Goal: Transaction & Acquisition: Purchase product/service

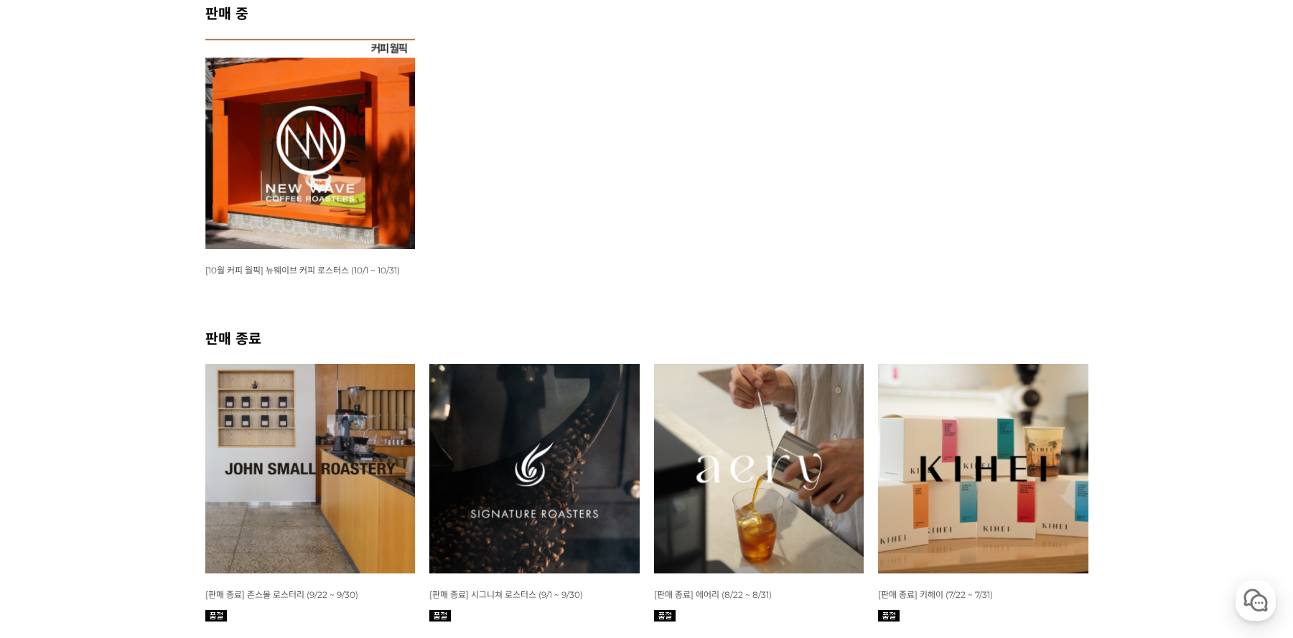
click at [340, 271] on span "[10월 커피 월픽] 뉴웨이브 커피 로스터스 (10/1 ~ 10/31)" at bounding box center [302, 270] width 195 height 11
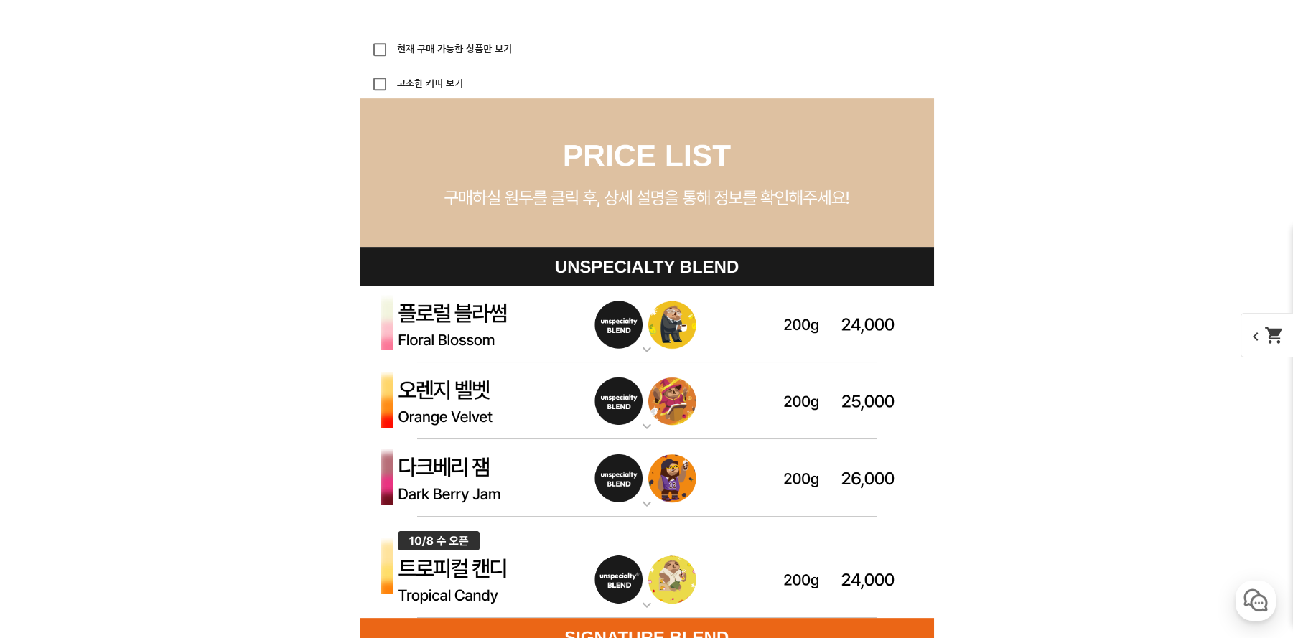
scroll to position [4103, 0]
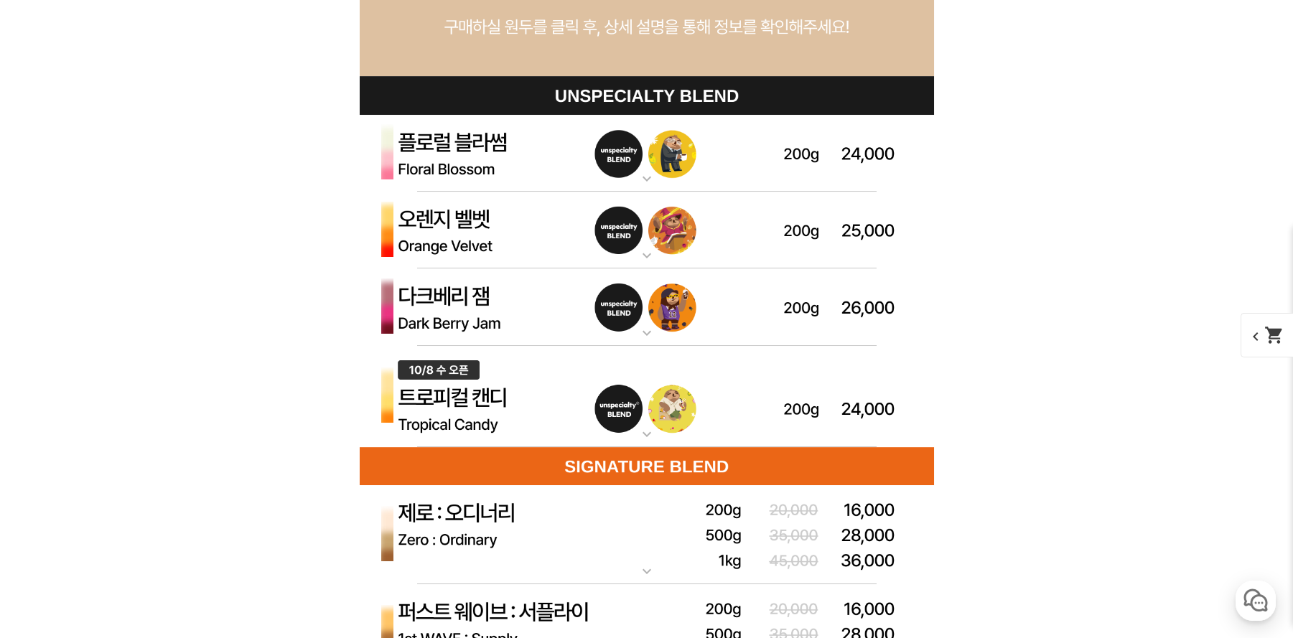
click at [493, 152] on img at bounding box center [647, 154] width 574 height 78
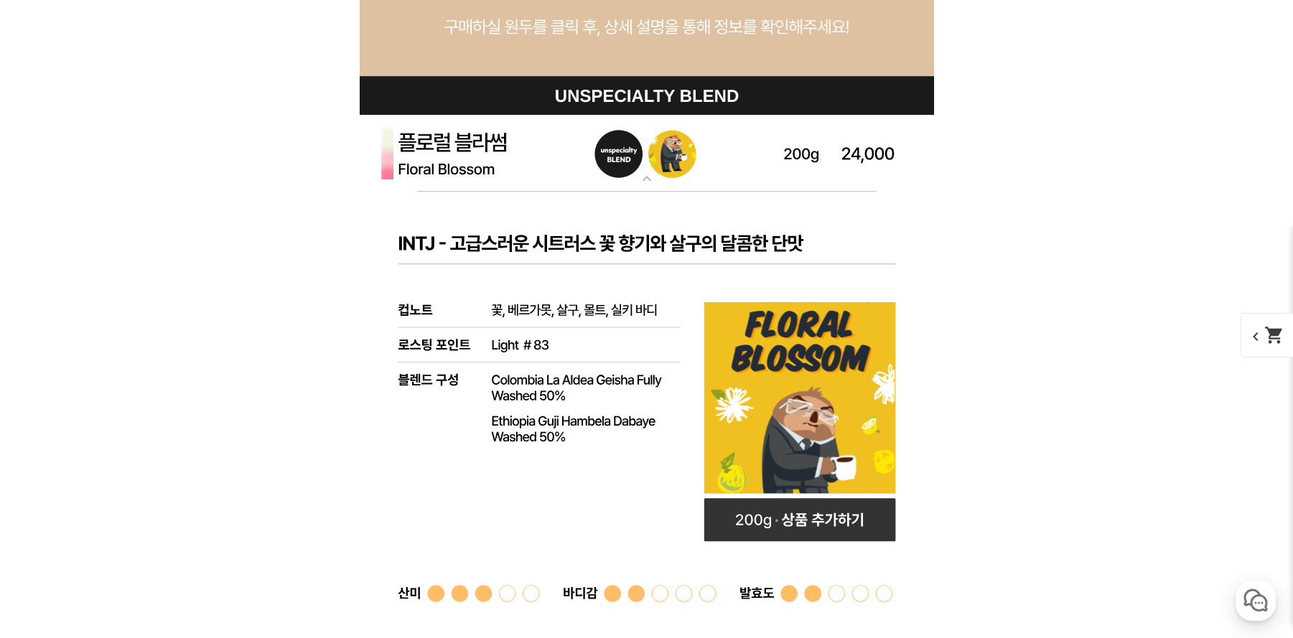
click at [494, 157] on img at bounding box center [647, 154] width 574 height 78
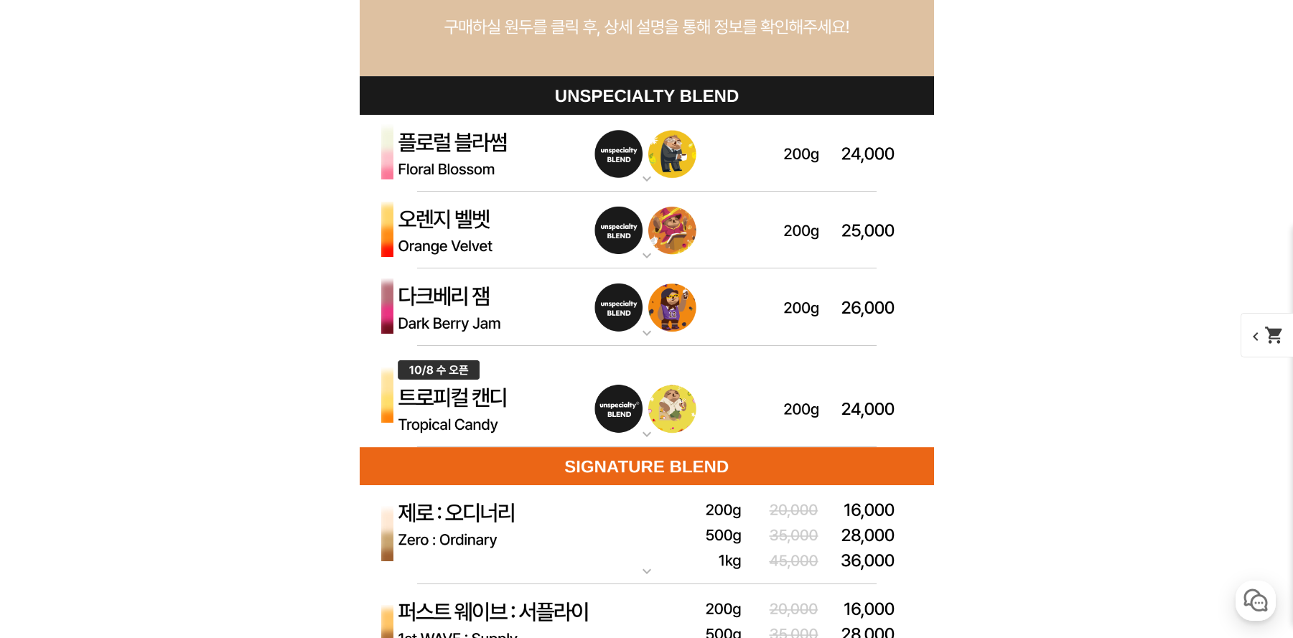
click at [494, 221] on img at bounding box center [647, 231] width 574 height 78
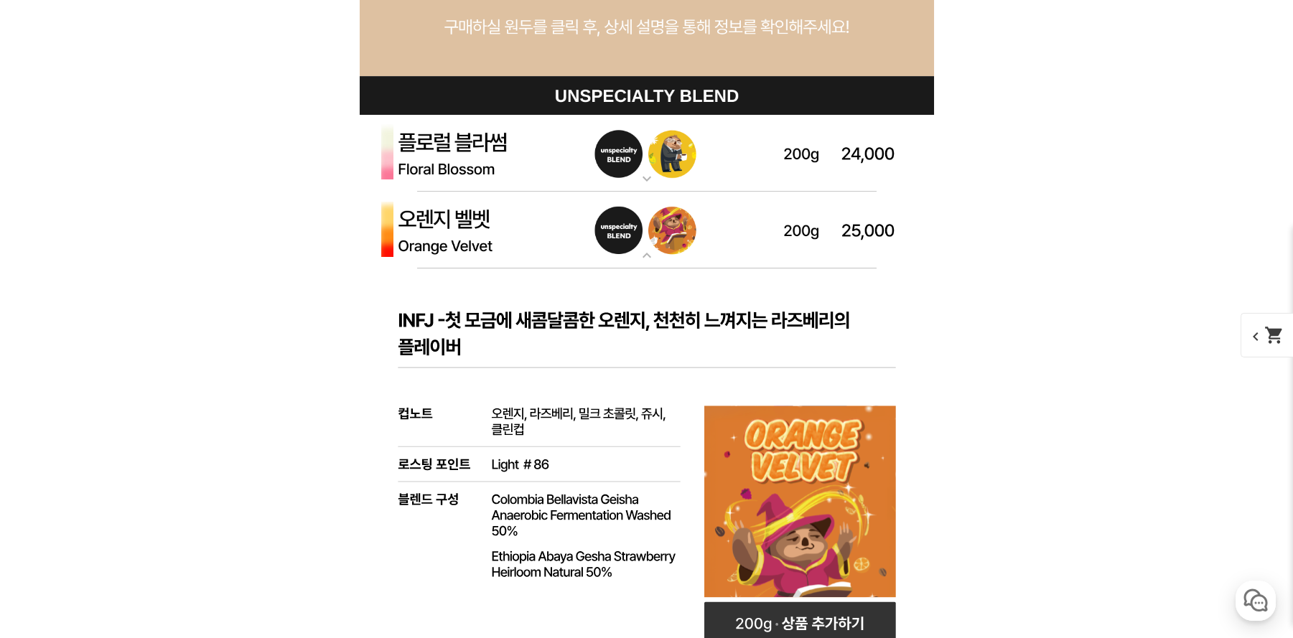
click at [494, 221] on img at bounding box center [647, 231] width 574 height 78
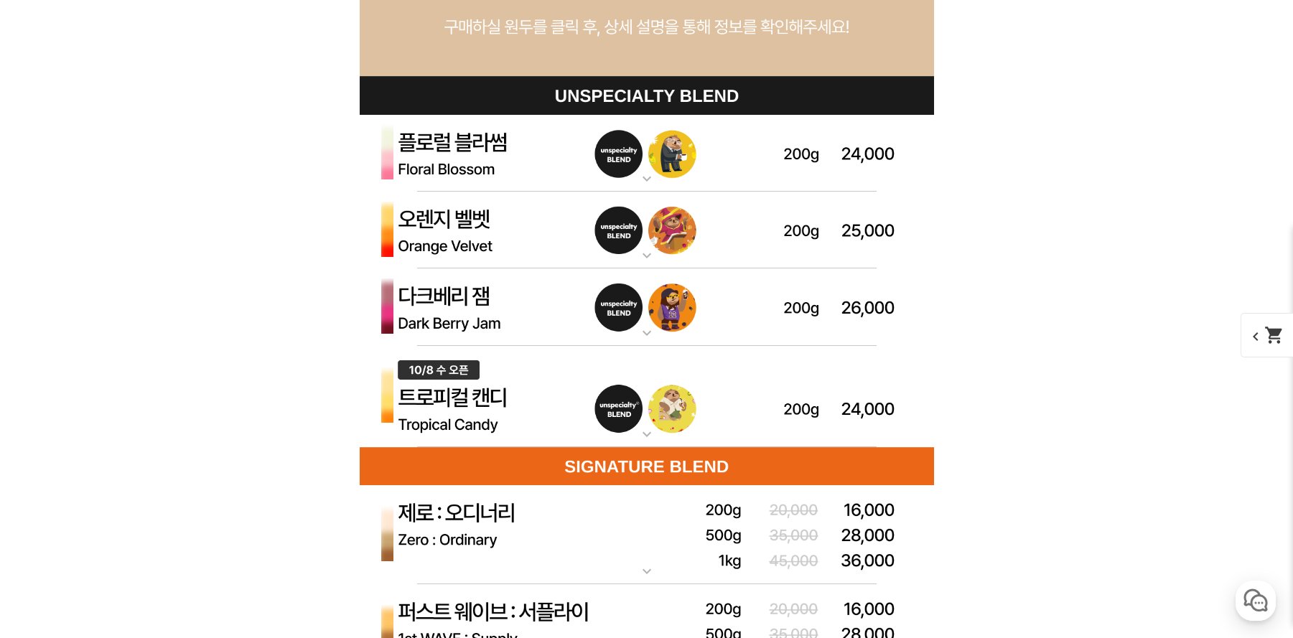
click at [494, 221] on img at bounding box center [647, 231] width 574 height 78
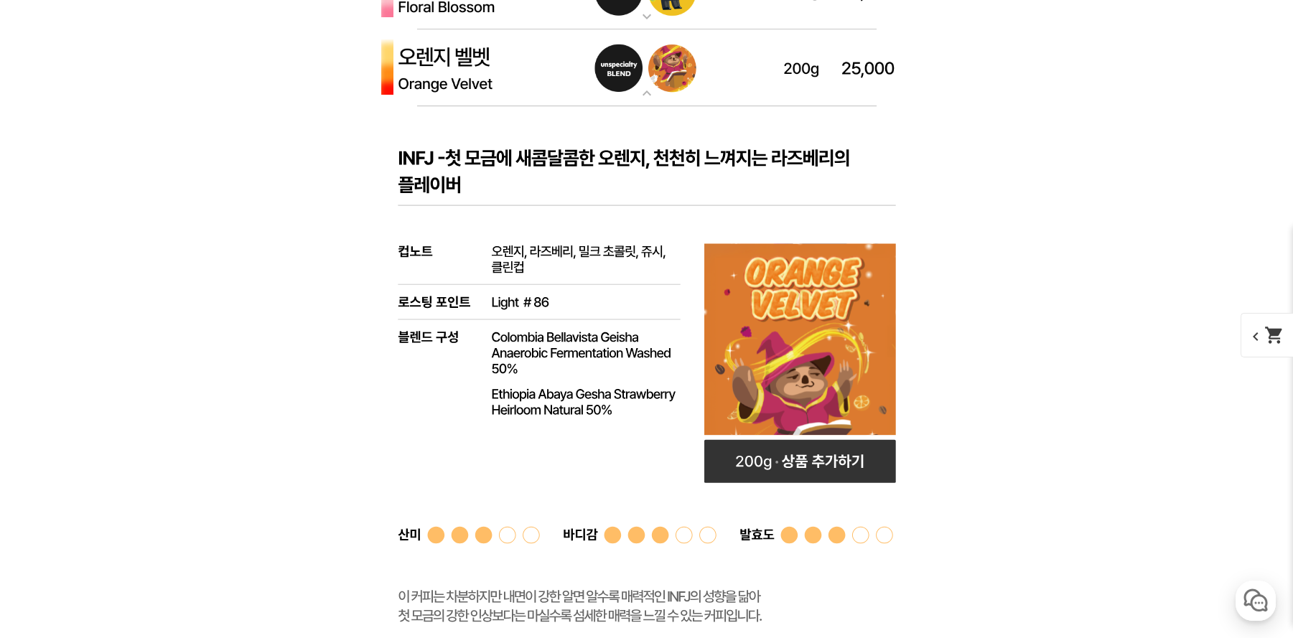
scroll to position [4188, 0]
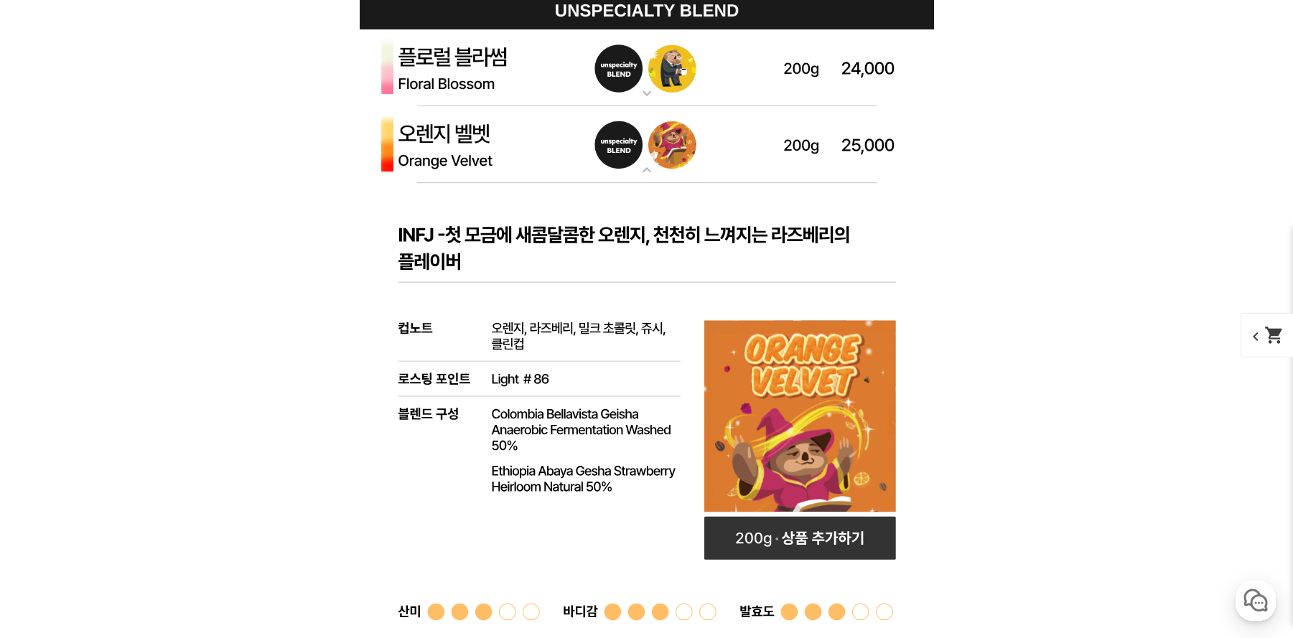
click at [465, 146] on img at bounding box center [647, 145] width 574 height 78
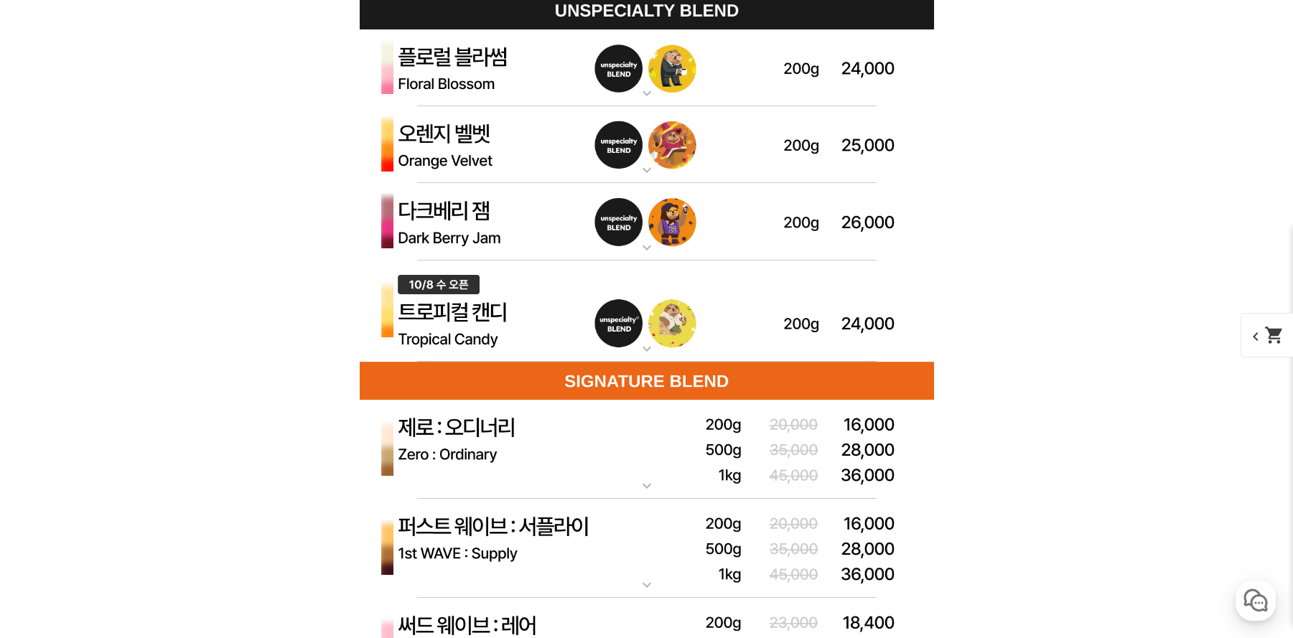
click at [452, 237] on img at bounding box center [647, 222] width 574 height 78
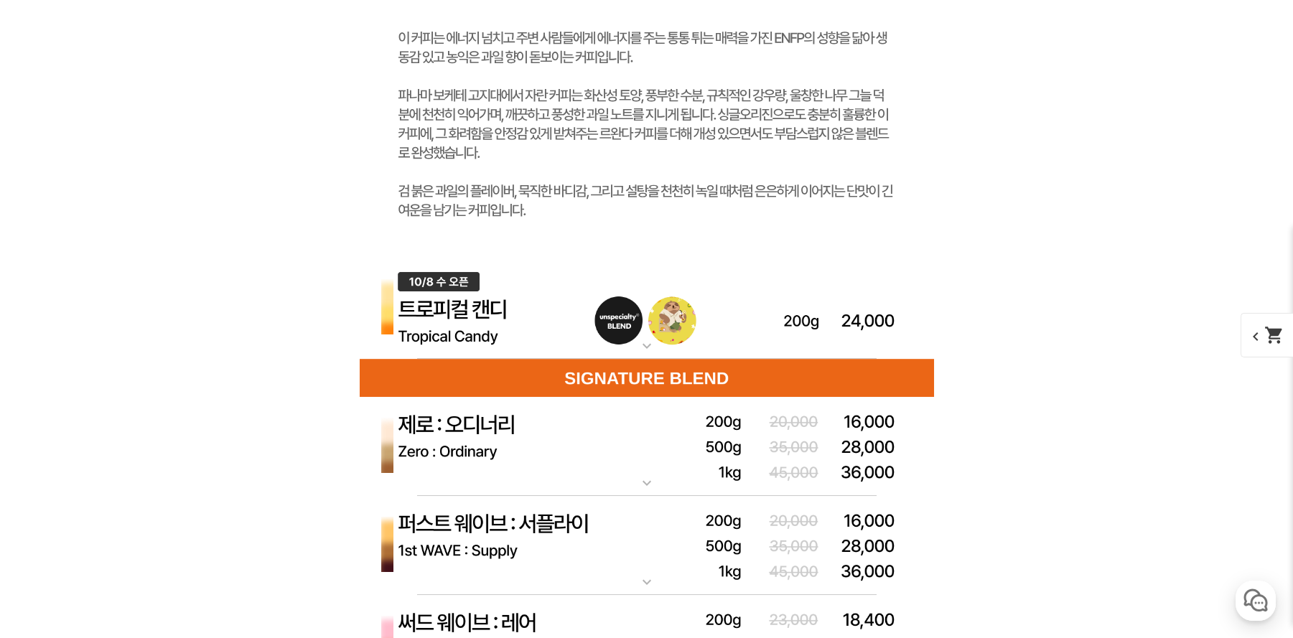
scroll to position [4957, 0]
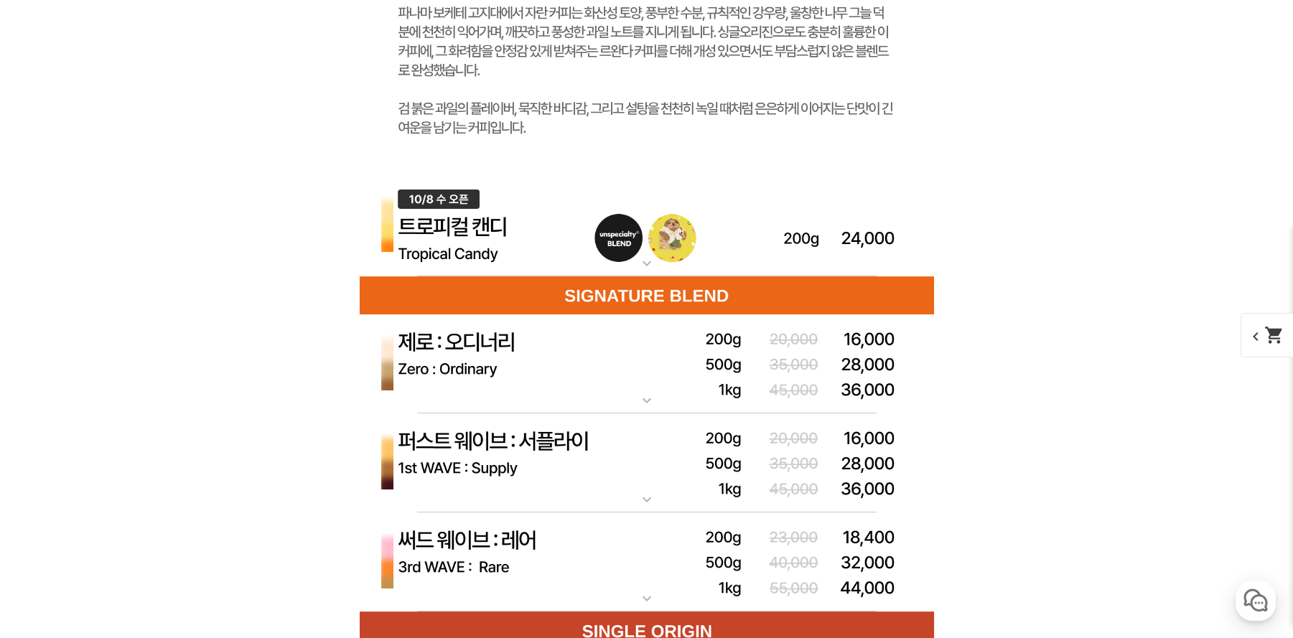
click at [451, 241] on img at bounding box center [647, 226] width 574 height 102
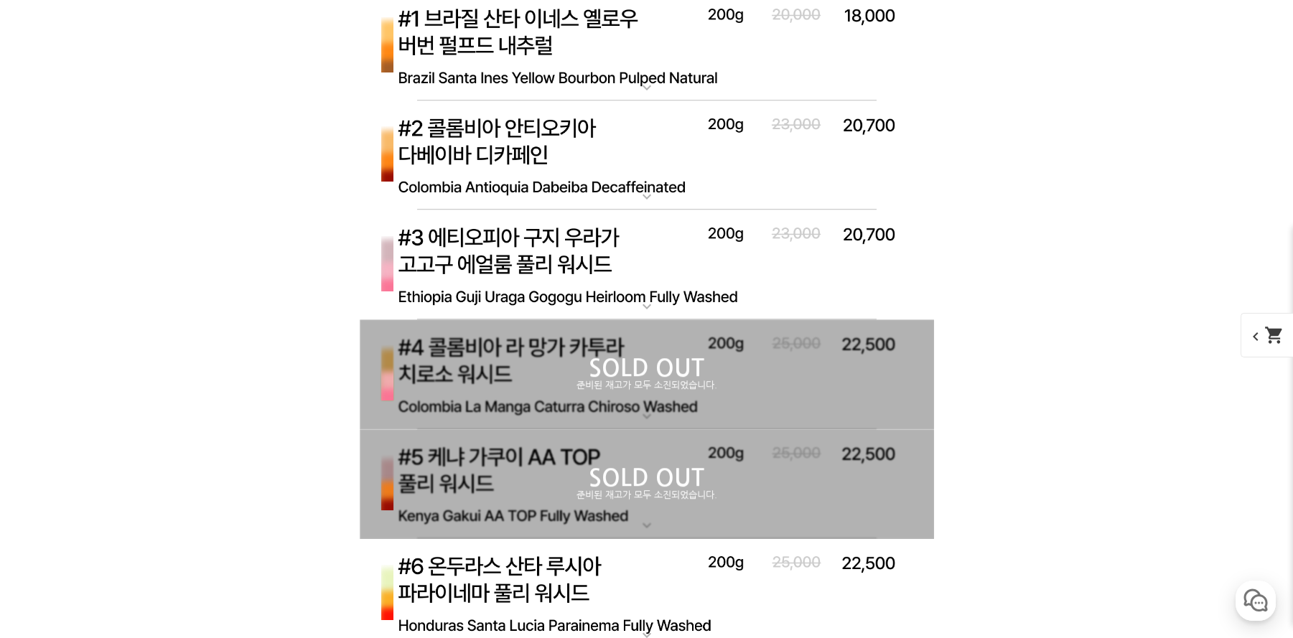
scroll to position [6154, 0]
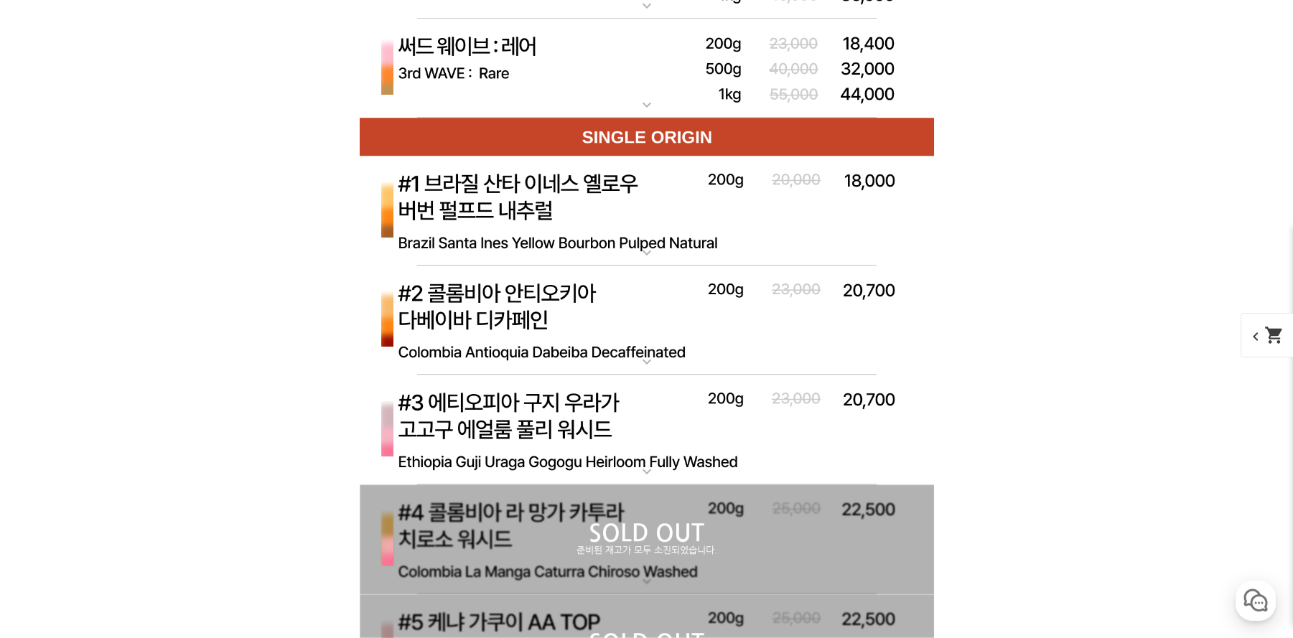
click at [537, 424] on img at bounding box center [647, 430] width 574 height 111
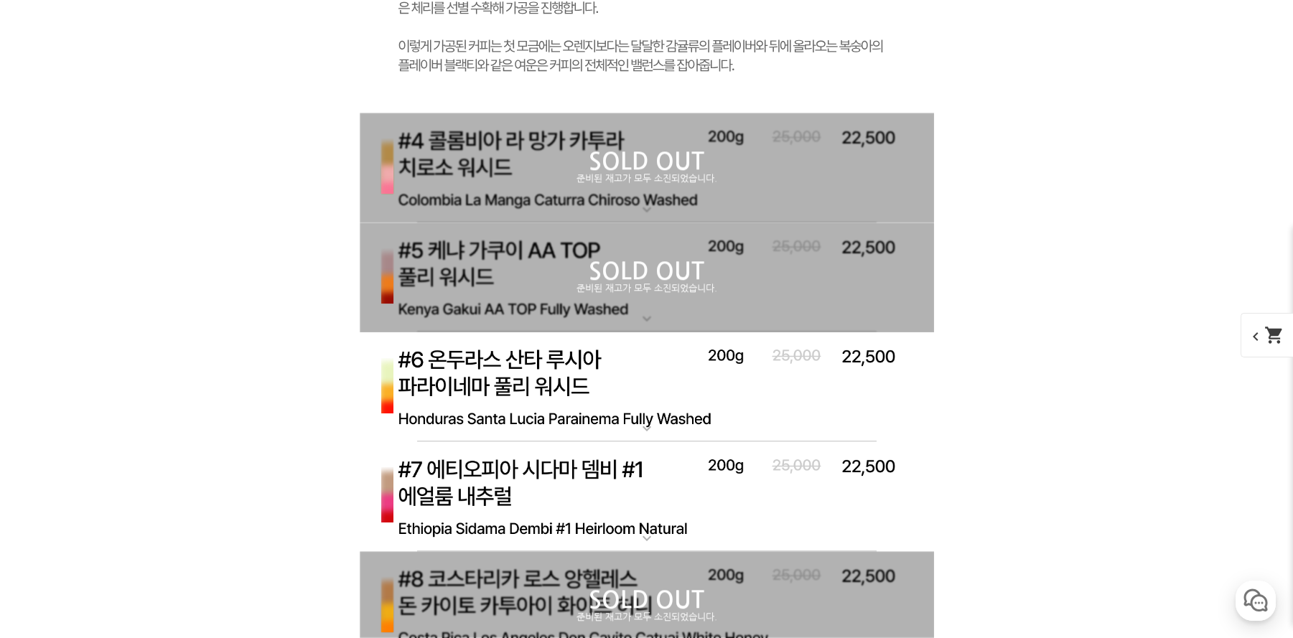
scroll to position [7266, 0]
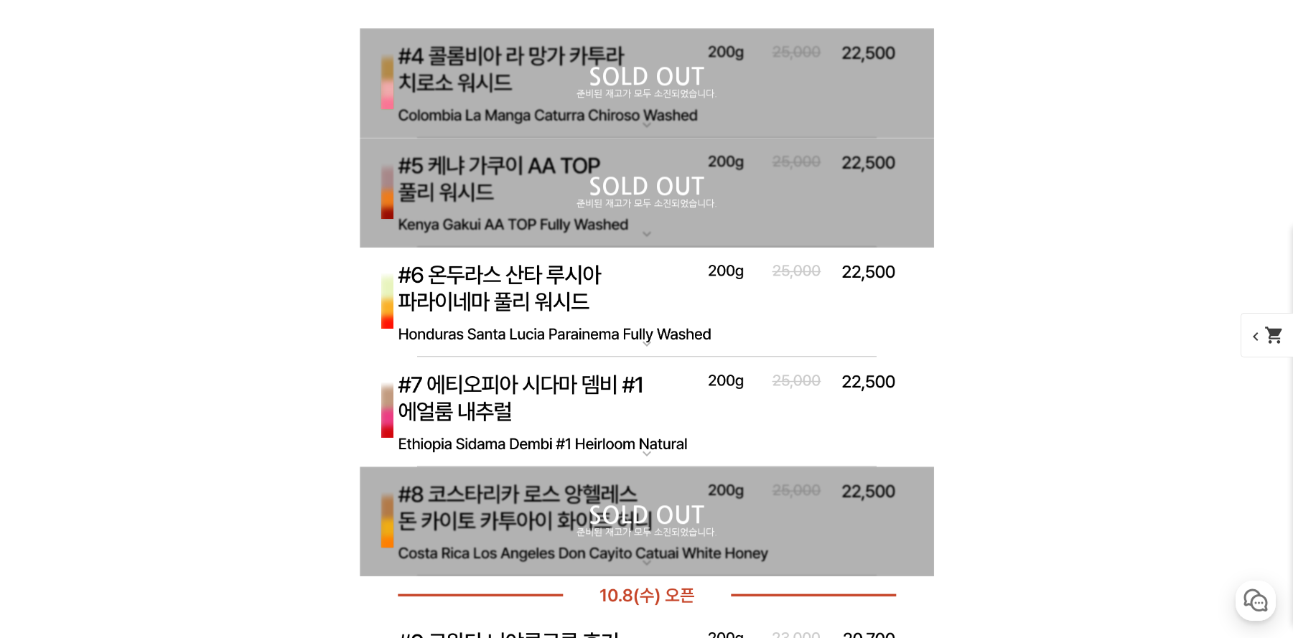
click at [548, 45] on div "SOLD OUT 준비된 재고가 모두 소진되었습니다." at bounding box center [647, 83] width 574 height 110
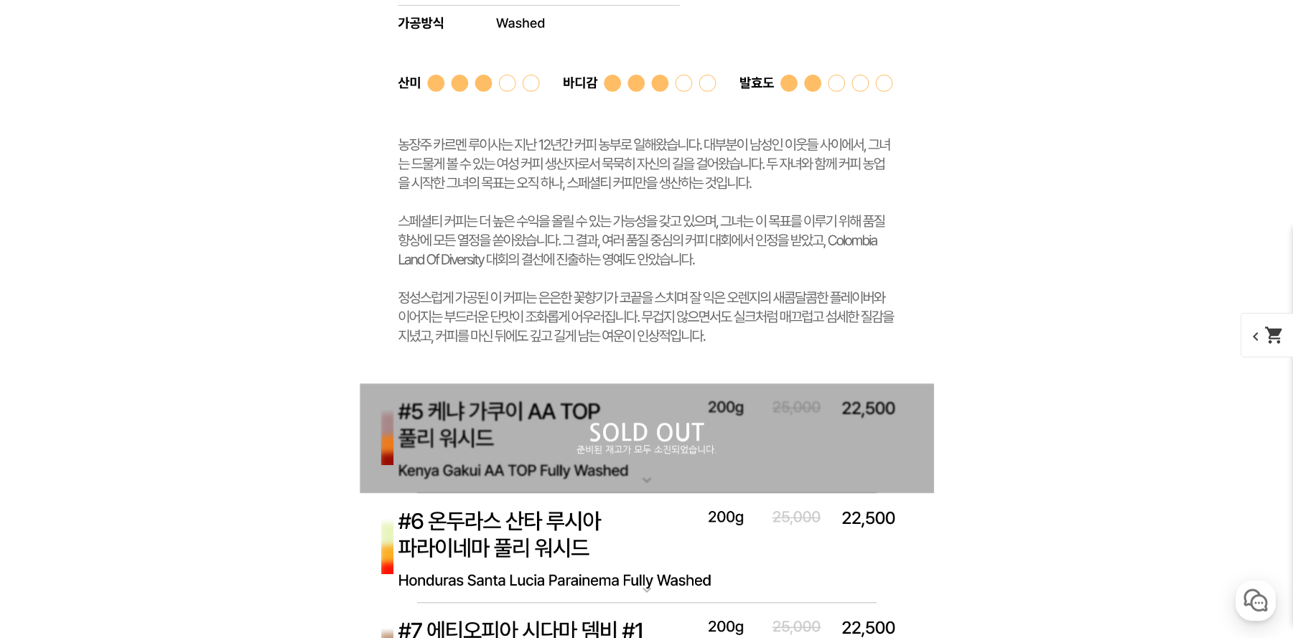
scroll to position [8120, 0]
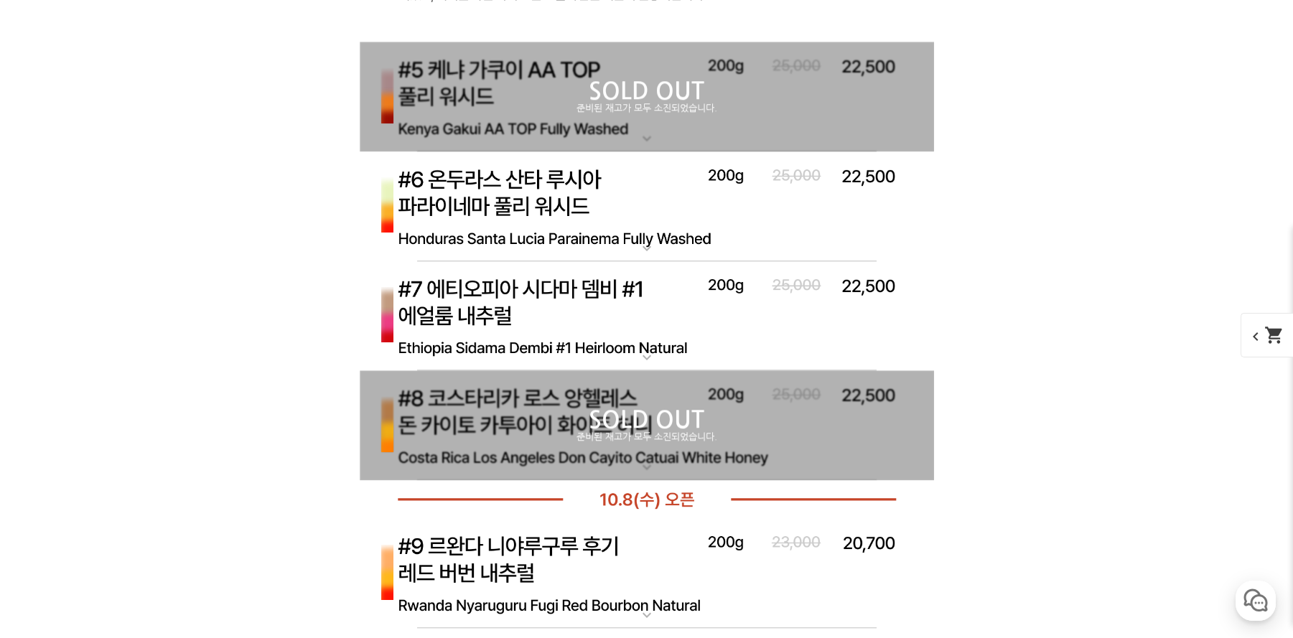
click at [548, 65] on div "SOLD OUT 준비된 재고가 모두 소진되었습니다." at bounding box center [647, 97] width 574 height 110
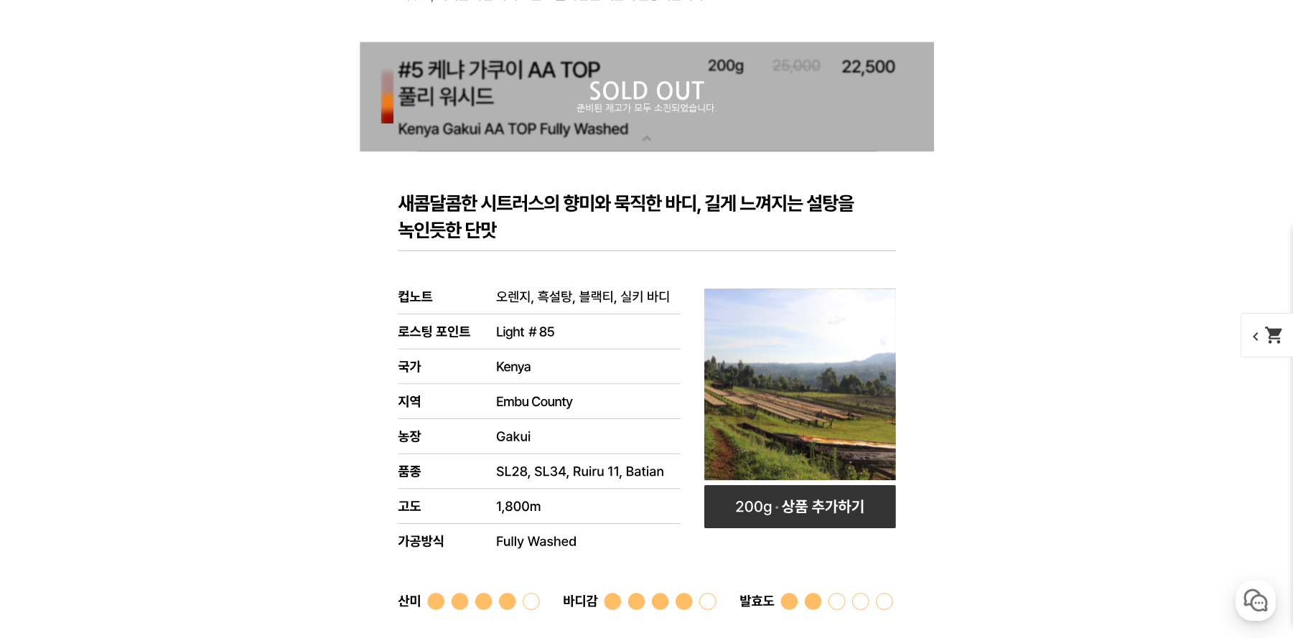
click at [548, 65] on div "SOLD OUT 준비된 재고가 모두 소진되었습니다." at bounding box center [647, 97] width 574 height 110
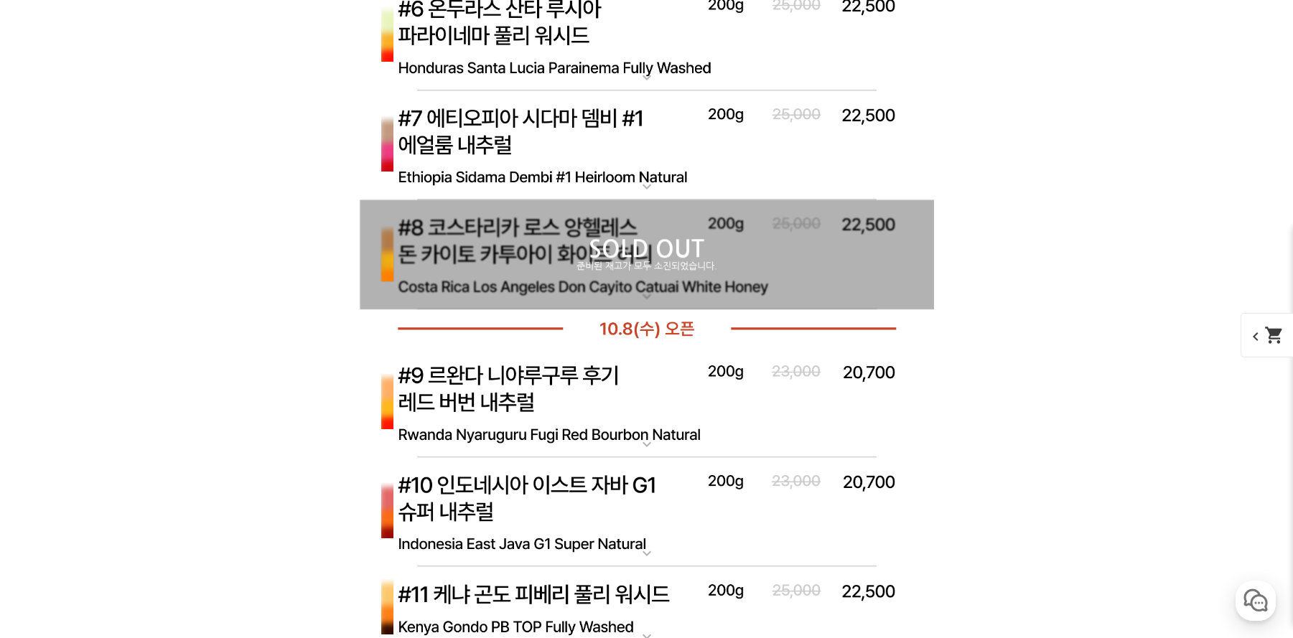
scroll to position [8376, 0]
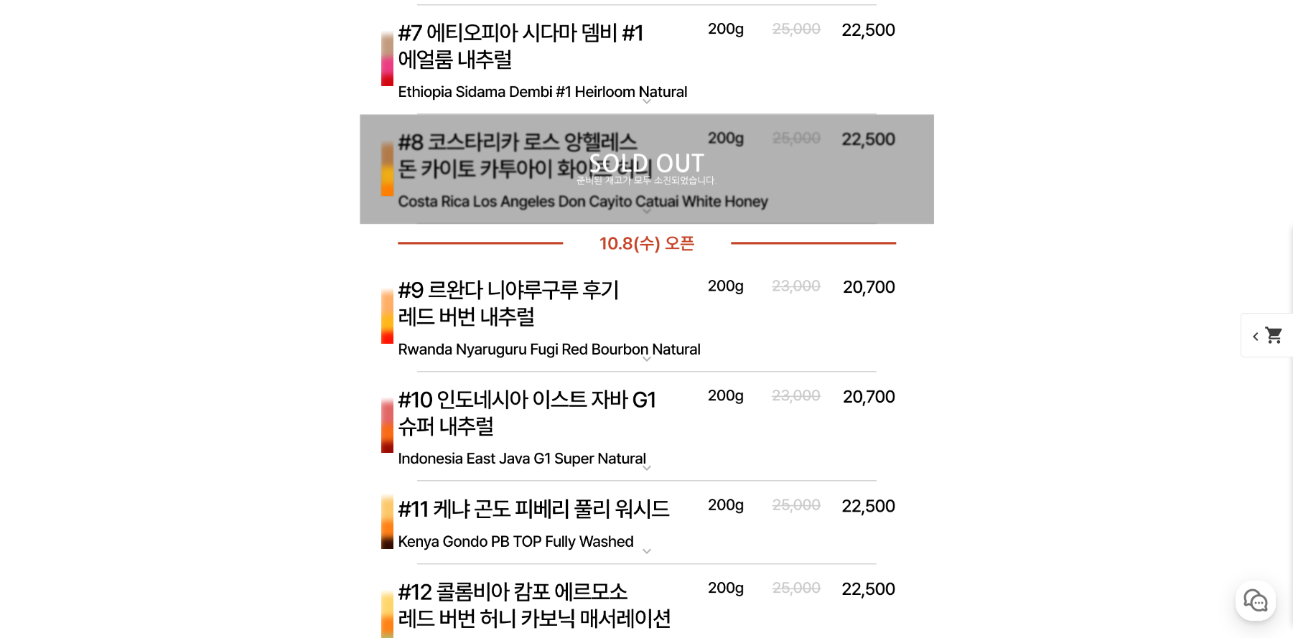
click at [548, 65] on img at bounding box center [647, 60] width 574 height 111
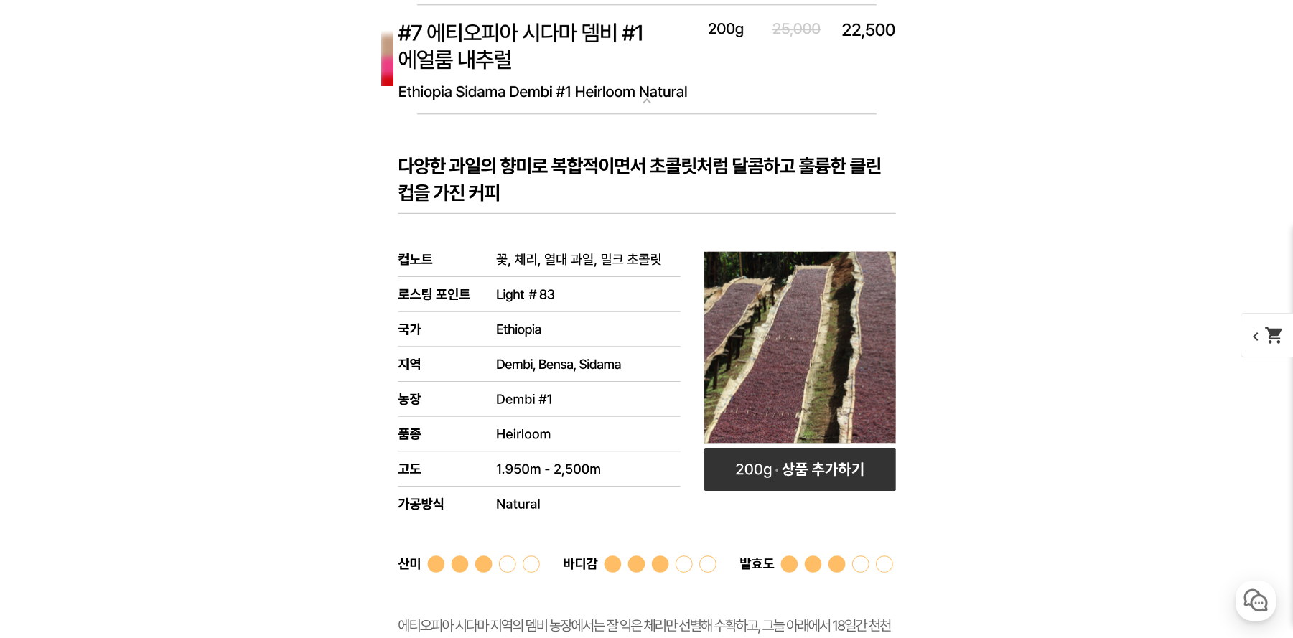
click at [548, 65] on img at bounding box center [647, 60] width 574 height 111
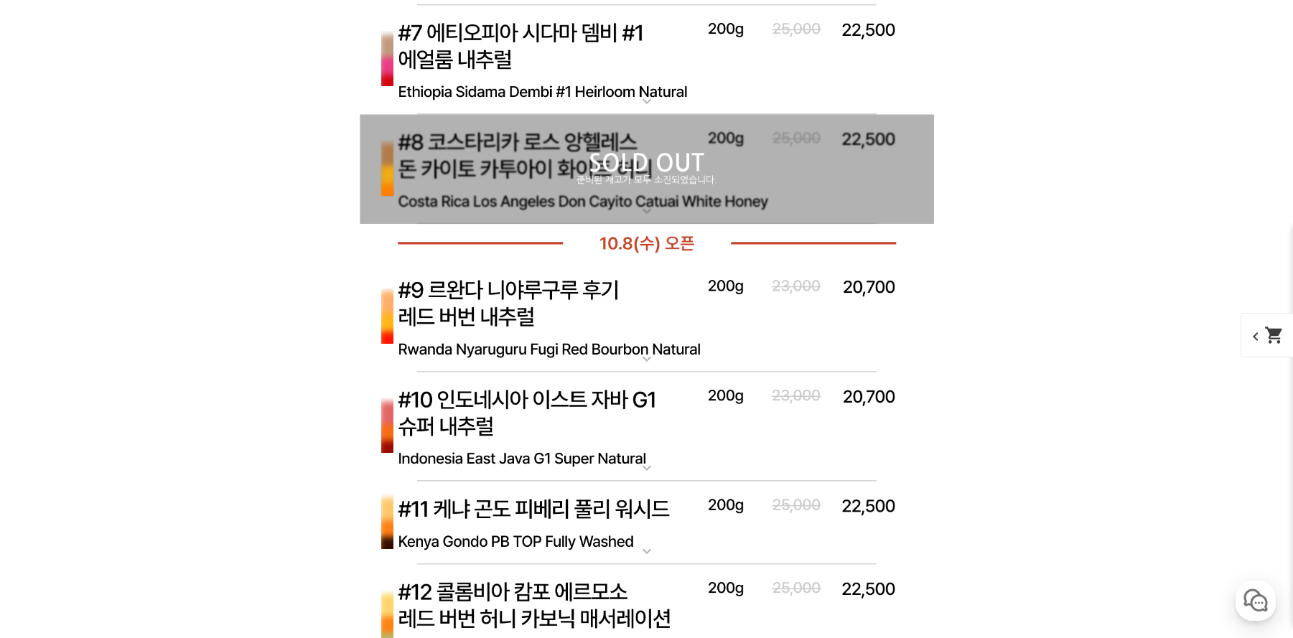
scroll to position [8206, 0]
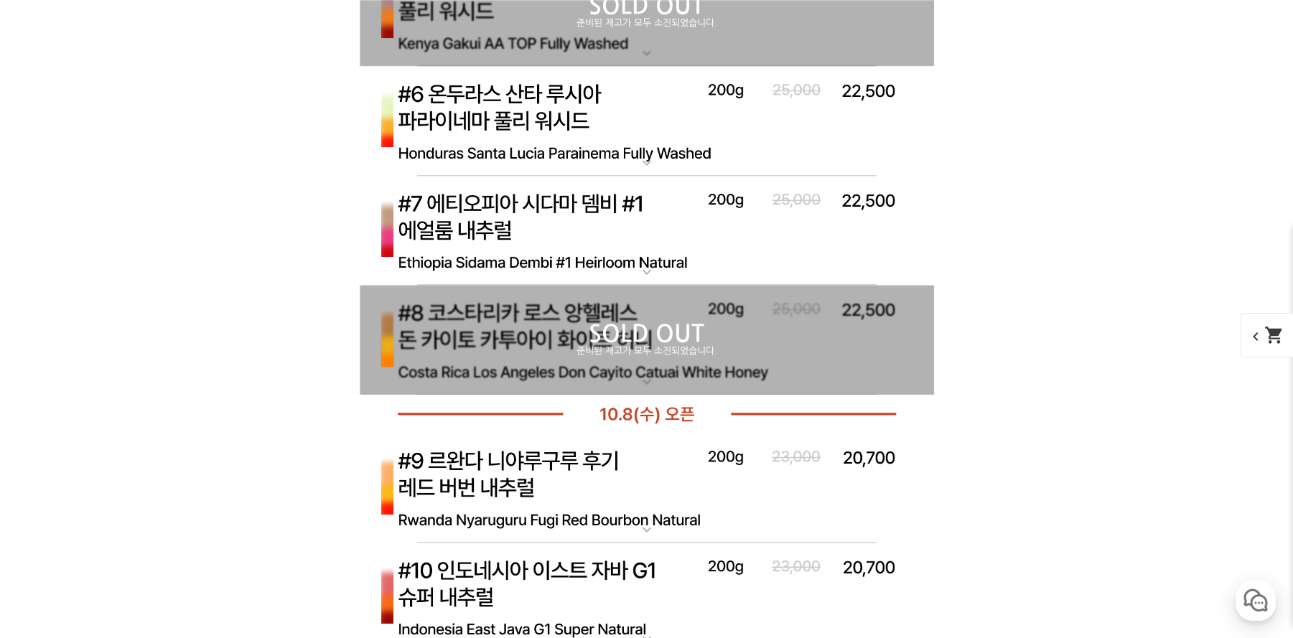
click at [549, 79] on img at bounding box center [647, 121] width 574 height 111
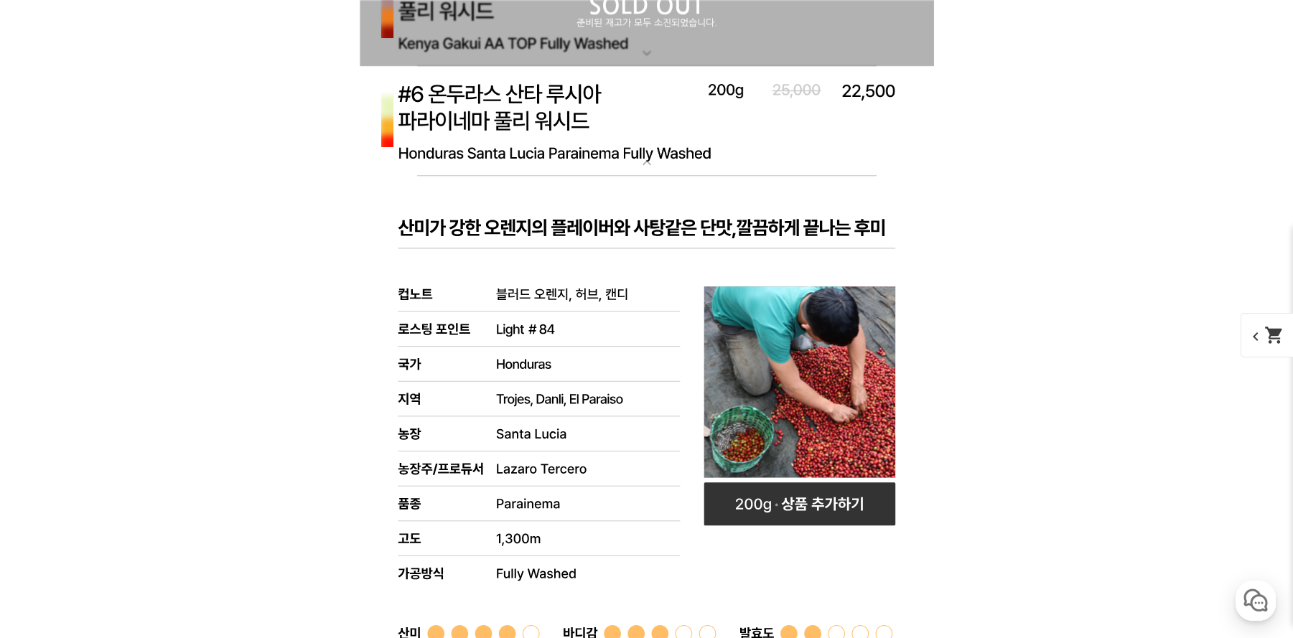
click at [549, 79] on img at bounding box center [647, 121] width 574 height 111
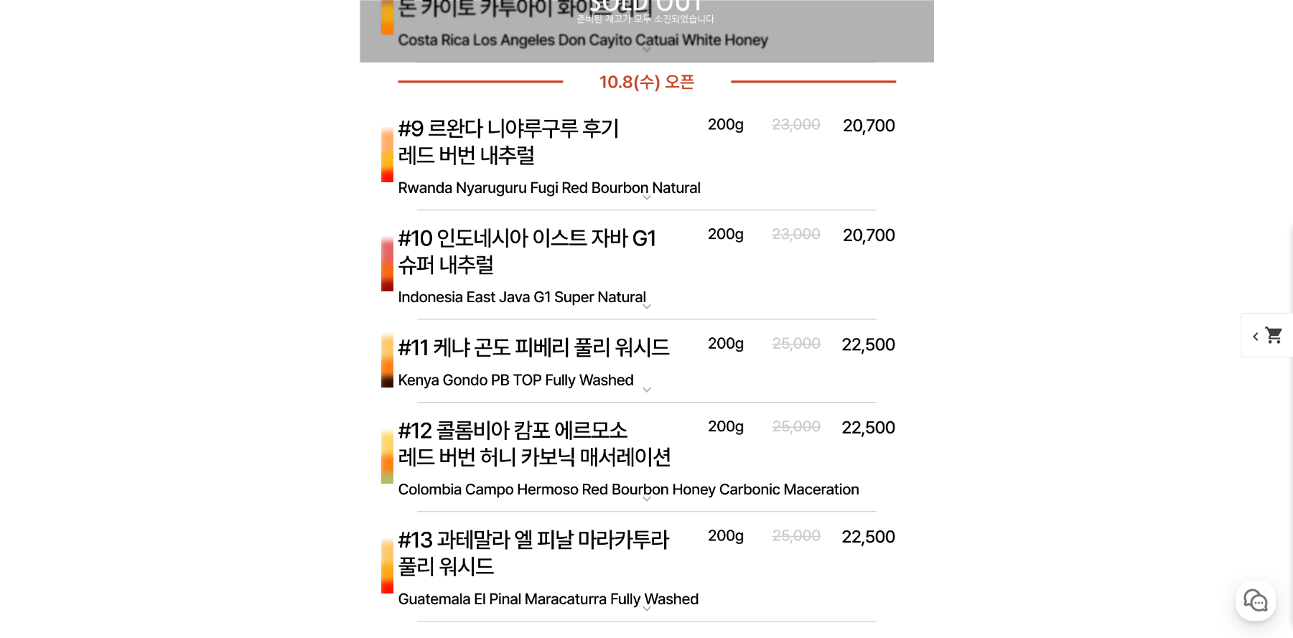
scroll to position [8547, 0]
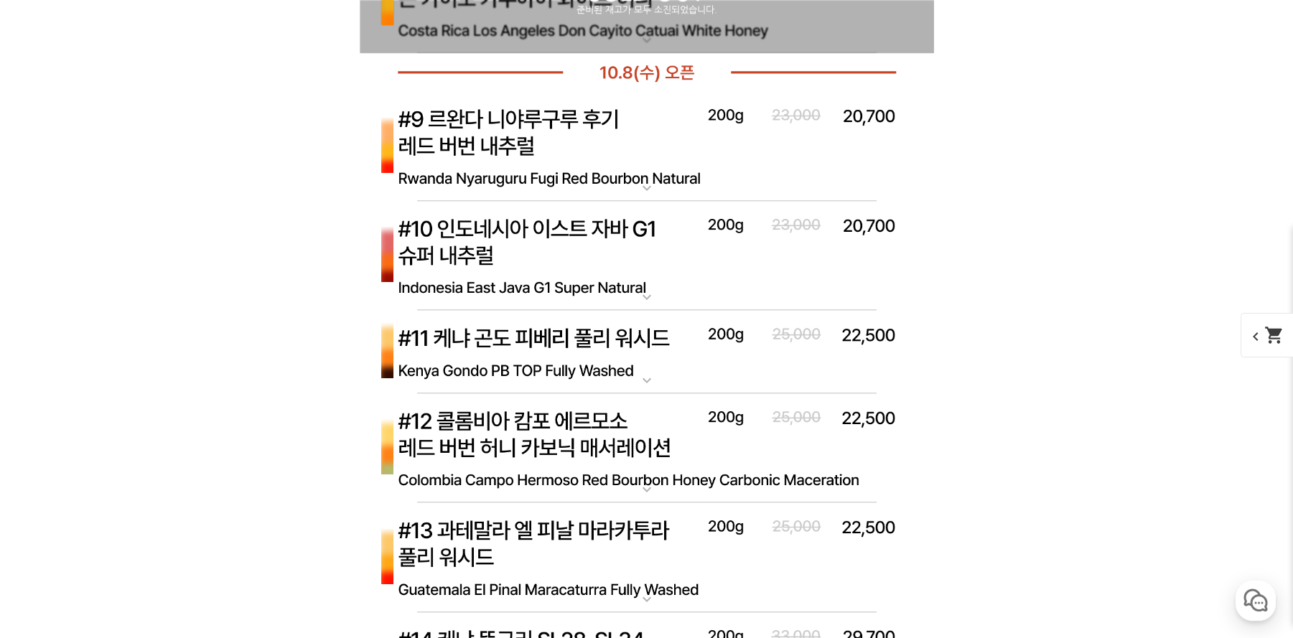
click at [556, 121] on img at bounding box center [647, 146] width 574 height 111
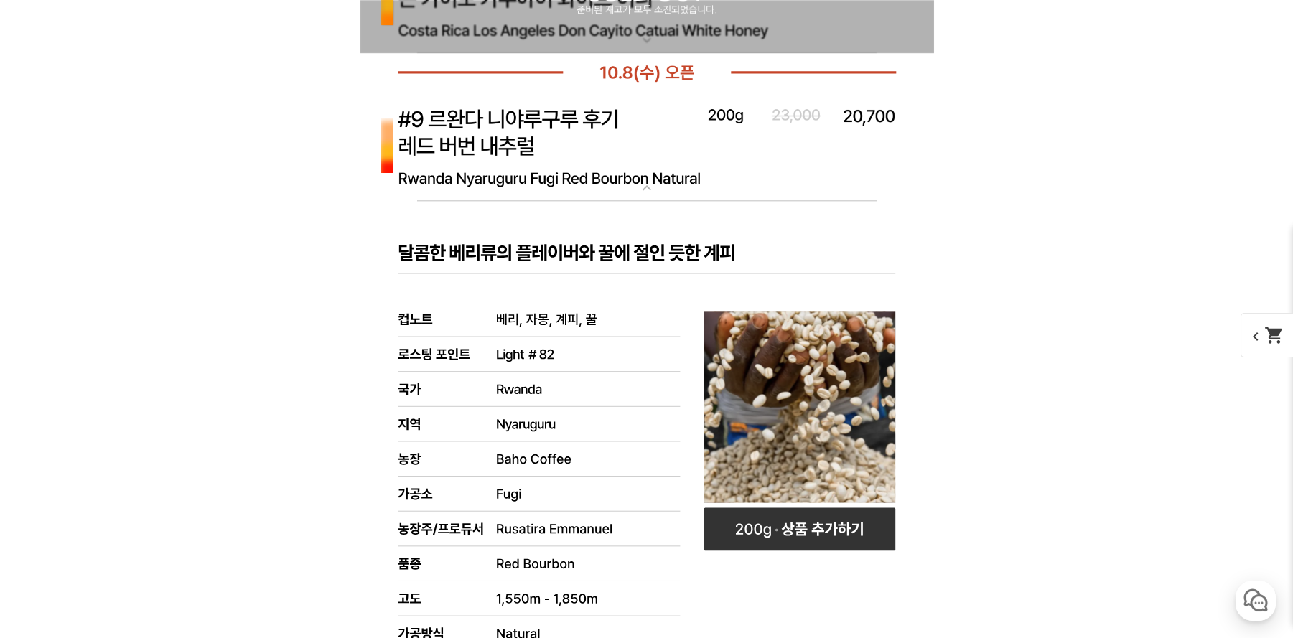
click at [556, 121] on img at bounding box center [647, 146] width 574 height 111
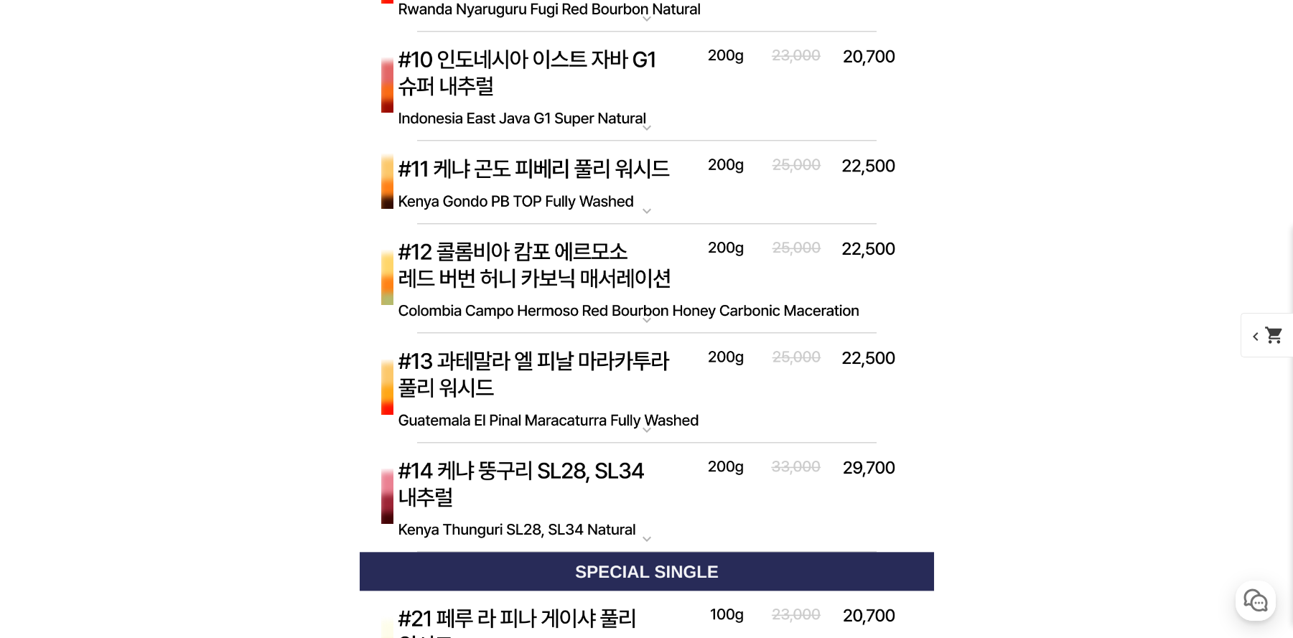
scroll to position [8718, 0]
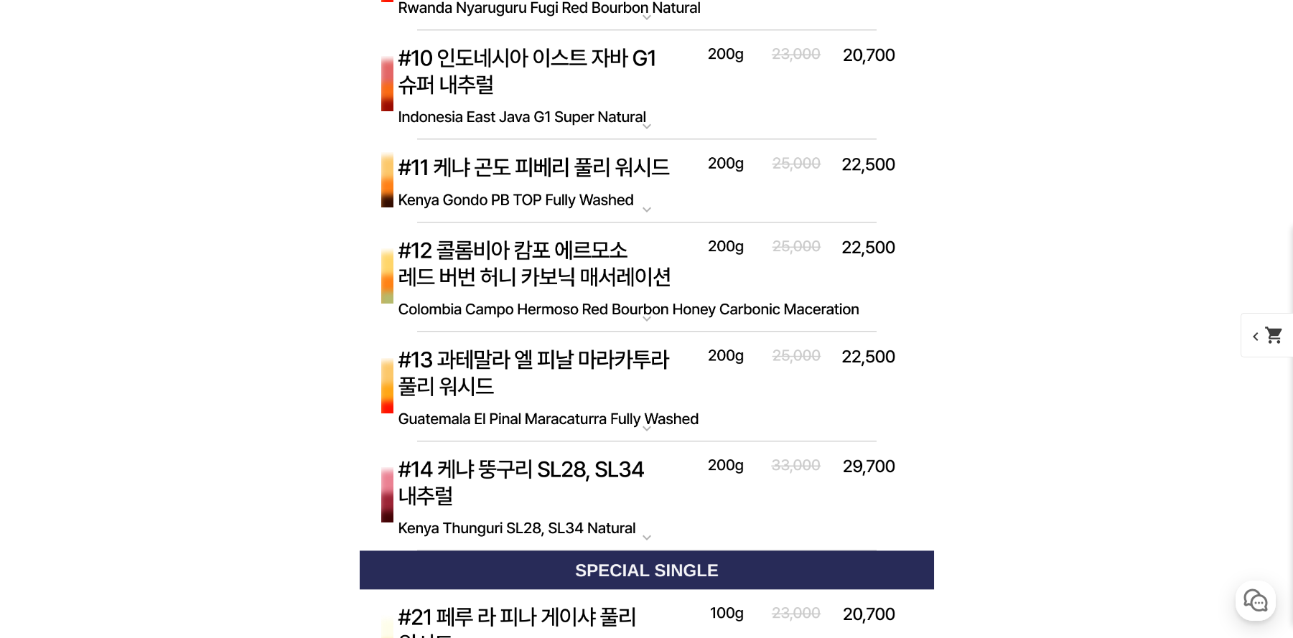
click at [551, 95] on img at bounding box center [647, 85] width 574 height 111
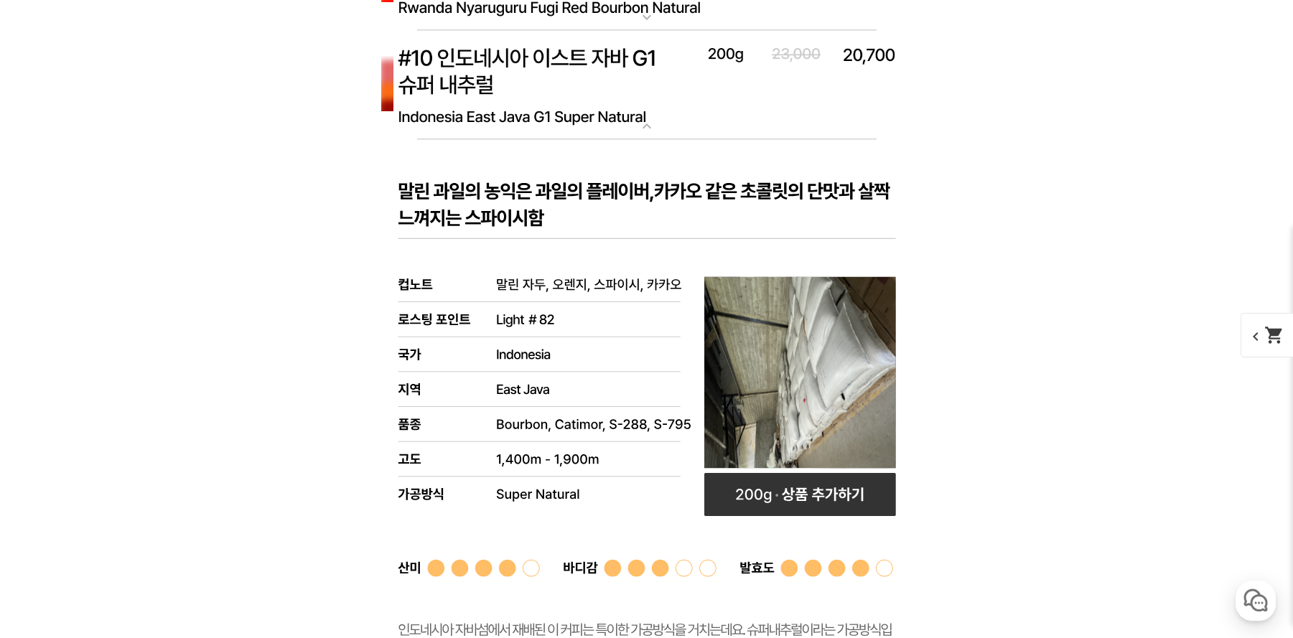
click at [551, 95] on img at bounding box center [647, 85] width 574 height 111
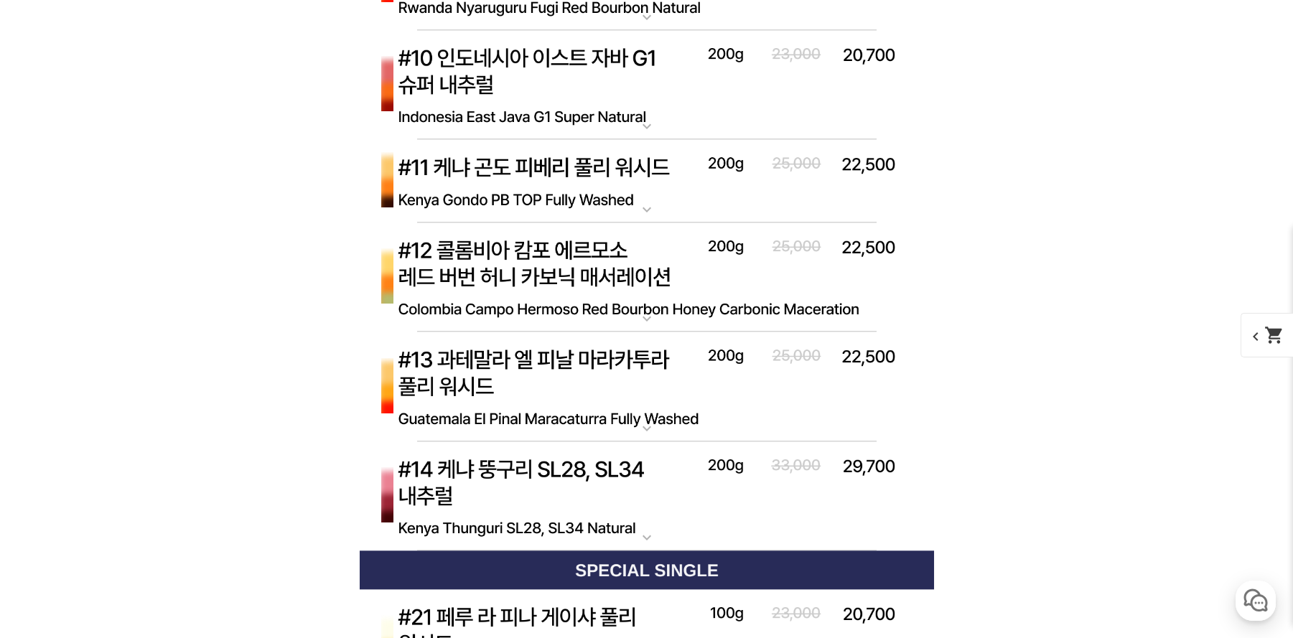
scroll to position [8804, 0]
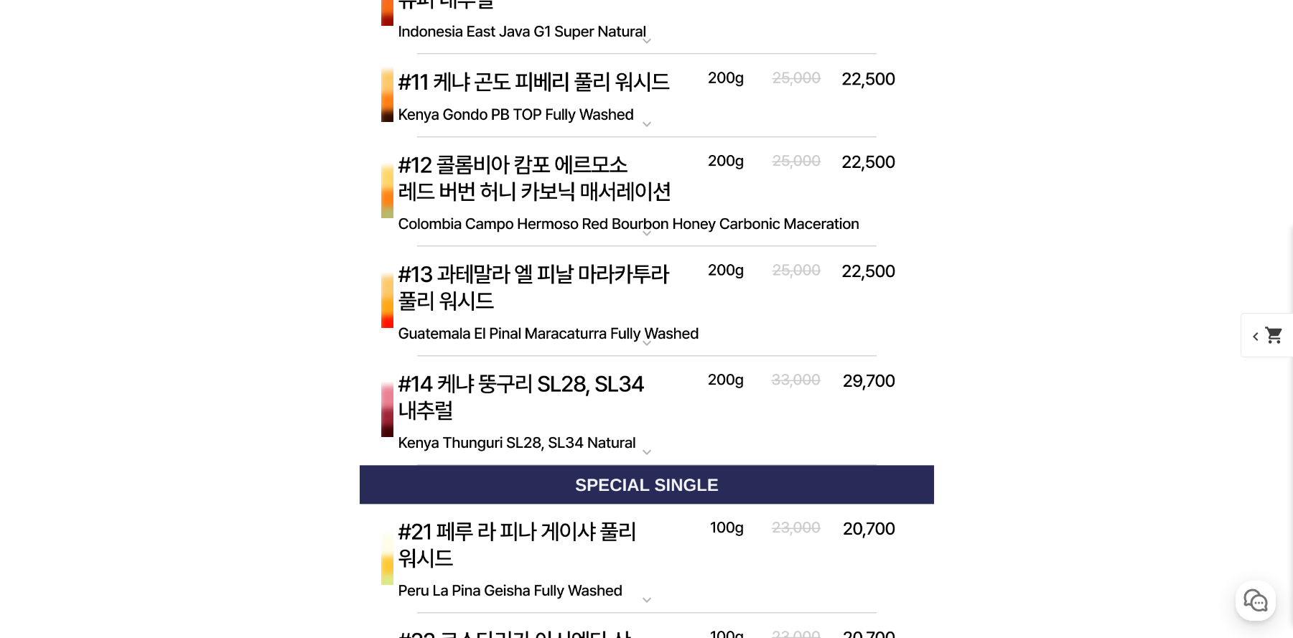
click at [551, 95] on img at bounding box center [647, 95] width 574 height 83
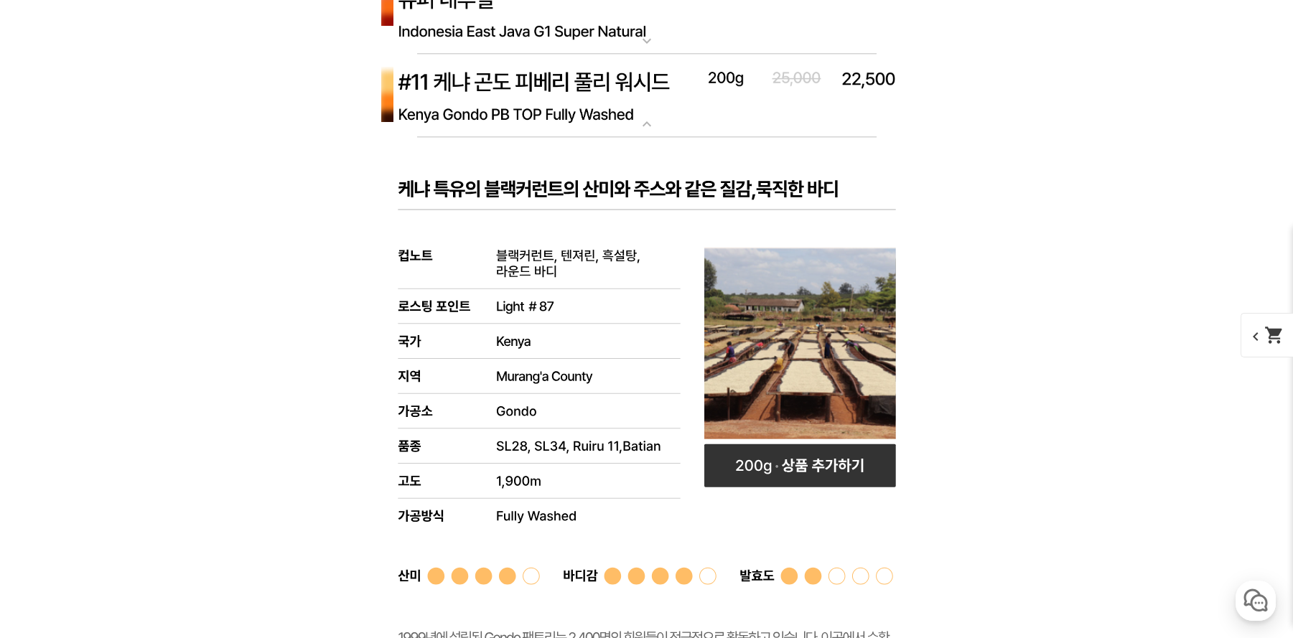
click at [551, 95] on img at bounding box center [647, 95] width 574 height 83
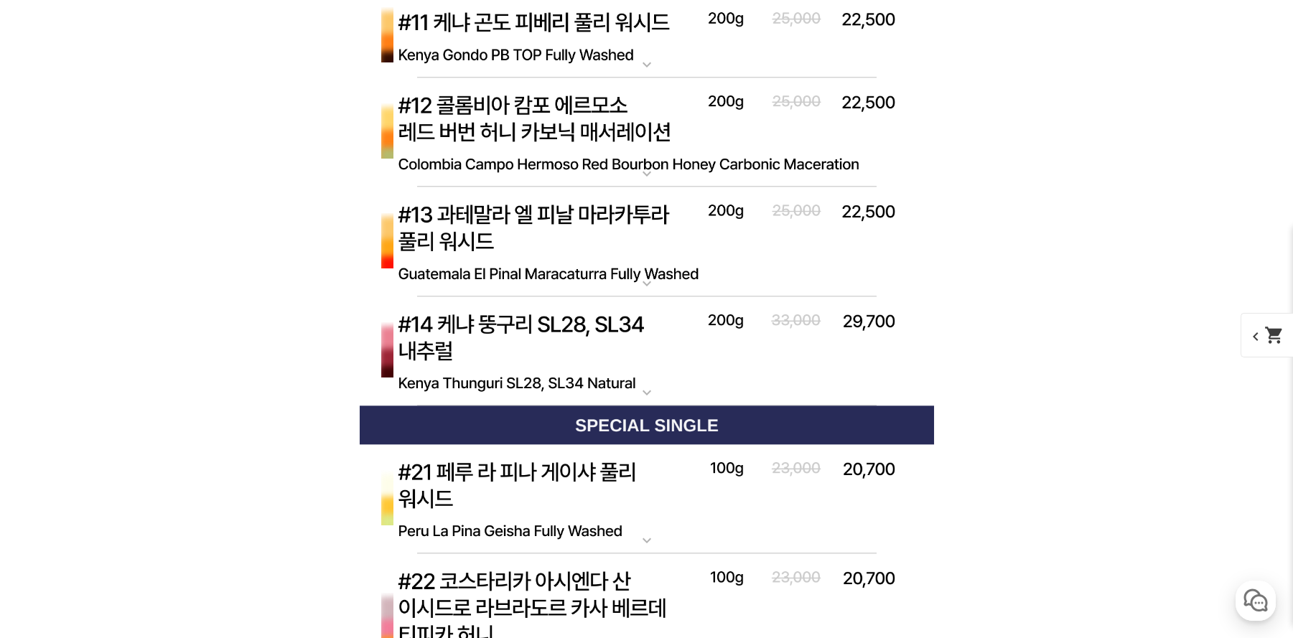
scroll to position [8889, 0]
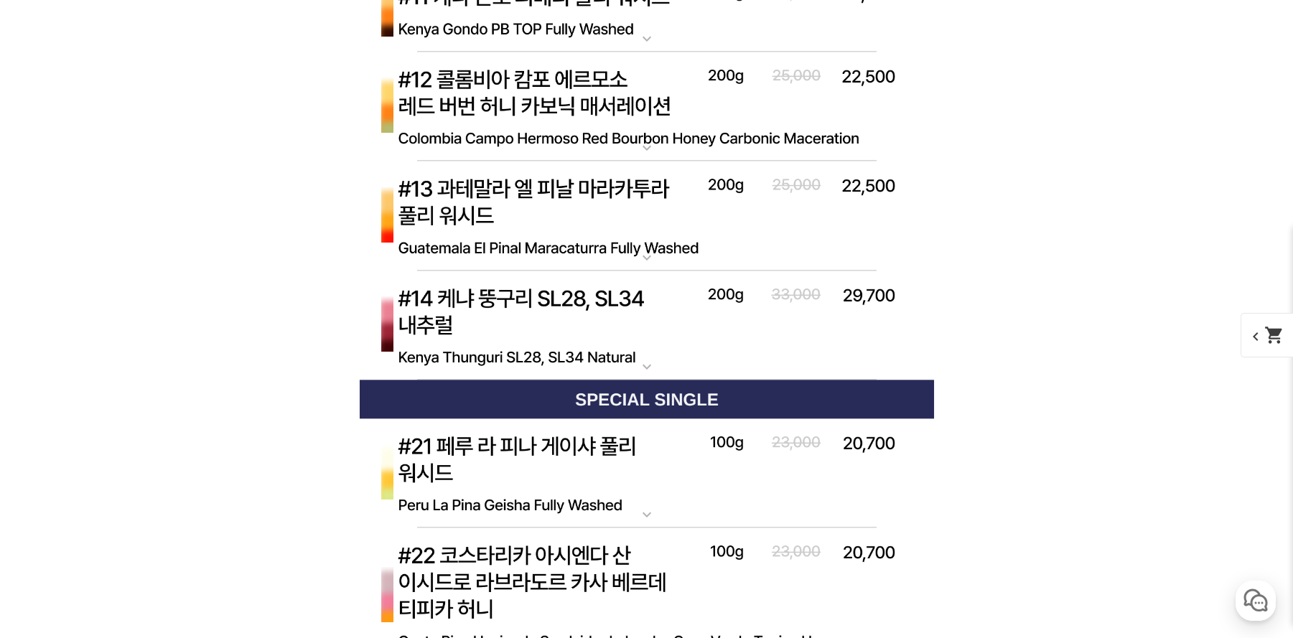
click at [555, 108] on img at bounding box center [647, 107] width 574 height 111
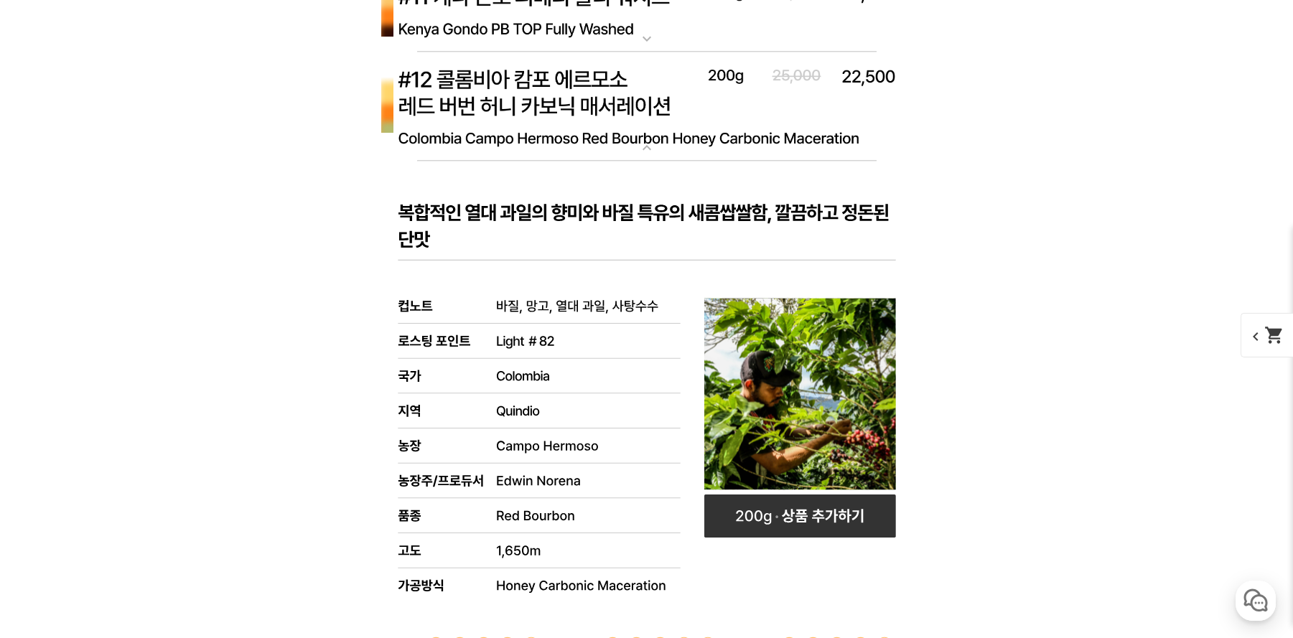
click at [555, 108] on img at bounding box center [647, 107] width 574 height 111
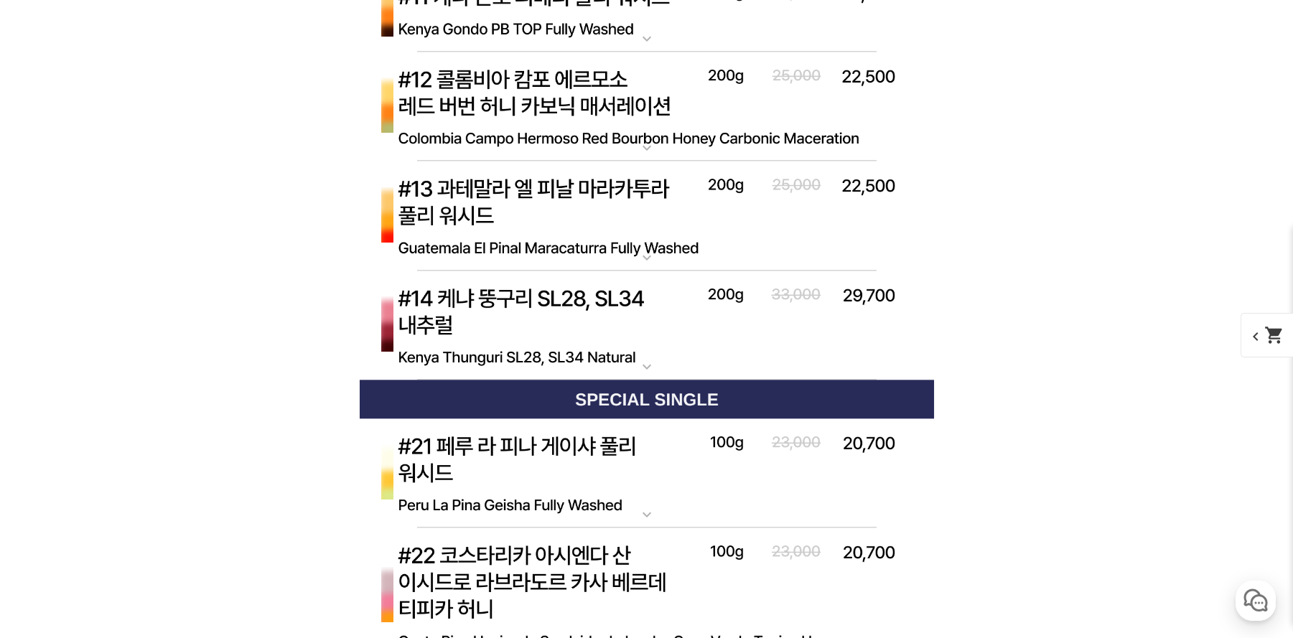
click at [553, 208] on img at bounding box center [647, 216] width 574 height 111
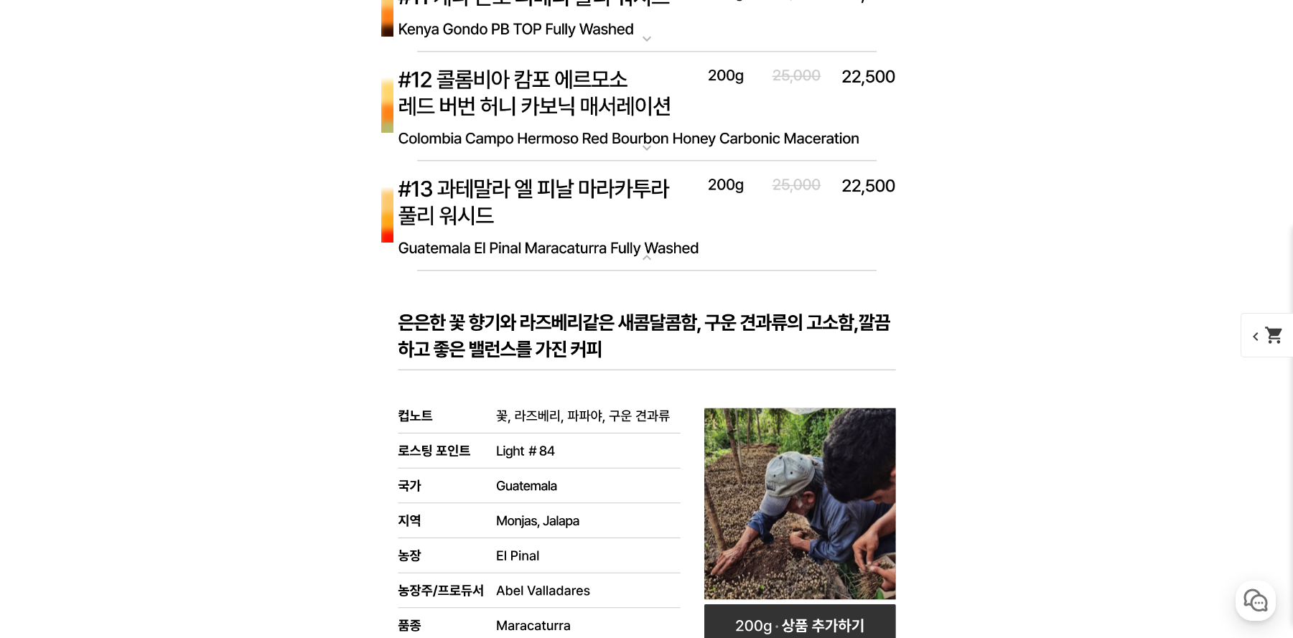
click at [553, 208] on img at bounding box center [647, 216] width 574 height 111
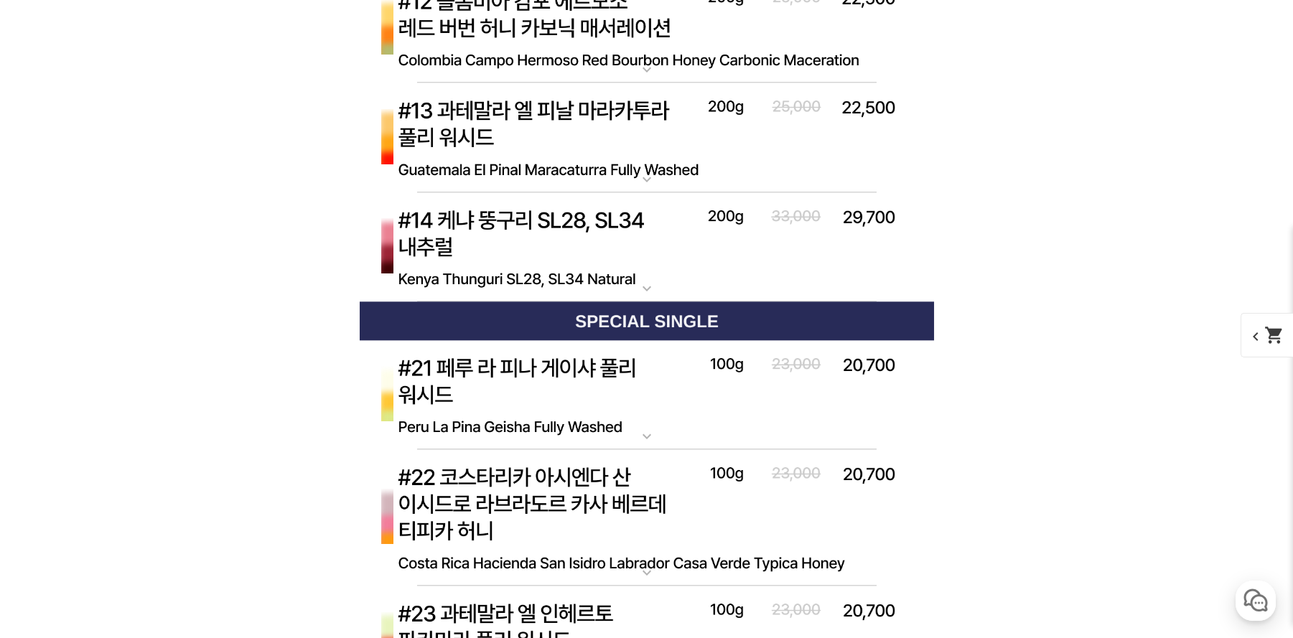
scroll to position [8975, 0]
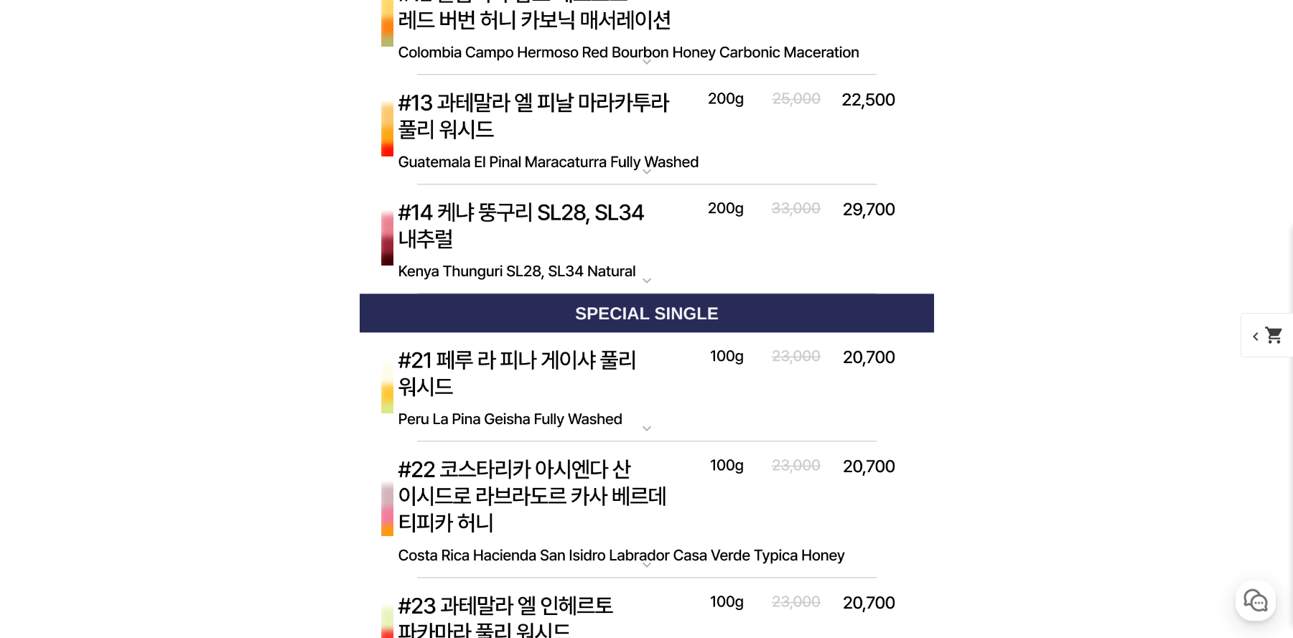
click at [553, 208] on img at bounding box center [647, 240] width 574 height 111
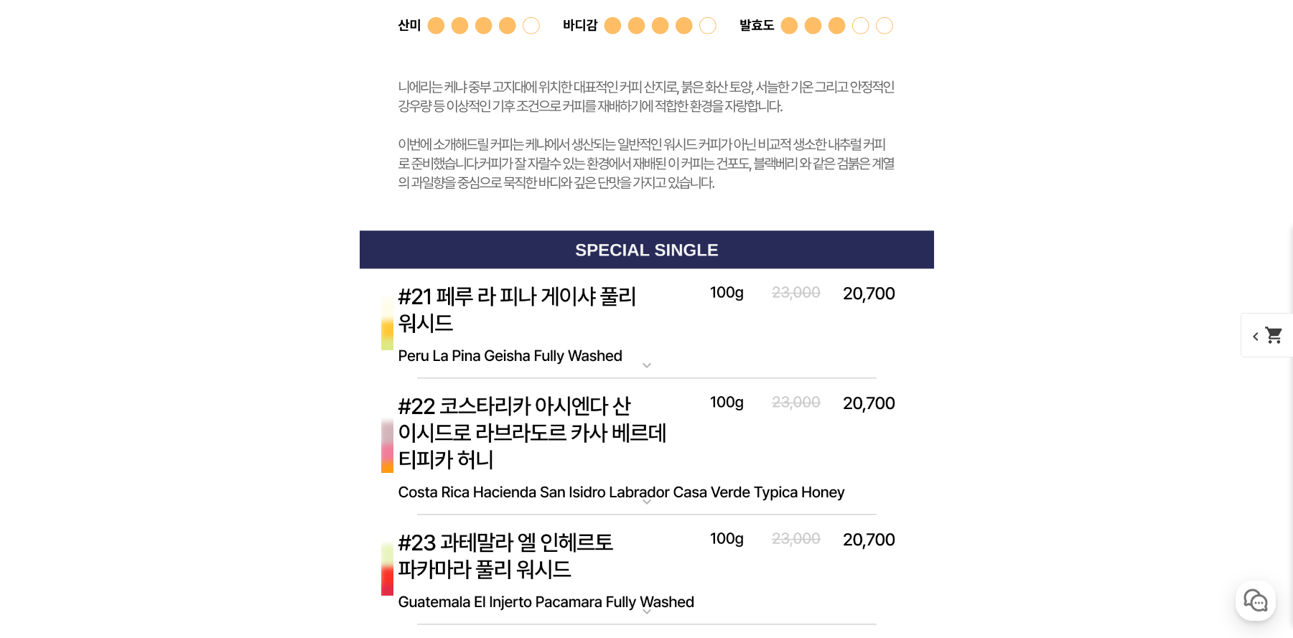
scroll to position [9915, 0]
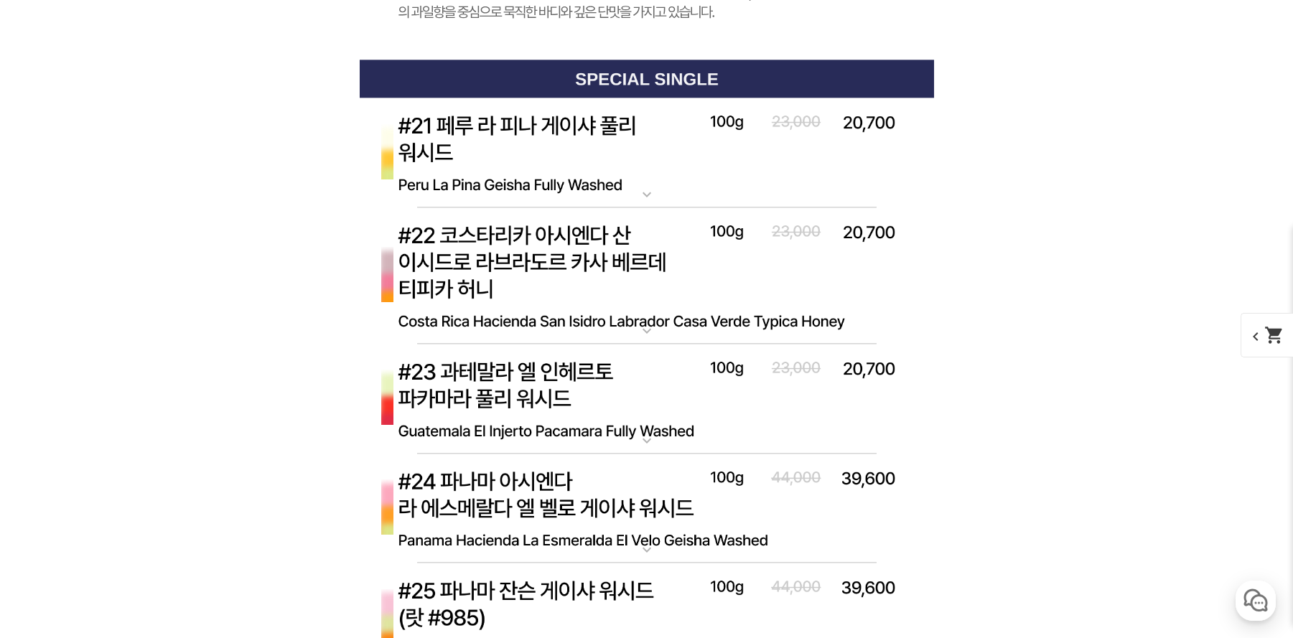
click at [551, 139] on img at bounding box center [647, 153] width 574 height 111
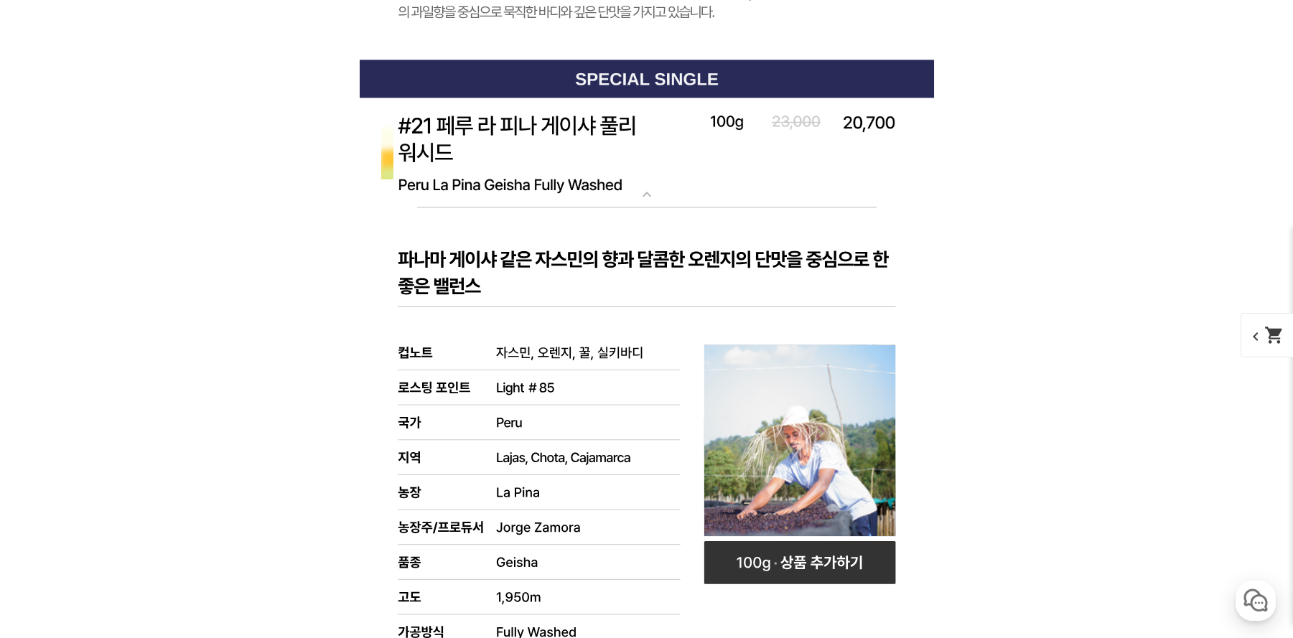
click at [552, 139] on img at bounding box center [647, 153] width 574 height 111
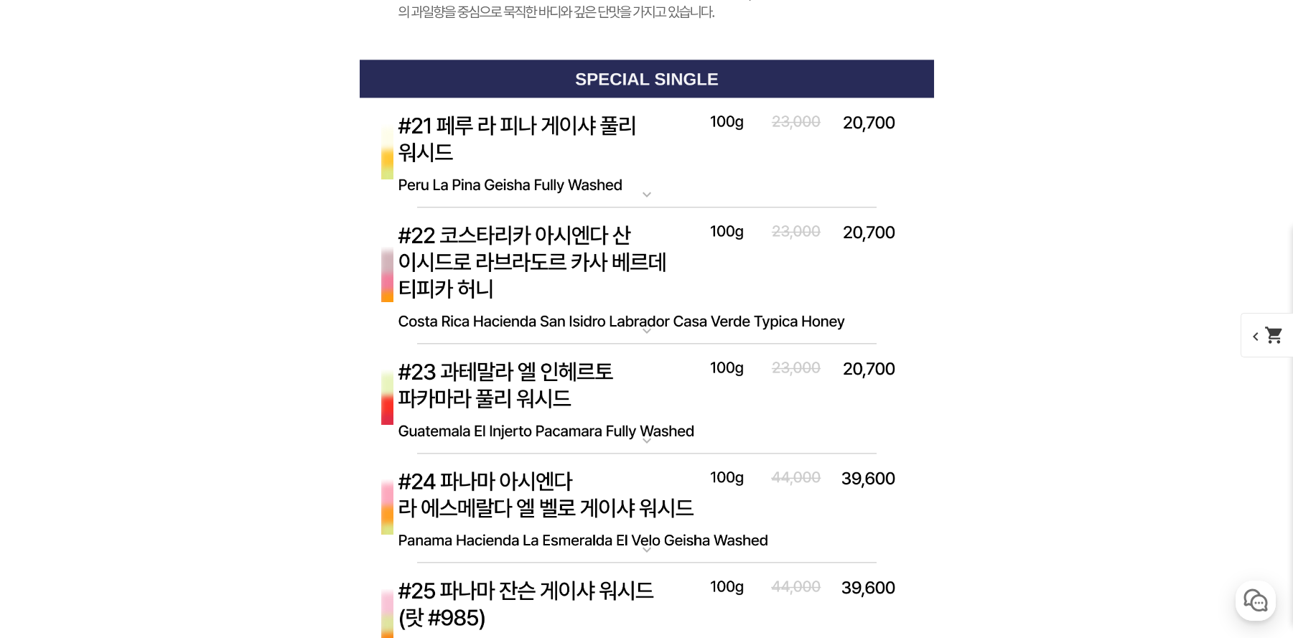
click at [577, 271] on img at bounding box center [647, 276] width 574 height 137
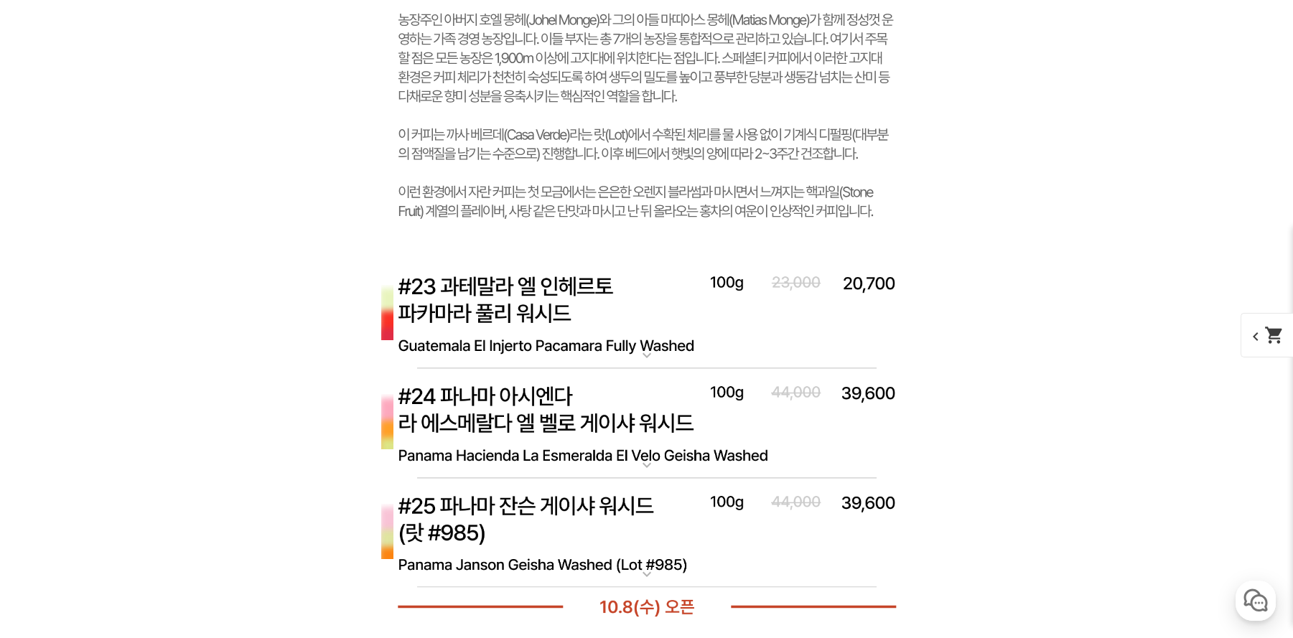
scroll to position [10941, 0]
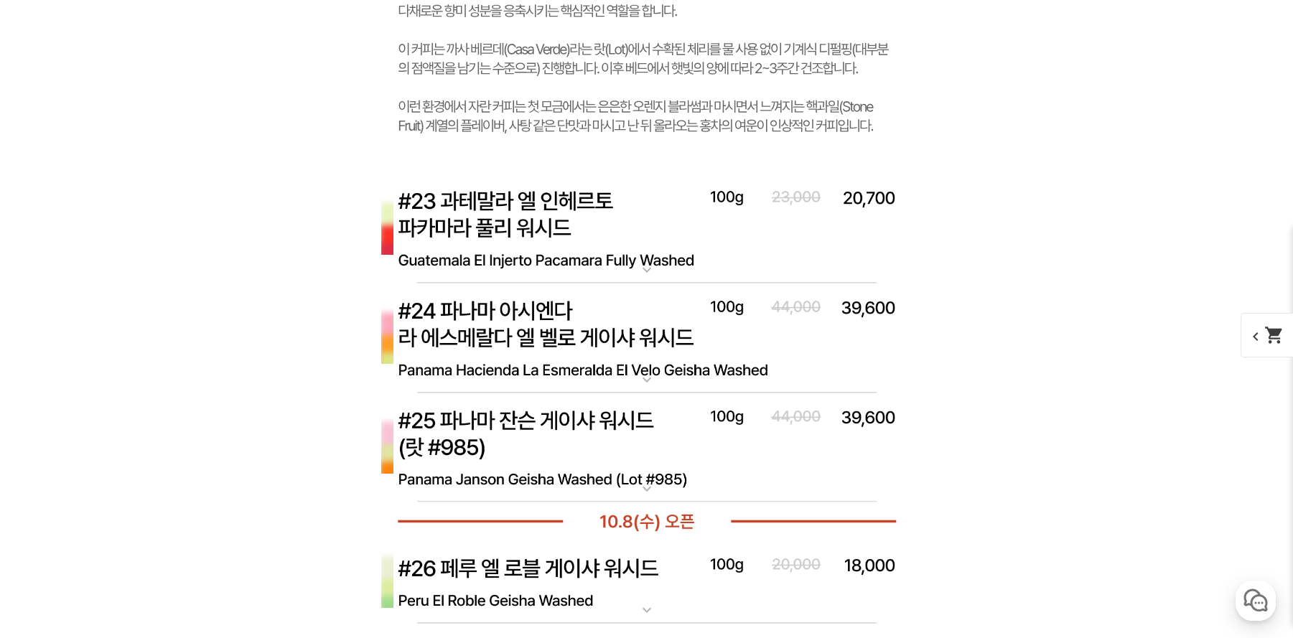
click at [564, 220] on img at bounding box center [647, 228] width 574 height 111
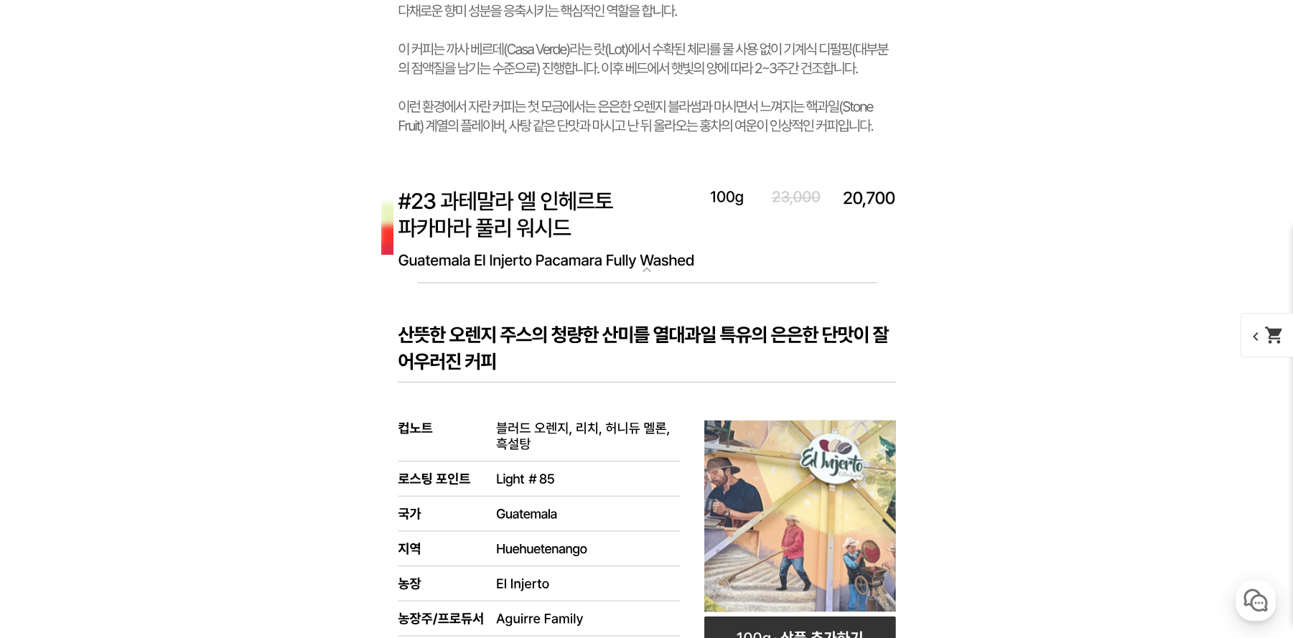
click at [564, 220] on img at bounding box center [647, 228] width 574 height 111
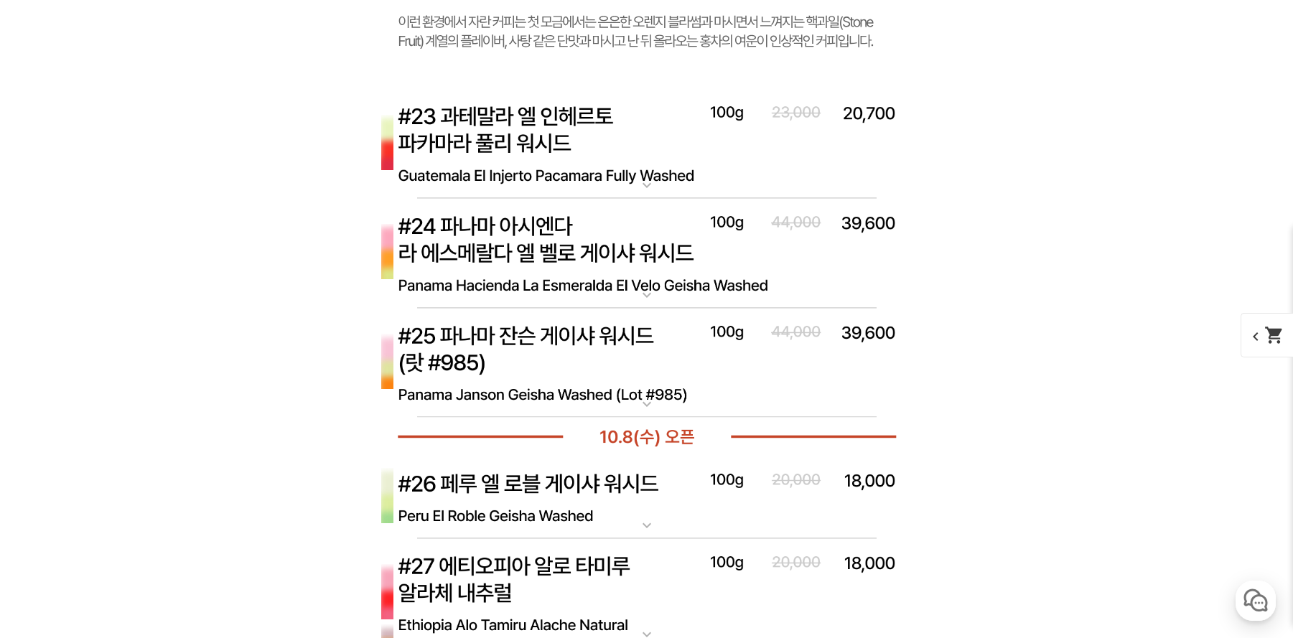
scroll to position [11027, 0]
click at [564, 225] on img at bounding box center [647, 252] width 574 height 111
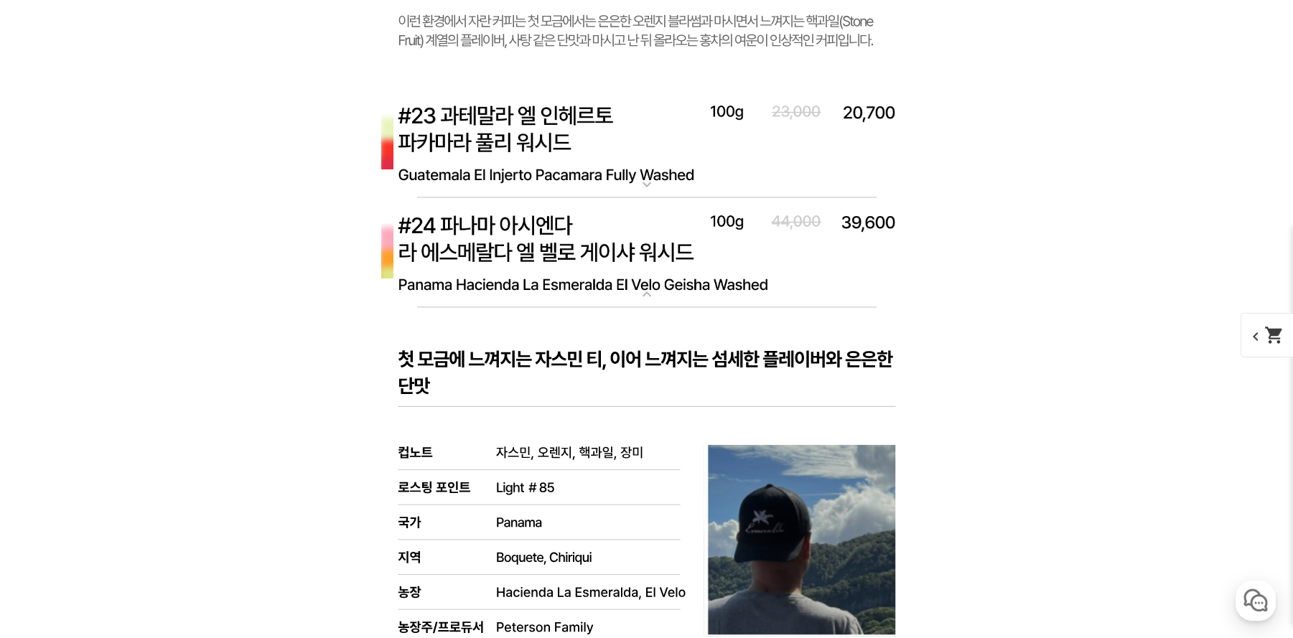
click at [564, 225] on img at bounding box center [647, 252] width 574 height 111
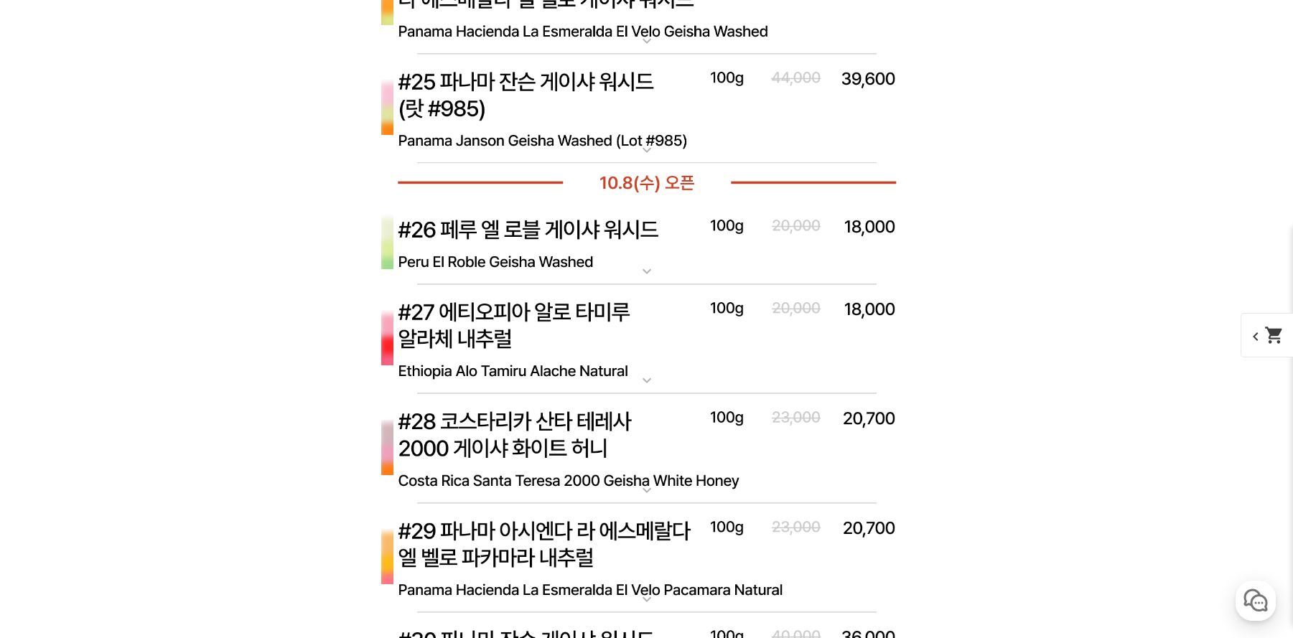
scroll to position [11283, 0]
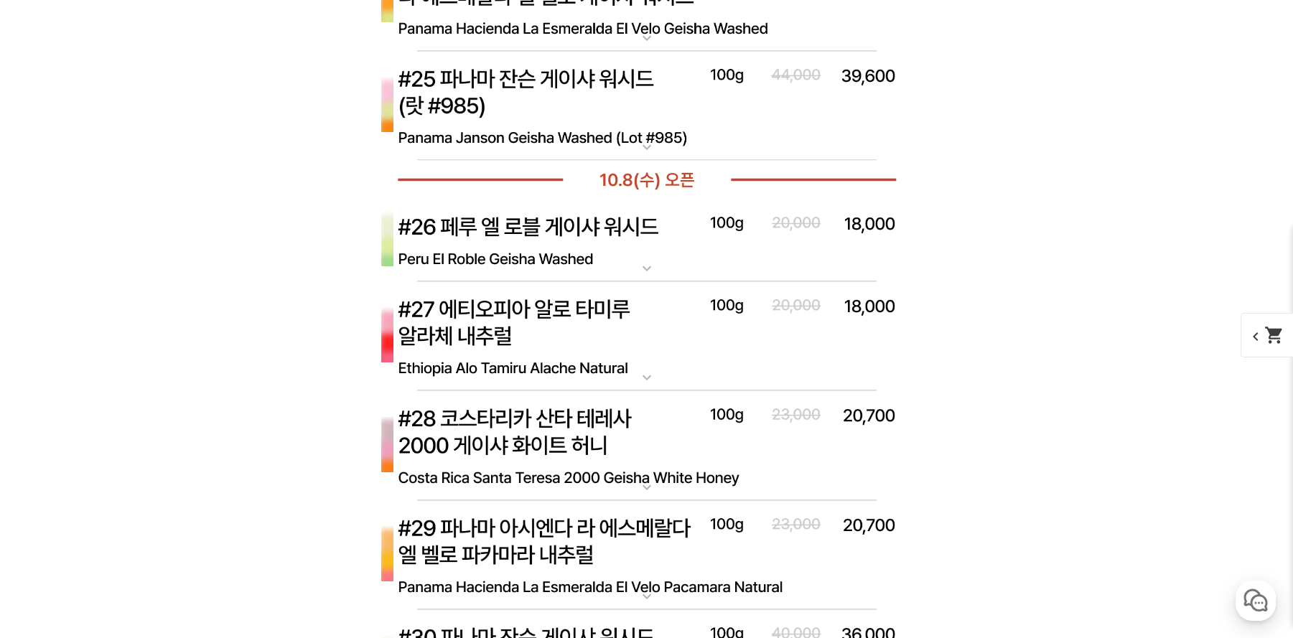
click at [572, 83] on img at bounding box center [647, 106] width 574 height 111
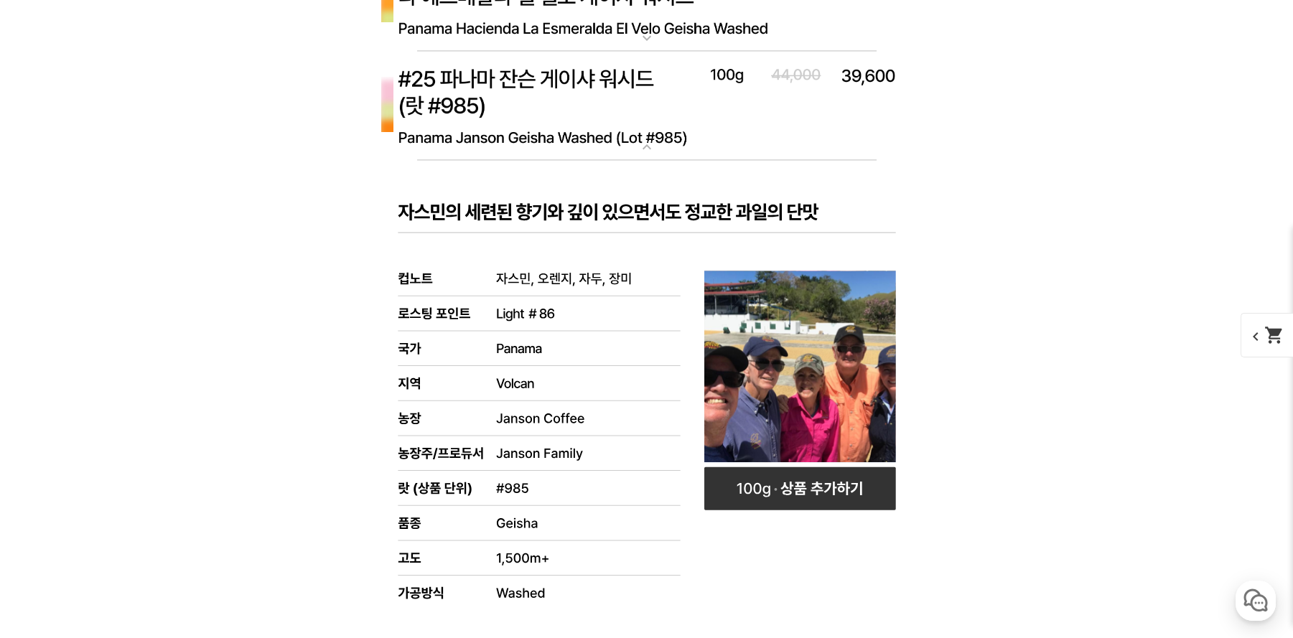
click at [572, 83] on img at bounding box center [647, 106] width 574 height 111
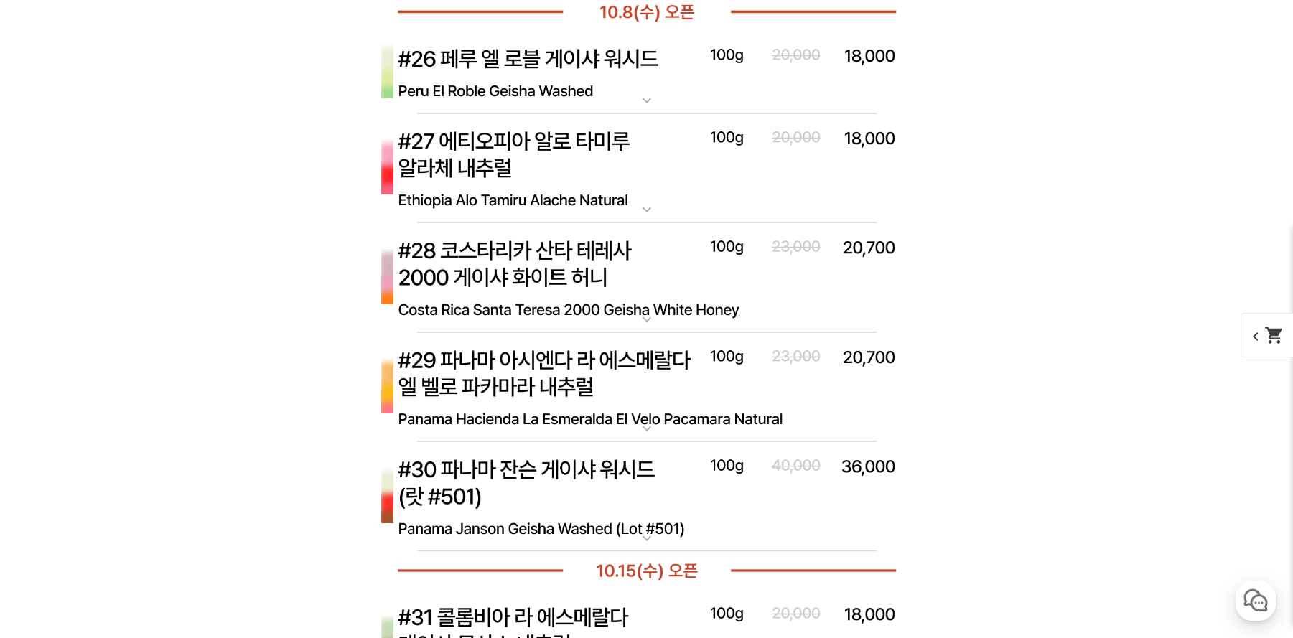
scroll to position [11454, 0]
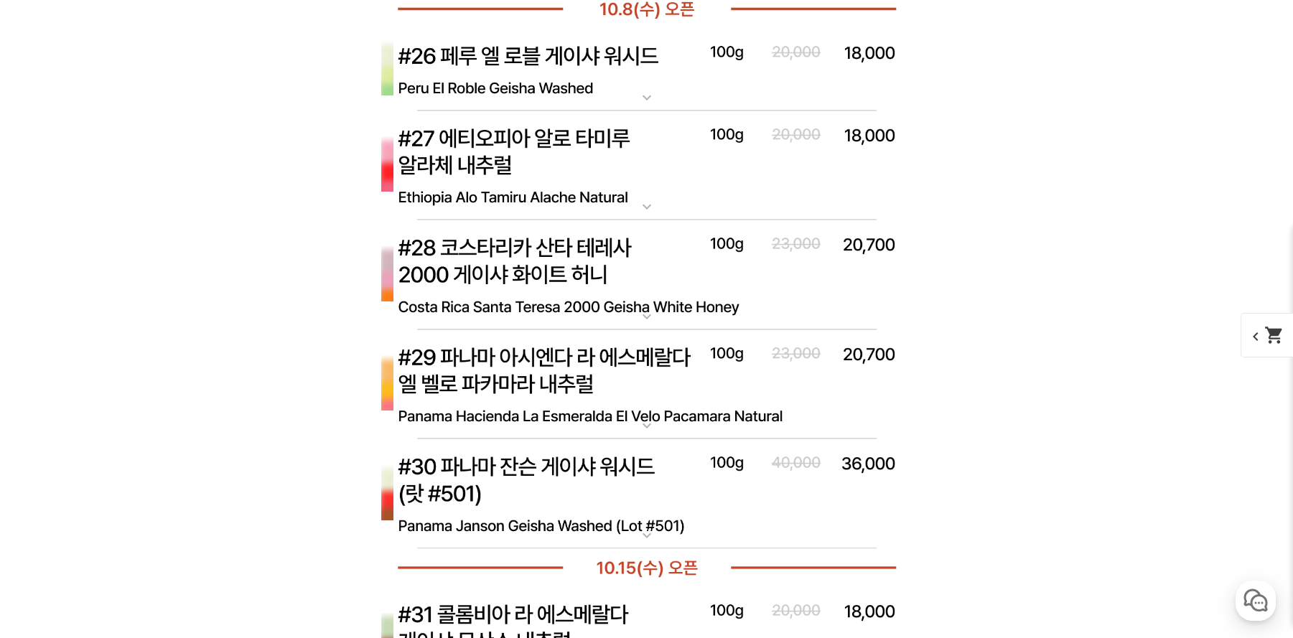
click at [572, 147] on img at bounding box center [647, 166] width 574 height 111
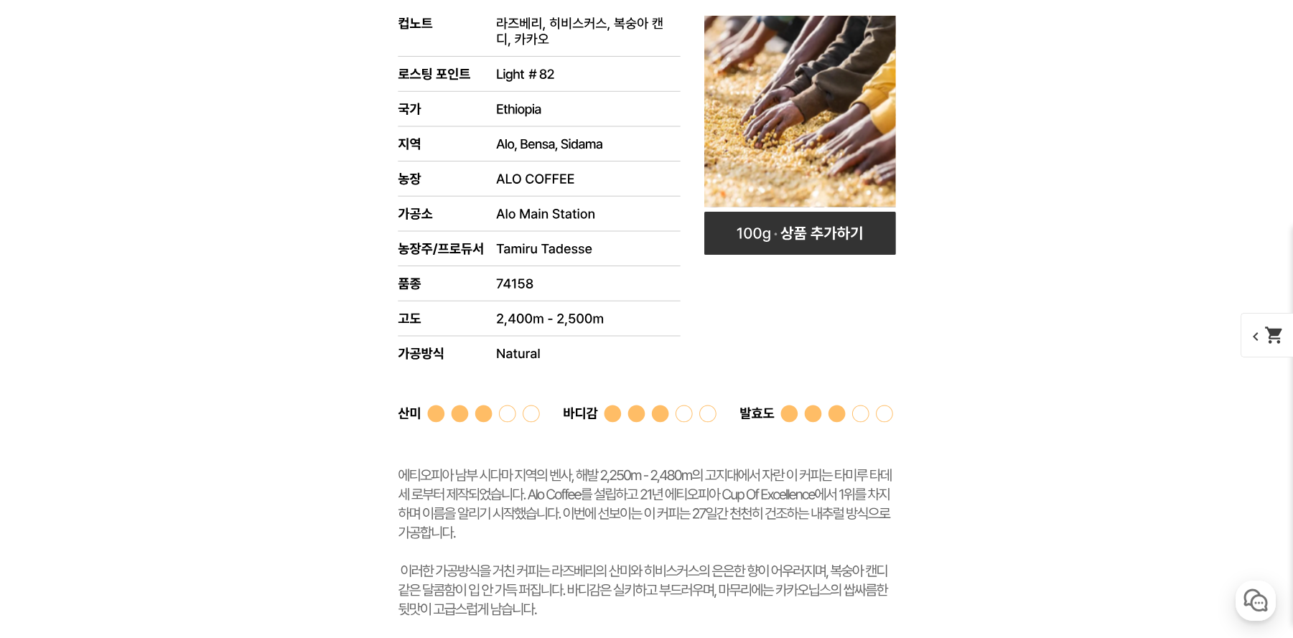
scroll to position [11368, 0]
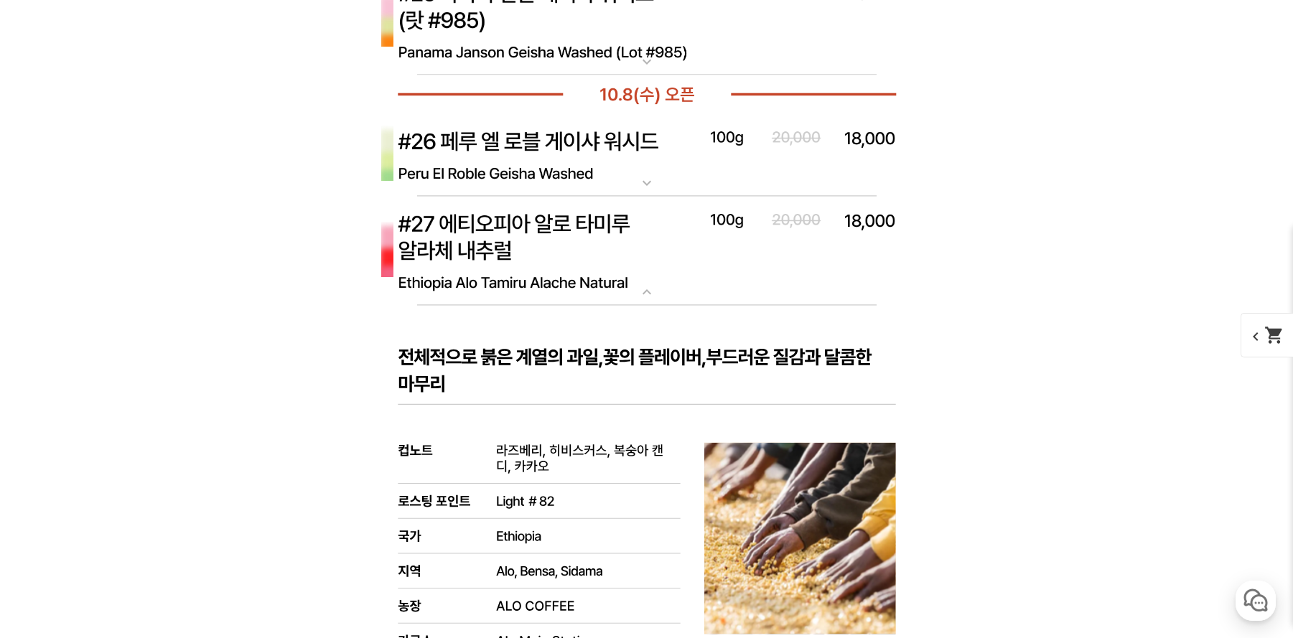
click at [569, 230] on img at bounding box center [647, 251] width 574 height 111
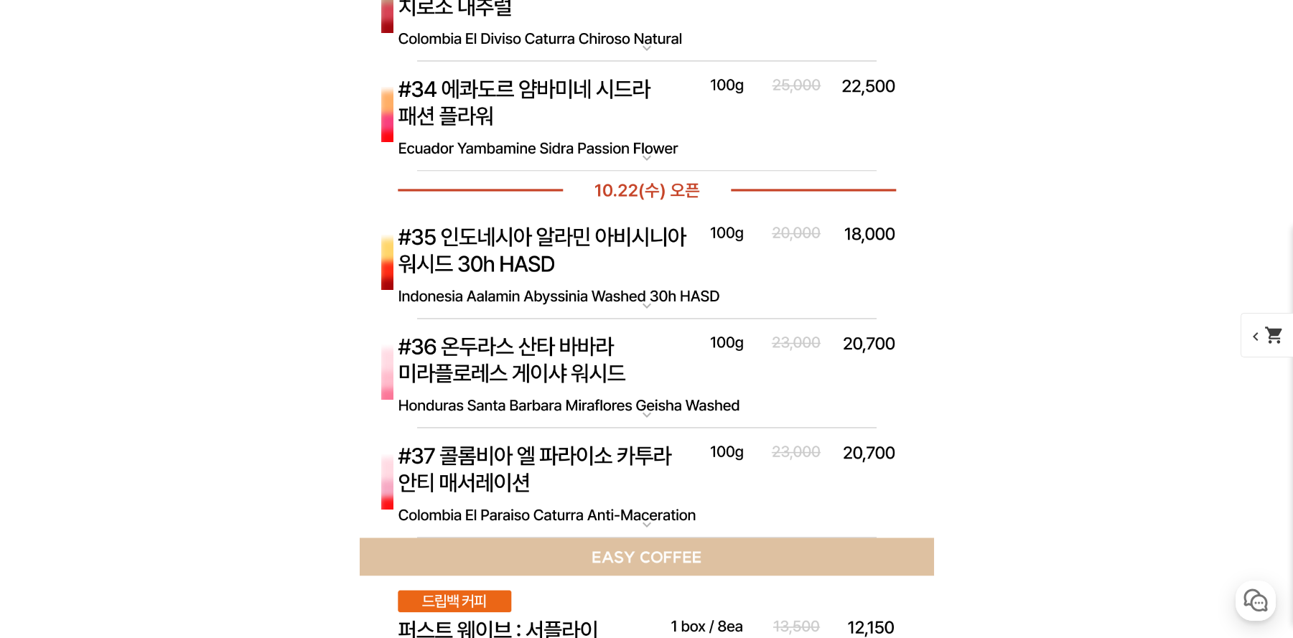
scroll to position [12479, 0]
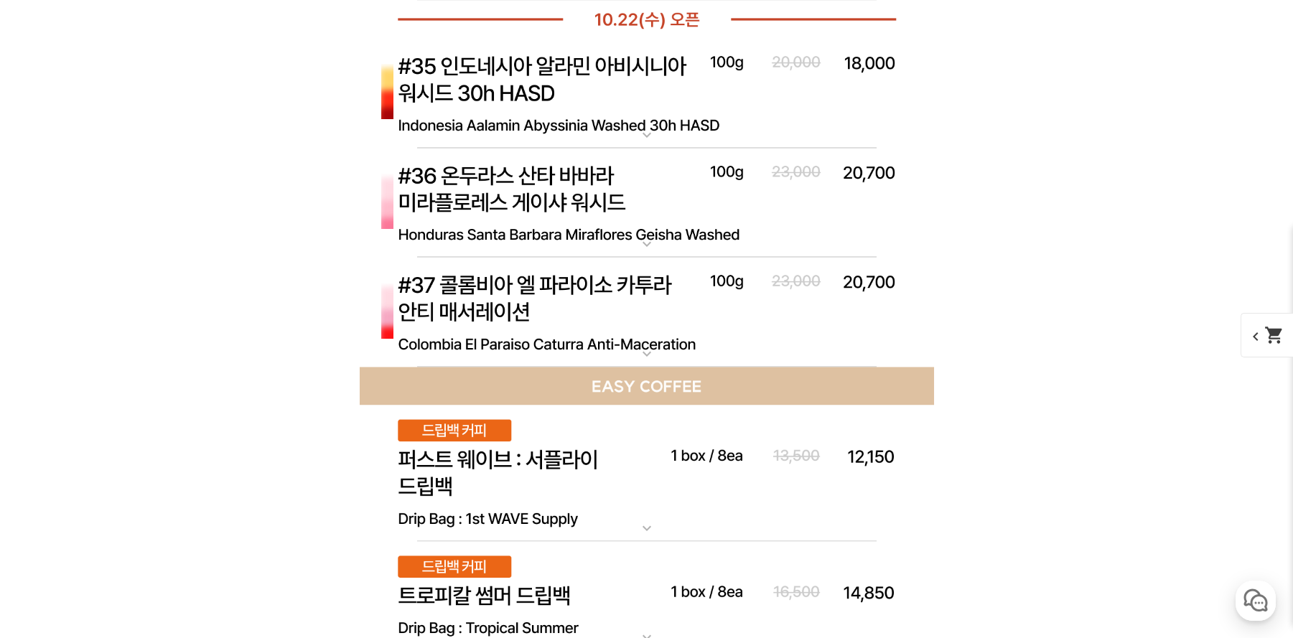
click at [559, 185] on img at bounding box center [647, 203] width 574 height 111
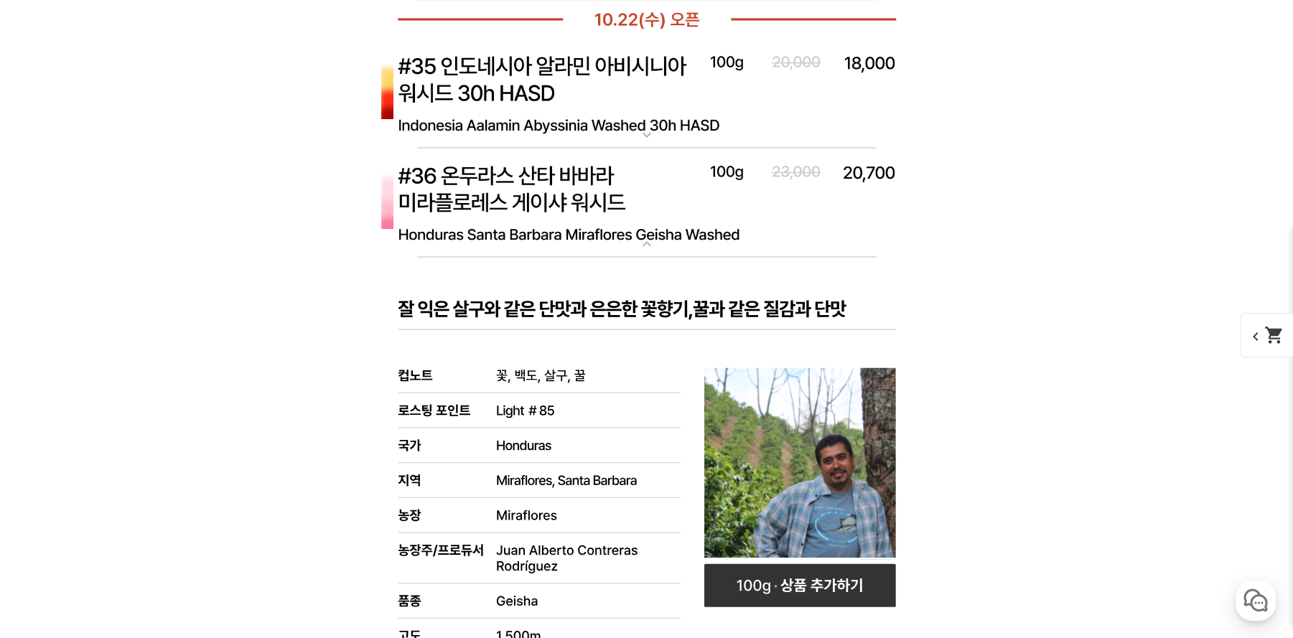
click at [559, 185] on img at bounding box center [647, 203] width 574 height 111
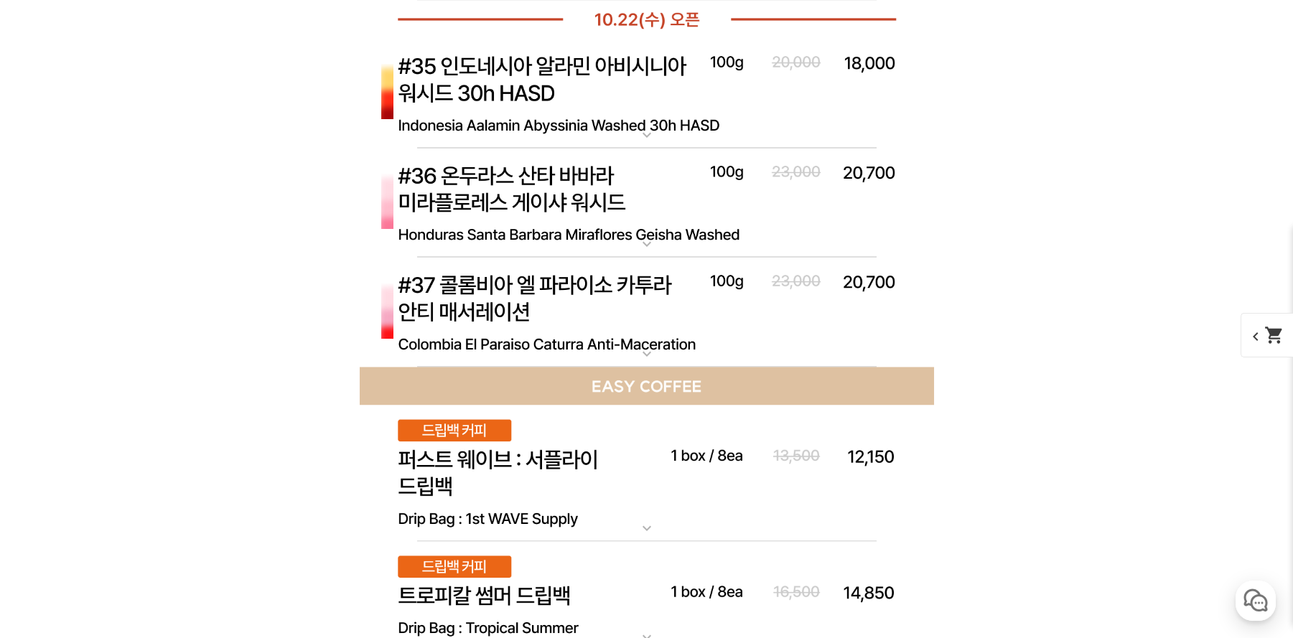
click at [569, 289] on img at bounding box center [647, 312] width 574 height 111
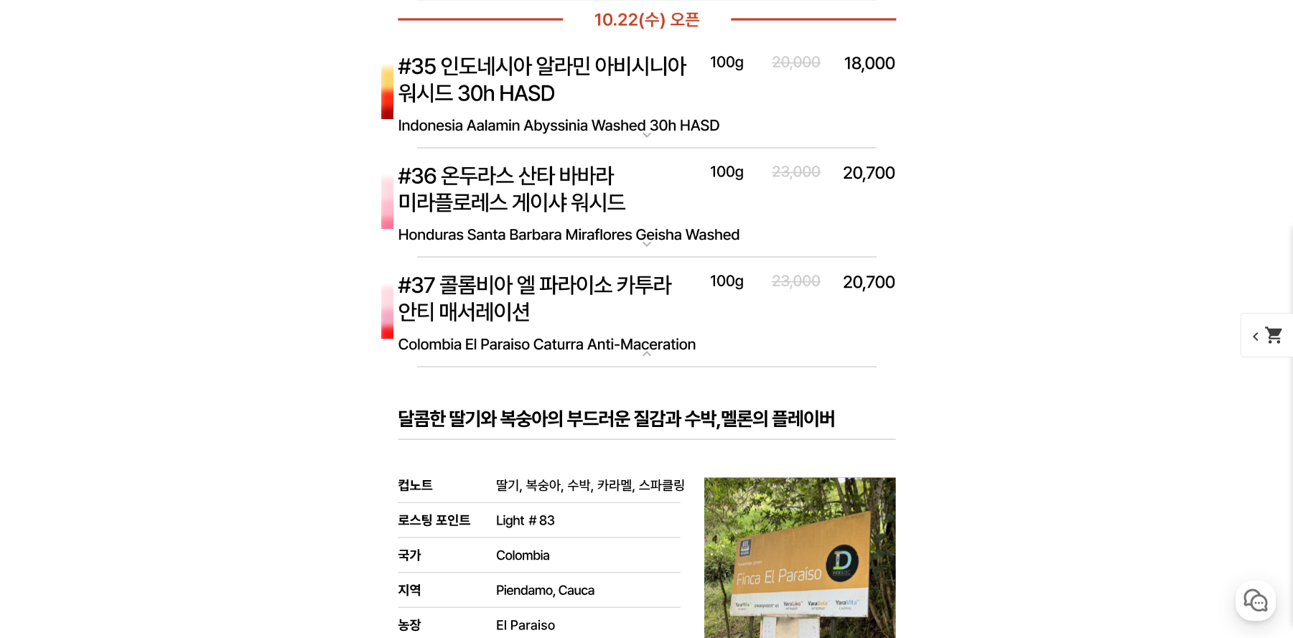
click at [569, 289] on img at bounding box center [647, 312] width 574 height 111
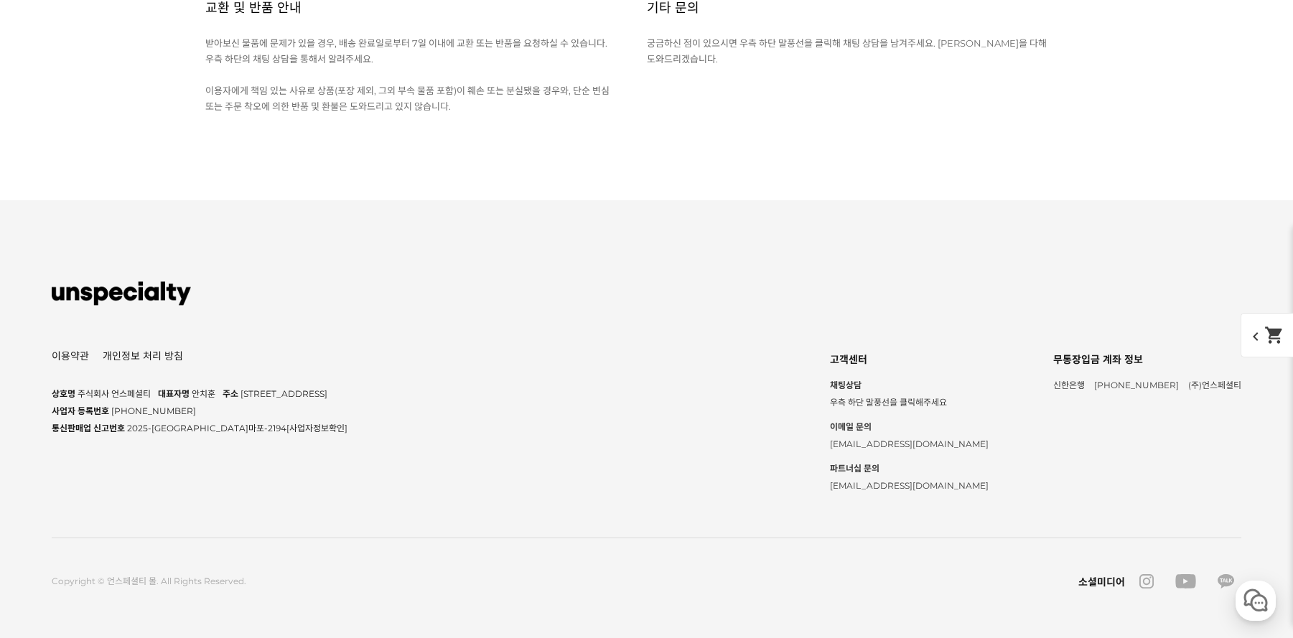
scroll to position [24190, 0]
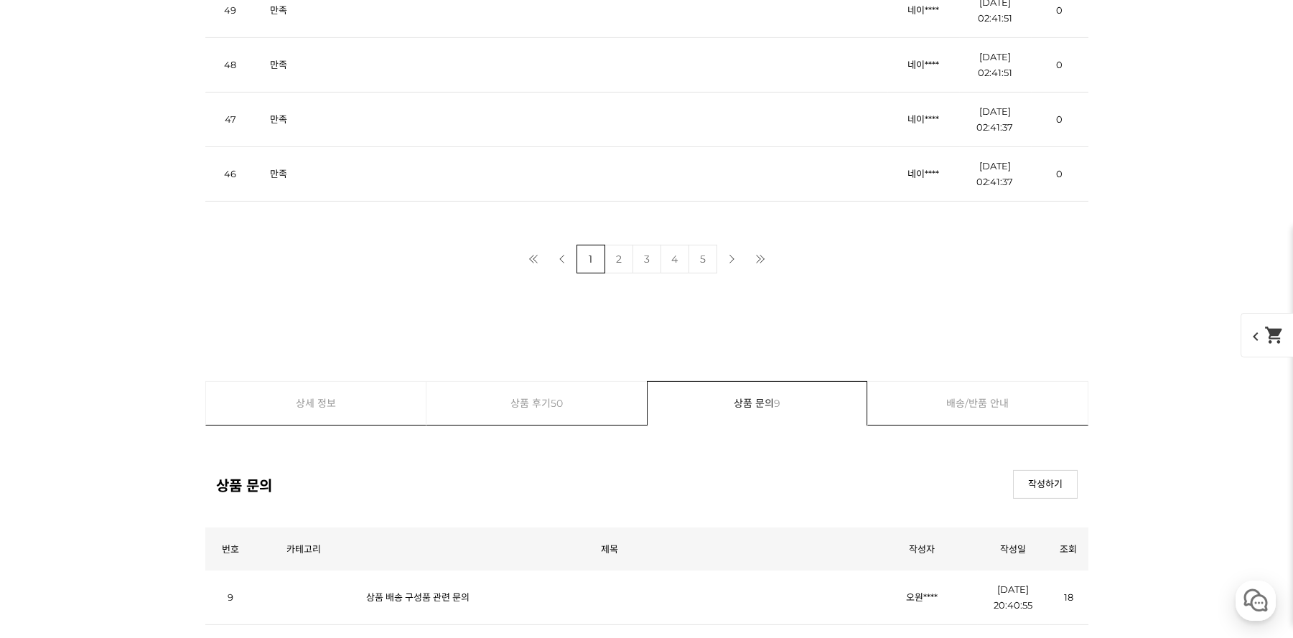
click at [283, 16] on link "만족" at bounding box center [278, 9] width 17 height 11
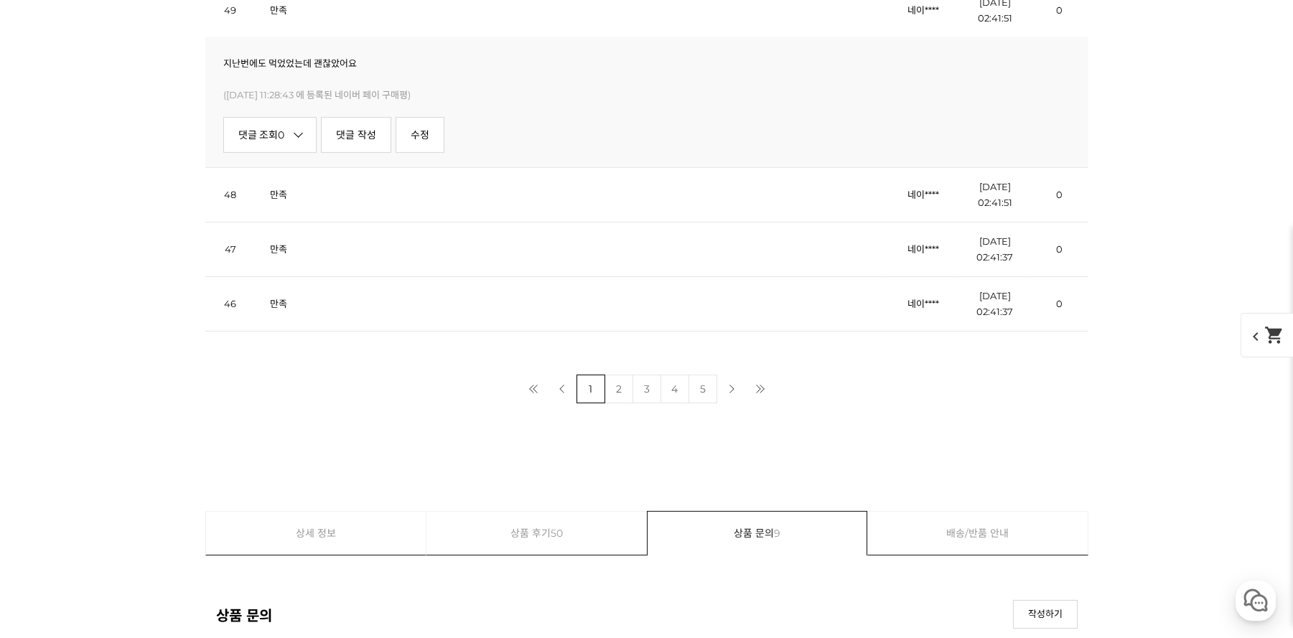
click at [283, 16] on link "만족" at bounding box center [278, 9] width 17 height 11
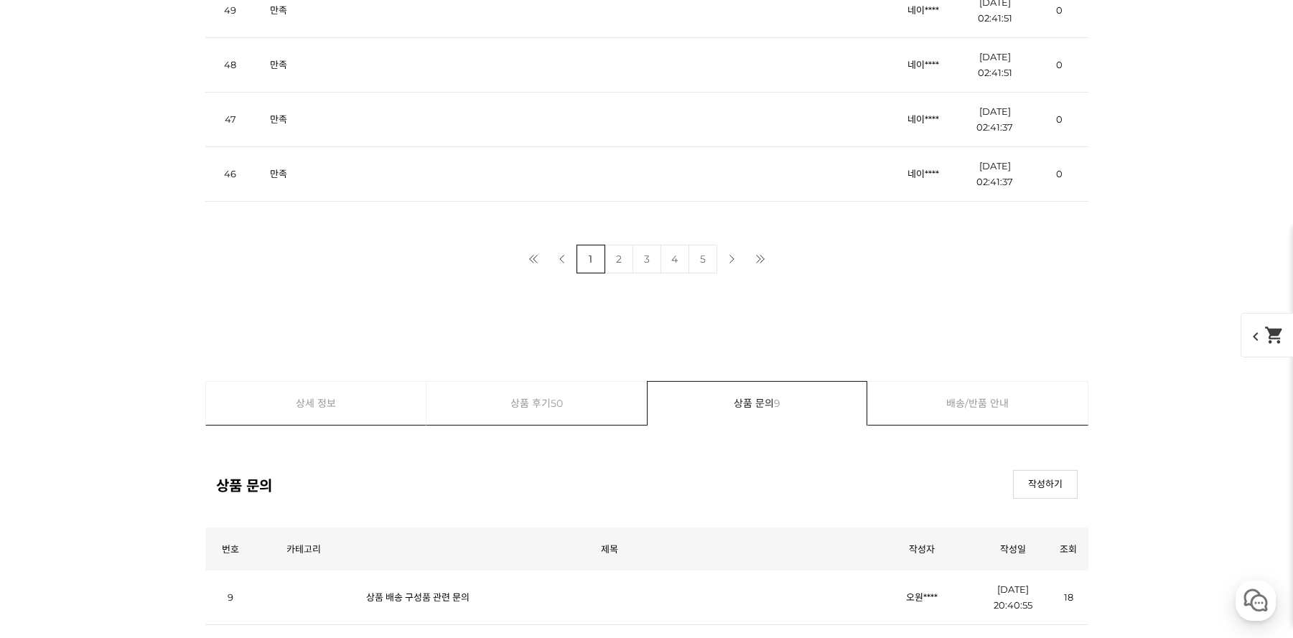
click at [274, 70] on link "만족" at bounding box center [278, 64] width 17 height 11
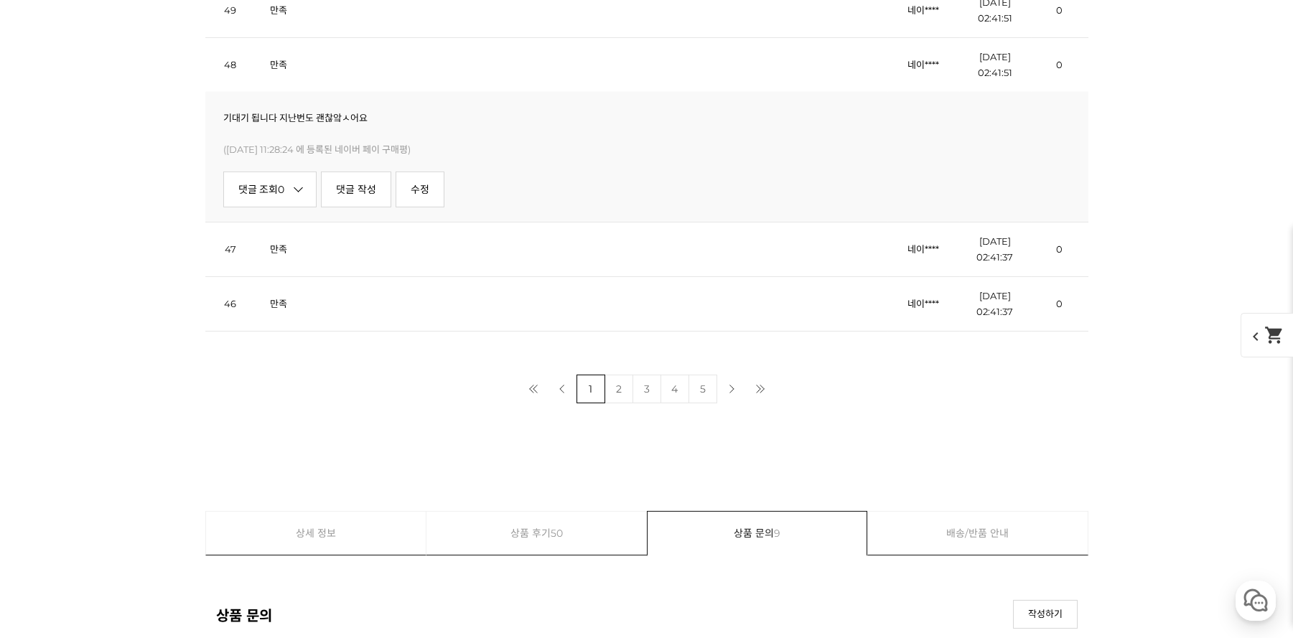
click at [274, 70] on link "만족" at bounding box center [278, 64] width 17 height 11
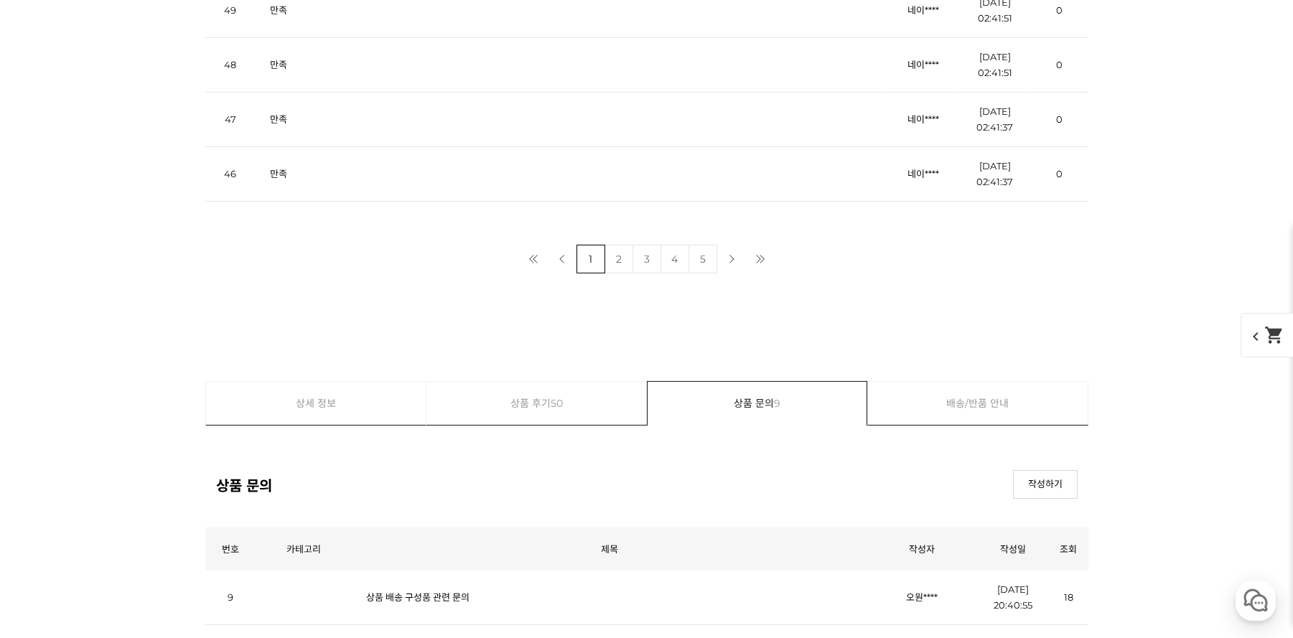
click at [276, 125] on link "만족" at bounding box center [278, 118] width 17 height 11
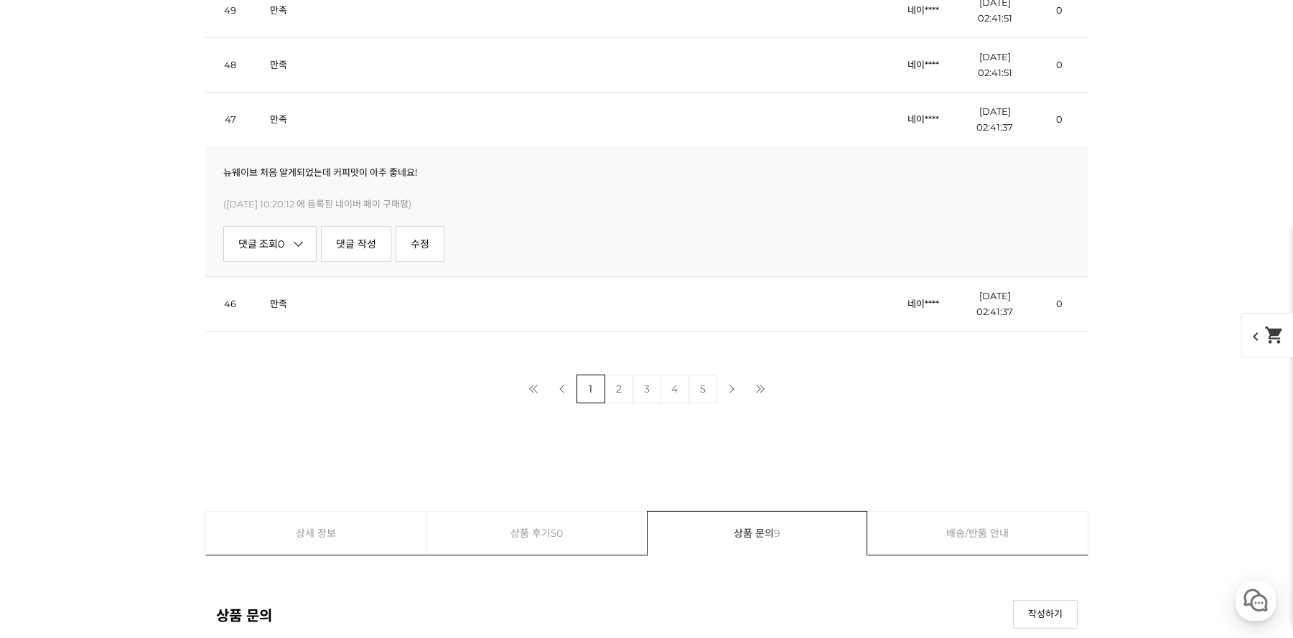
click at [276, 125] on link "만족" at bounding box center [278, 118] width 17 height 11
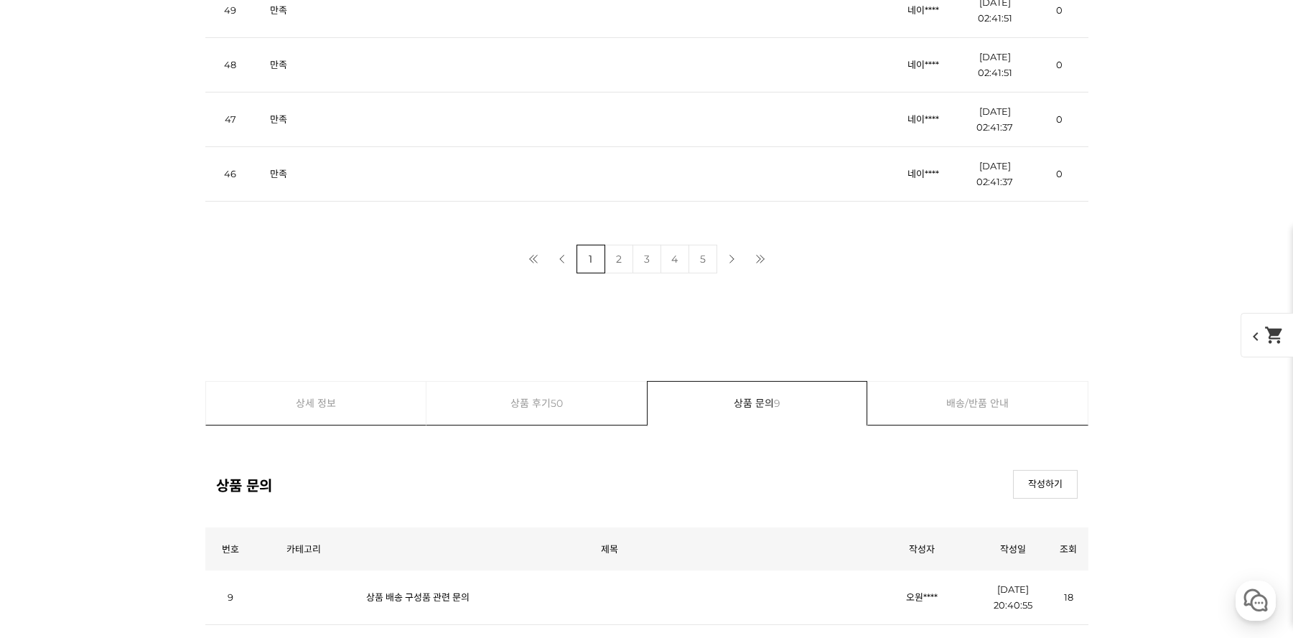
click at [275, 180] on link "만족" at bounding box center [278, 173] width 17 height 11
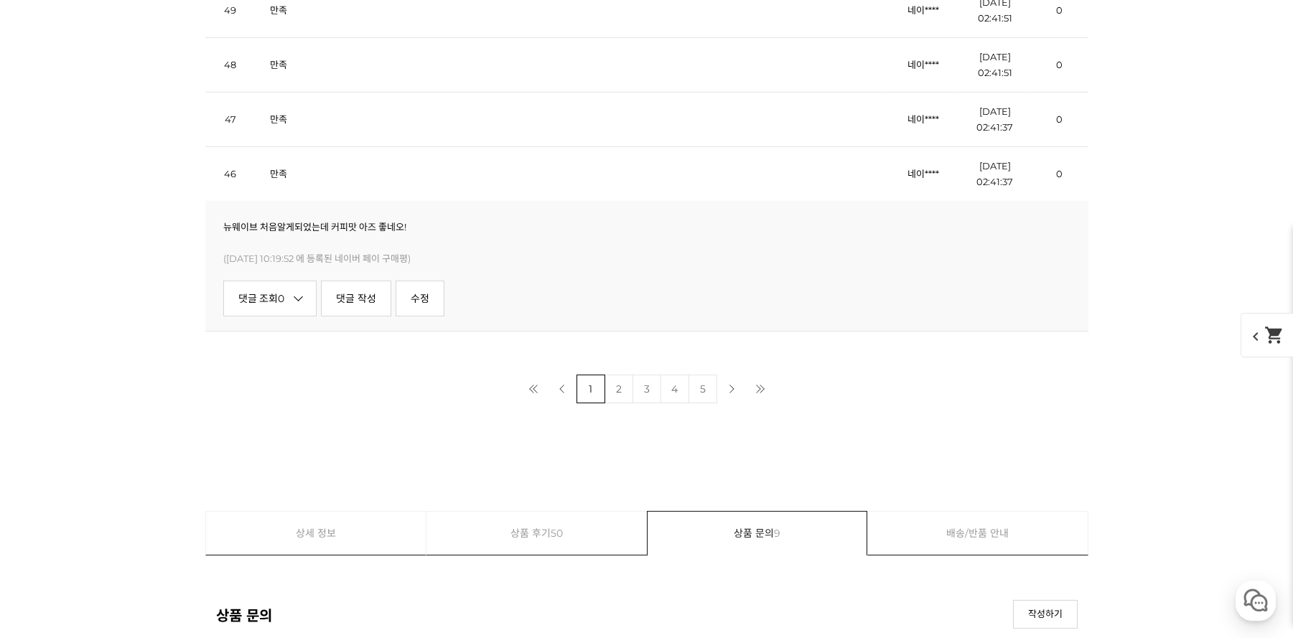
click at [275, 180] on link "만족" at bounding box center [278, 173] width 17 height 11
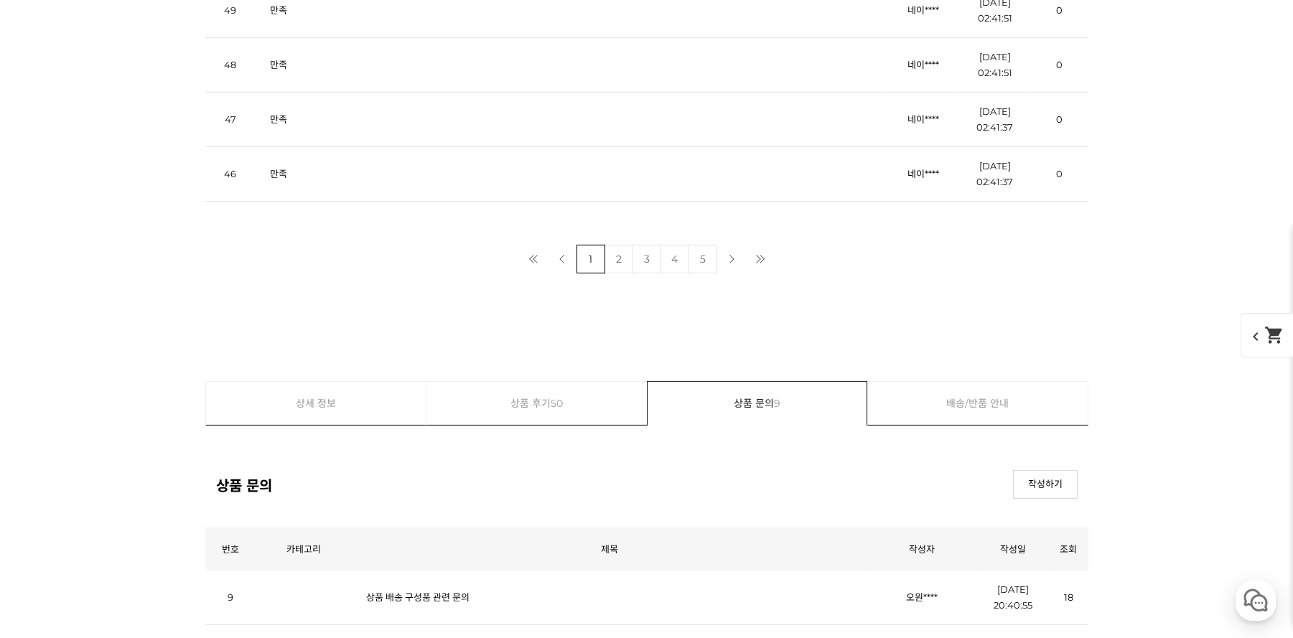
click at [622, 274] on link "2" at bounding box center [619, 259] width 29 height 29
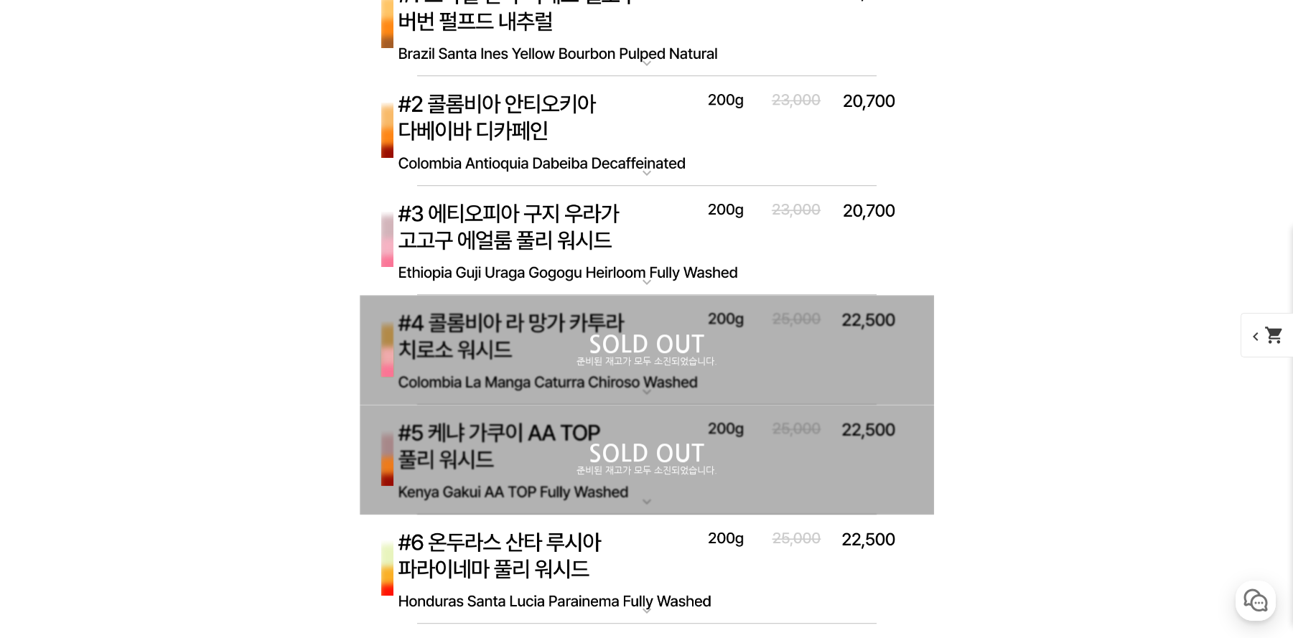
scroll to position [4615, 0]
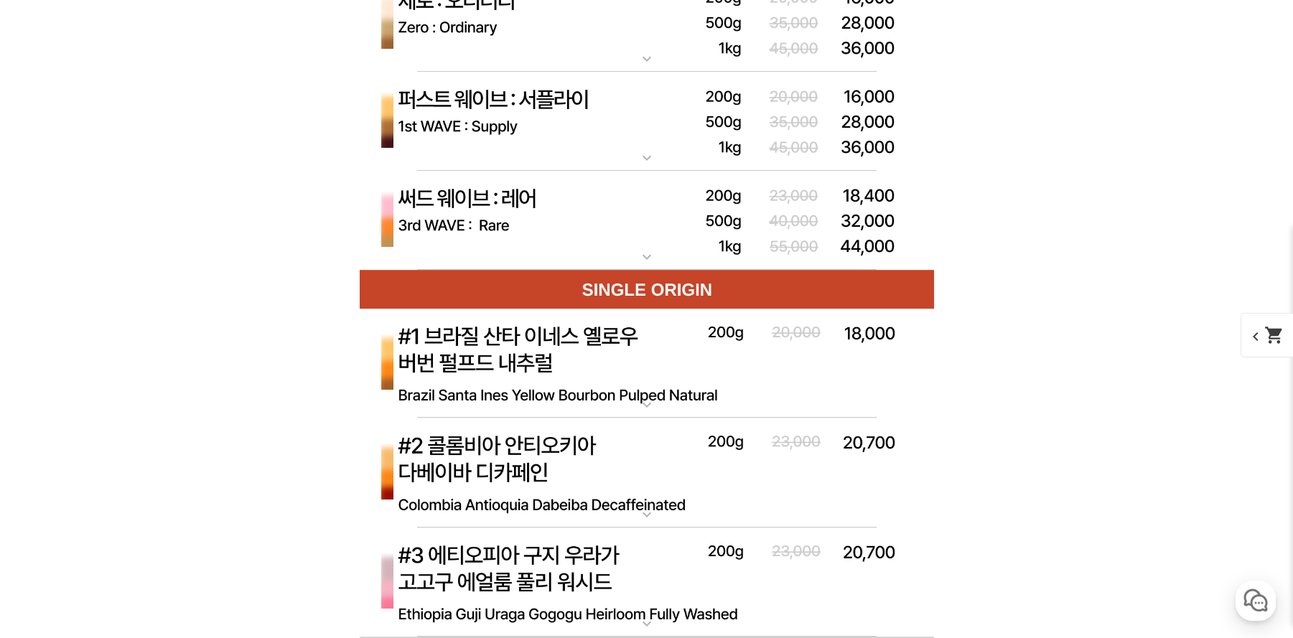
click at [556, 339] on img at bounding box center [647, 364] width 574 height 111
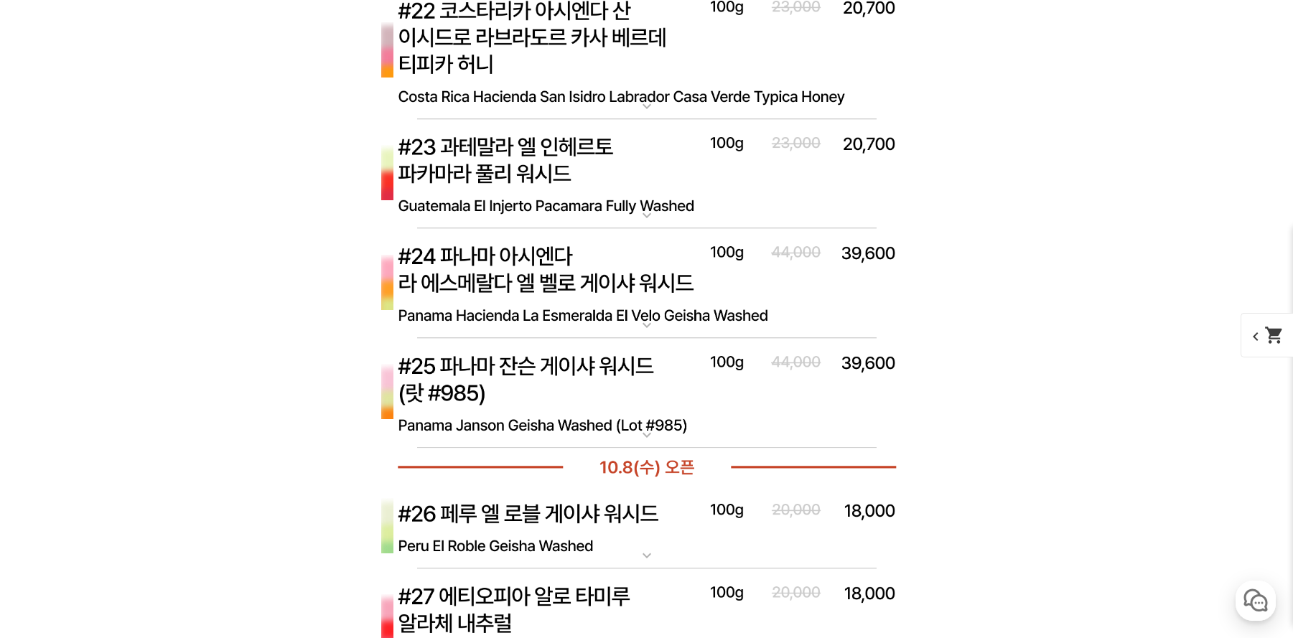
scroll to position [7351, 0]
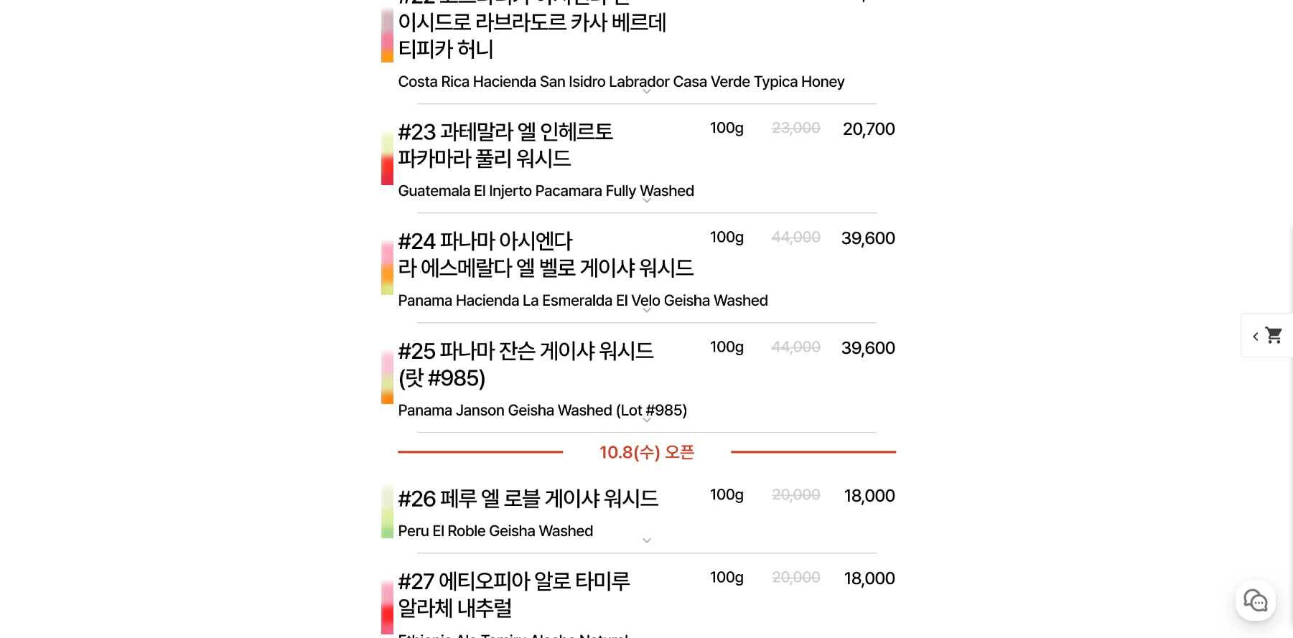
click at [566, 266] on img at bounding box center [647, 268] width 574 height 111
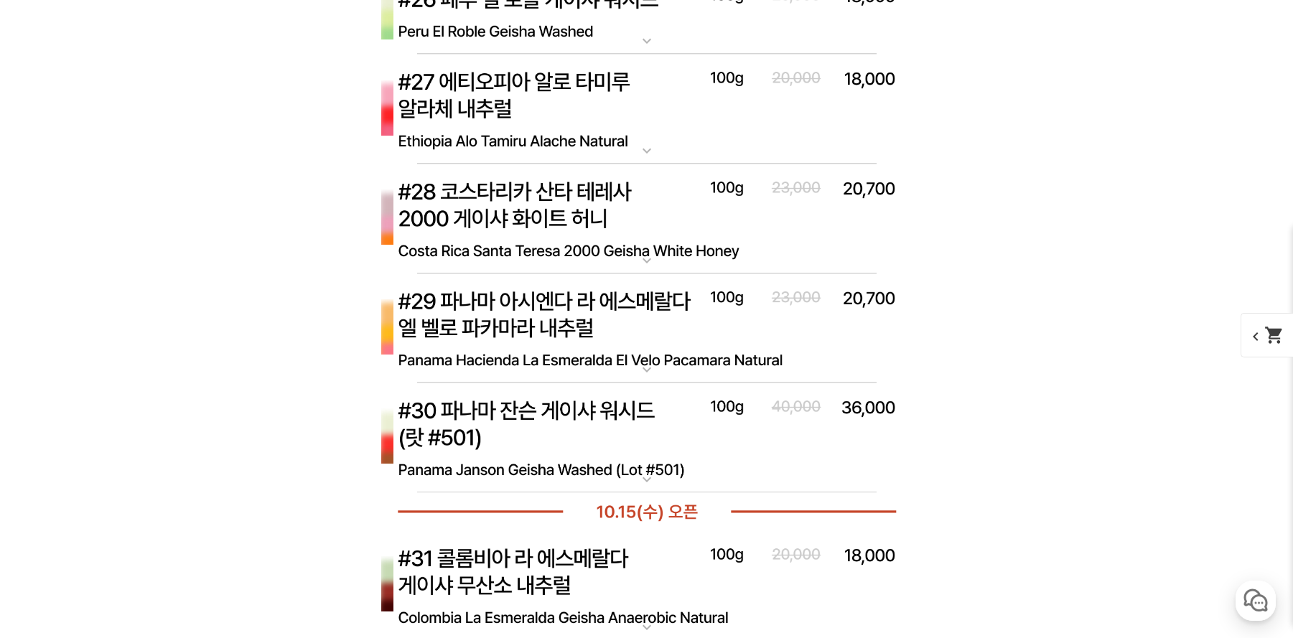
scroll to position [8889, 0]
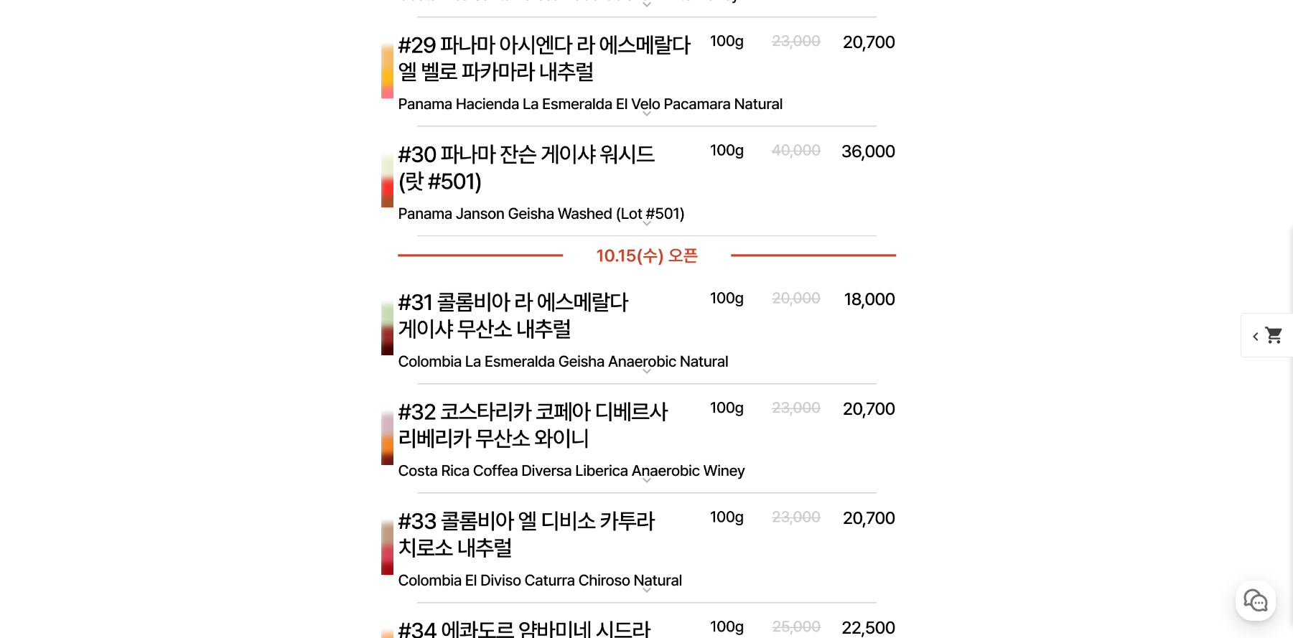
click at [543, 408] on img at bounding box center [647, 439] width 574 height 111
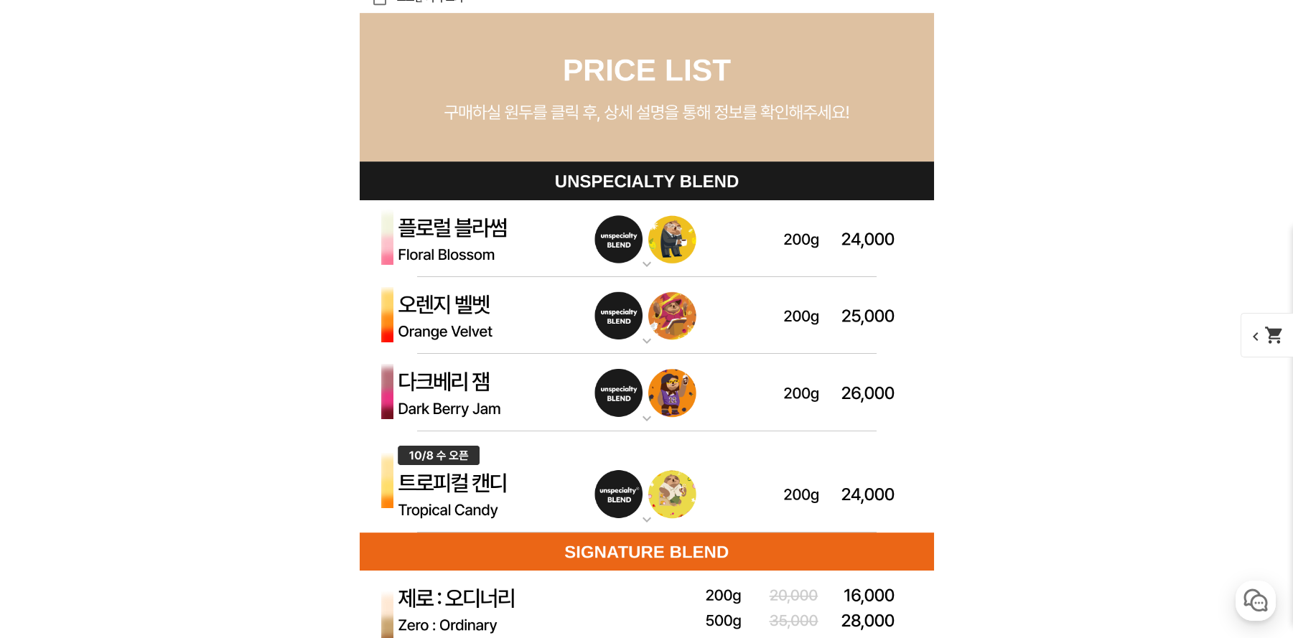
scroll to position [4188, 0]
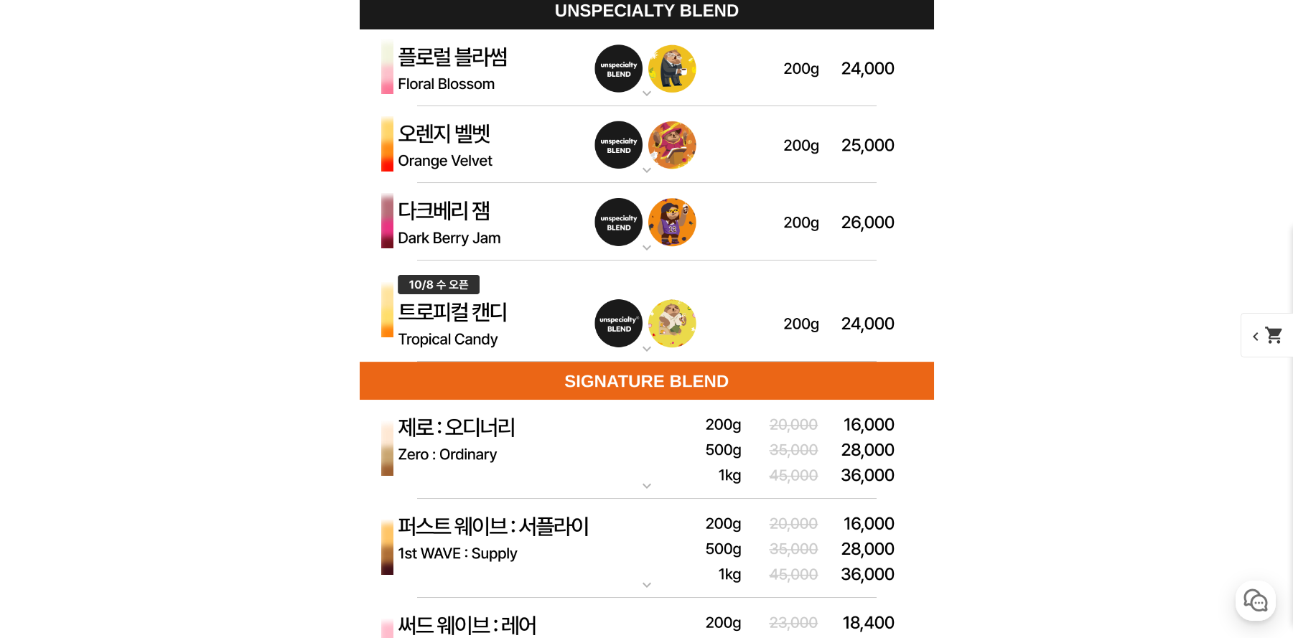
click at [483, 72] on img at bounding box center [647, 68] width 574 height 78
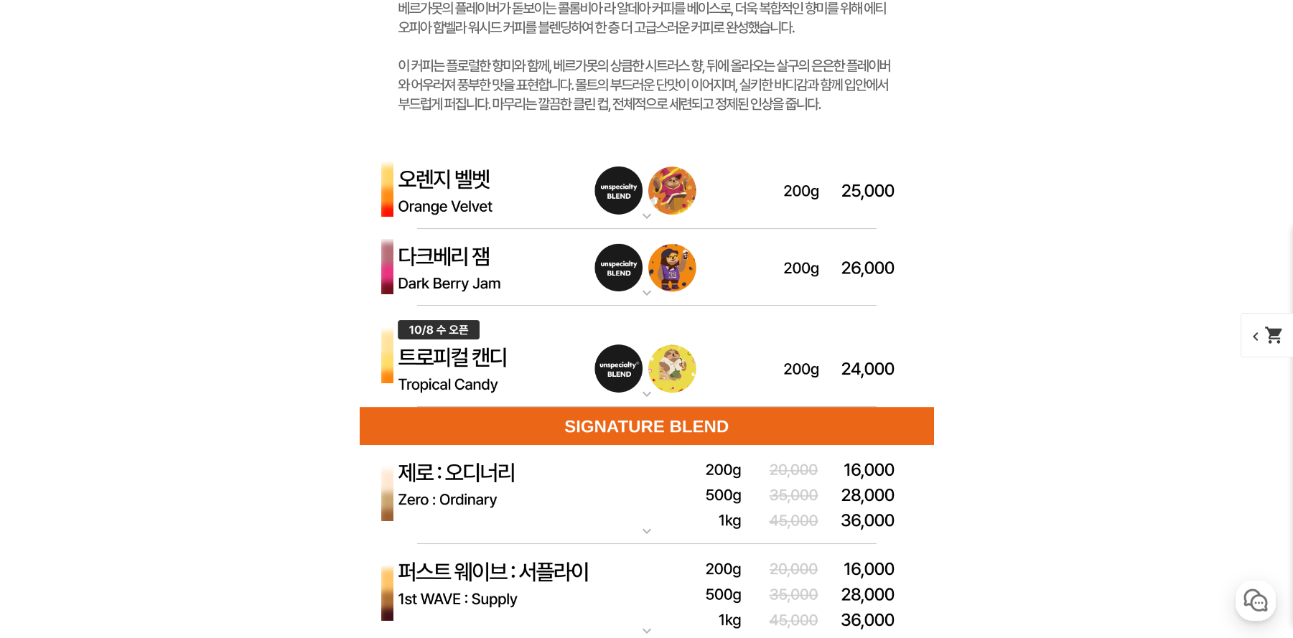
scroll to position [4872, 0]
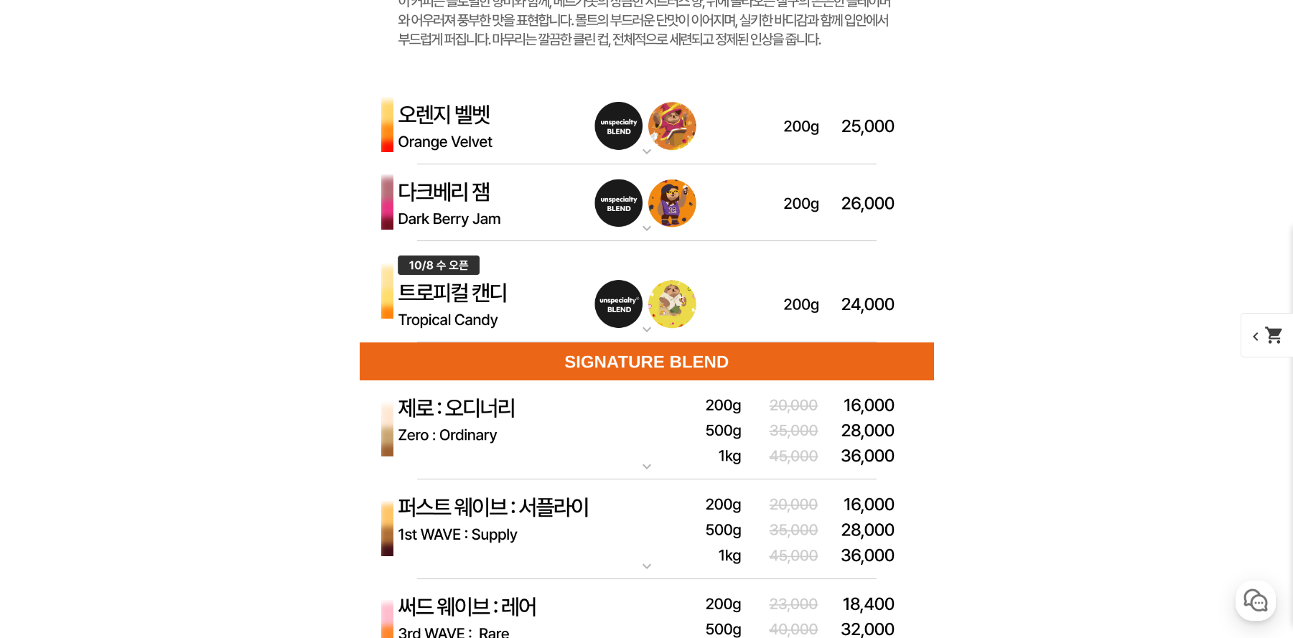
click at [469, 141] on img at bounding box center [647, 126] width 574 height 78
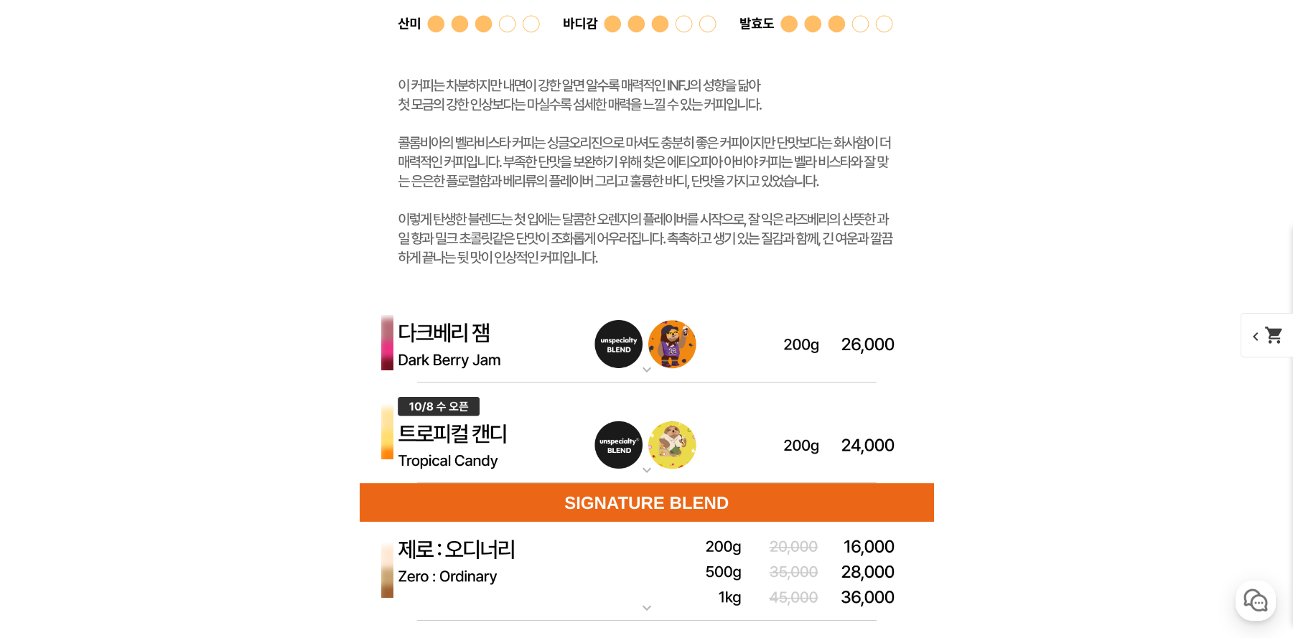
scroll to position [5556, 0]
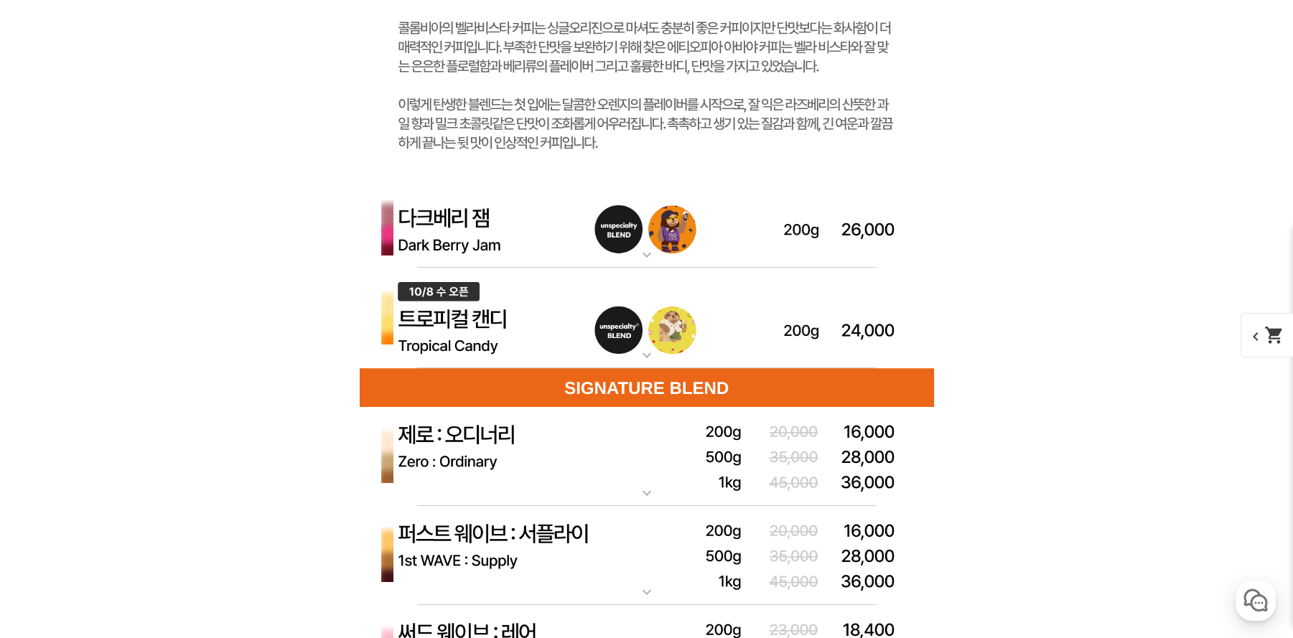
click at [458, 226] on img at bounding box center [647, 229] width 574 height 78
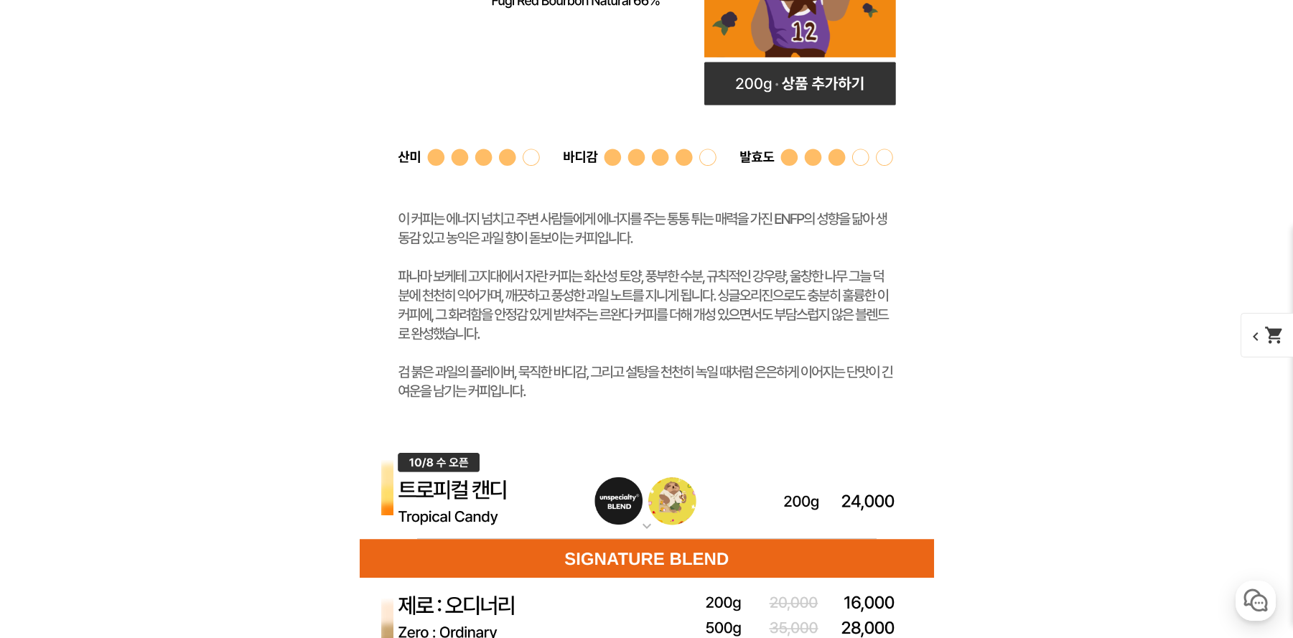
scroll to position [6411, 0]
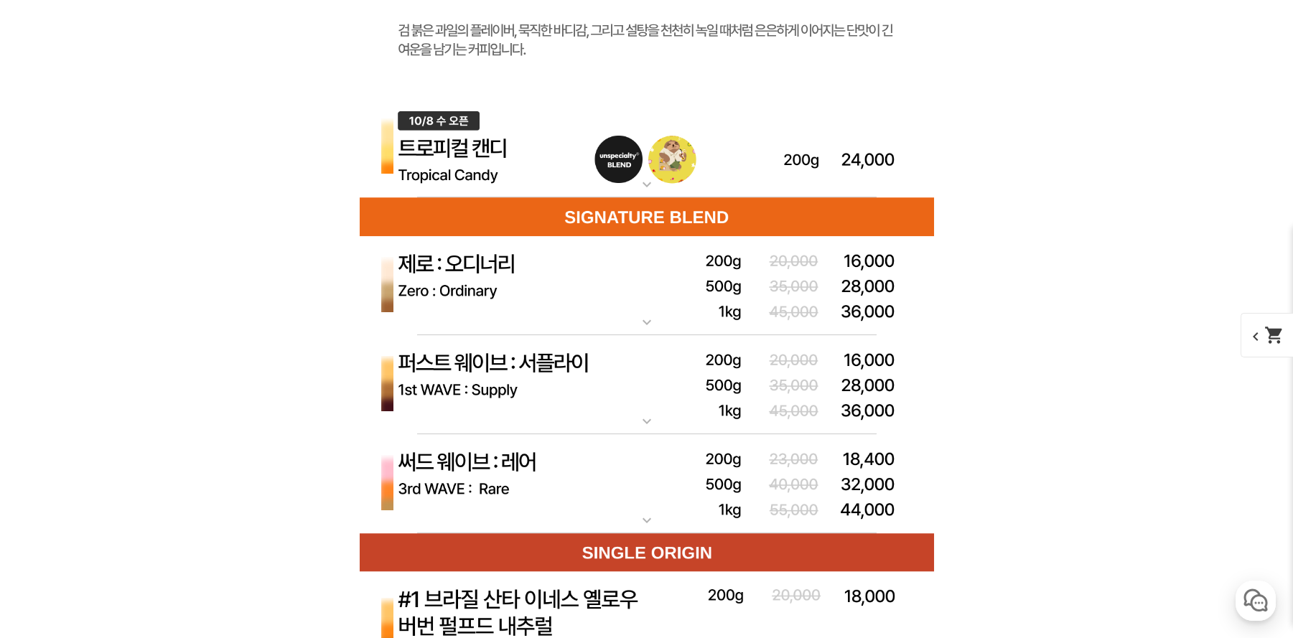
click at [484, 131] on img at bounding box center [647, 148] width 574 height 102
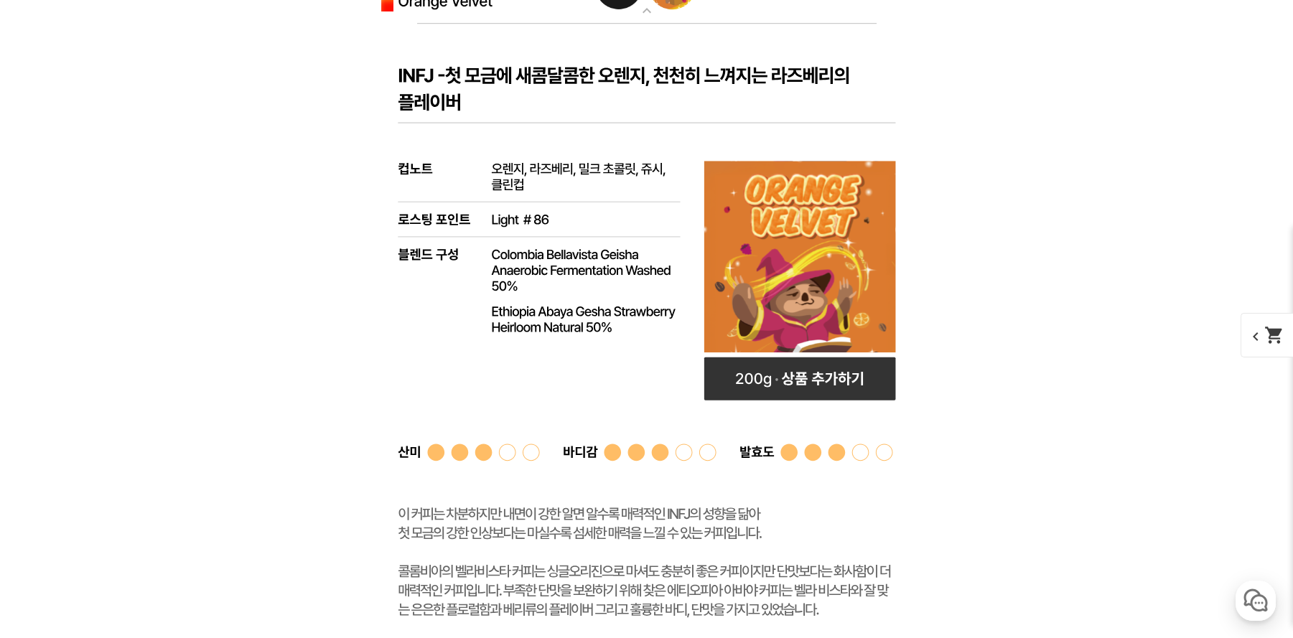
scroll to position [5043, 0]
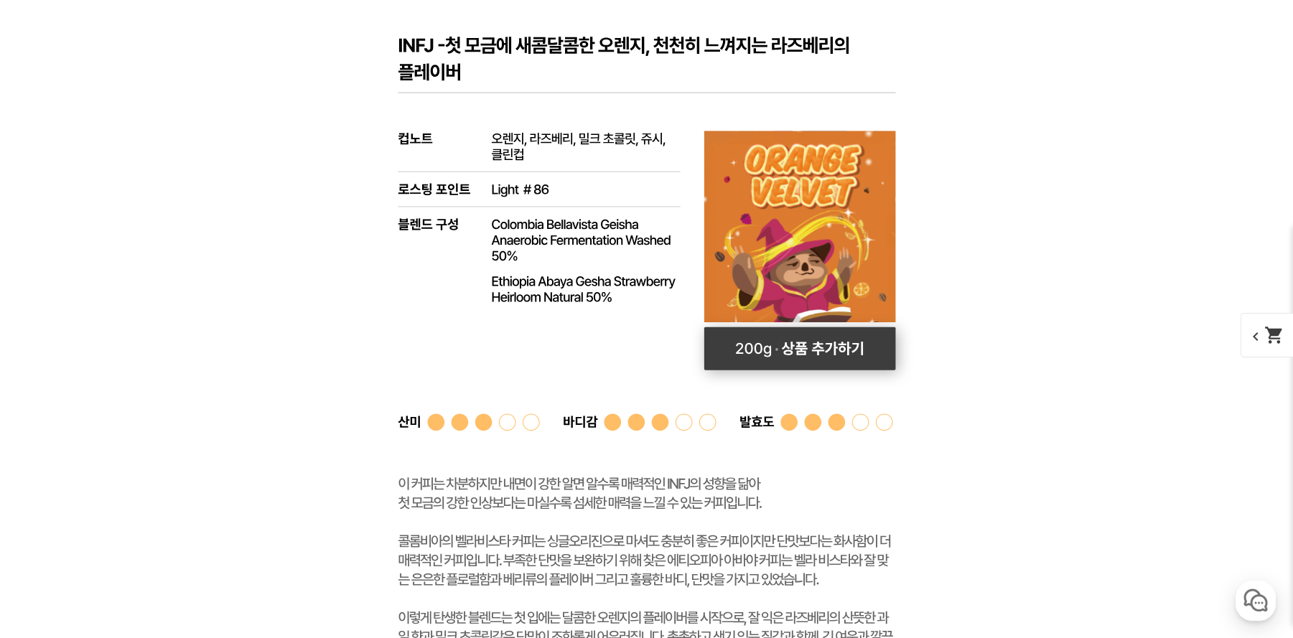
click at [858, 350] on rect at bounding box center [800, 348] width 192 height 43
select select "오렌지 벨벳 (언스페셜티 블렌드)"
select select "200g"
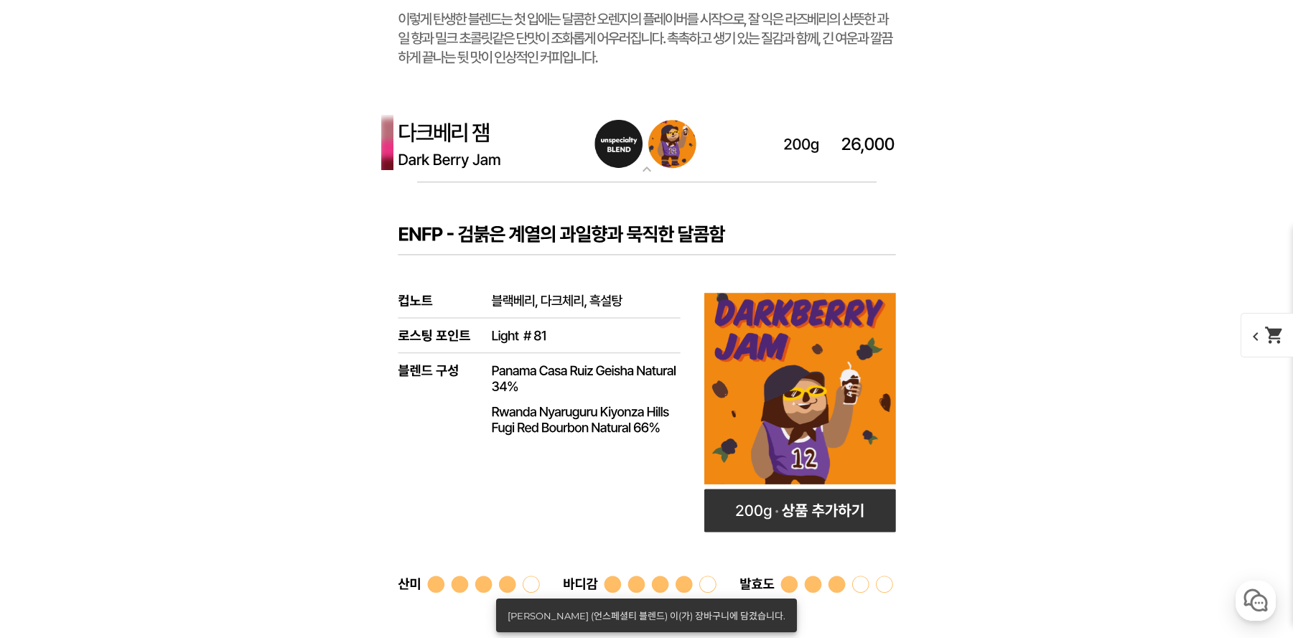
scroll to position [5812, 0]
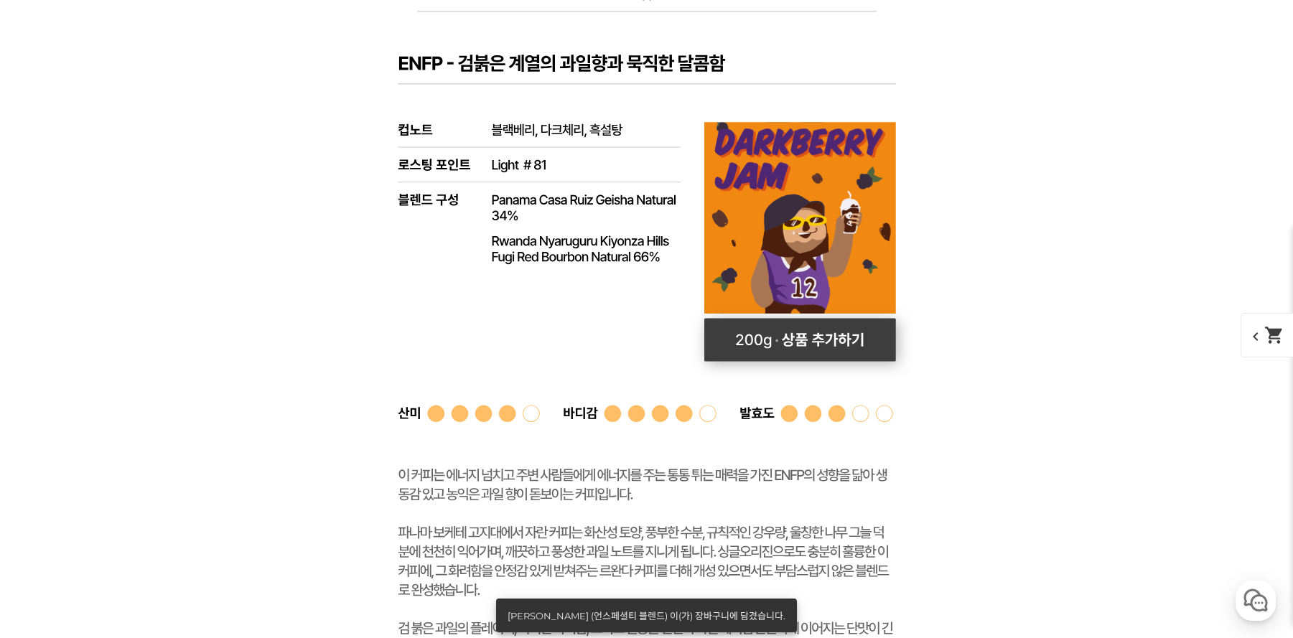
click at [847, 346] on rect at bounding box center [800, 339] width 192 height 43
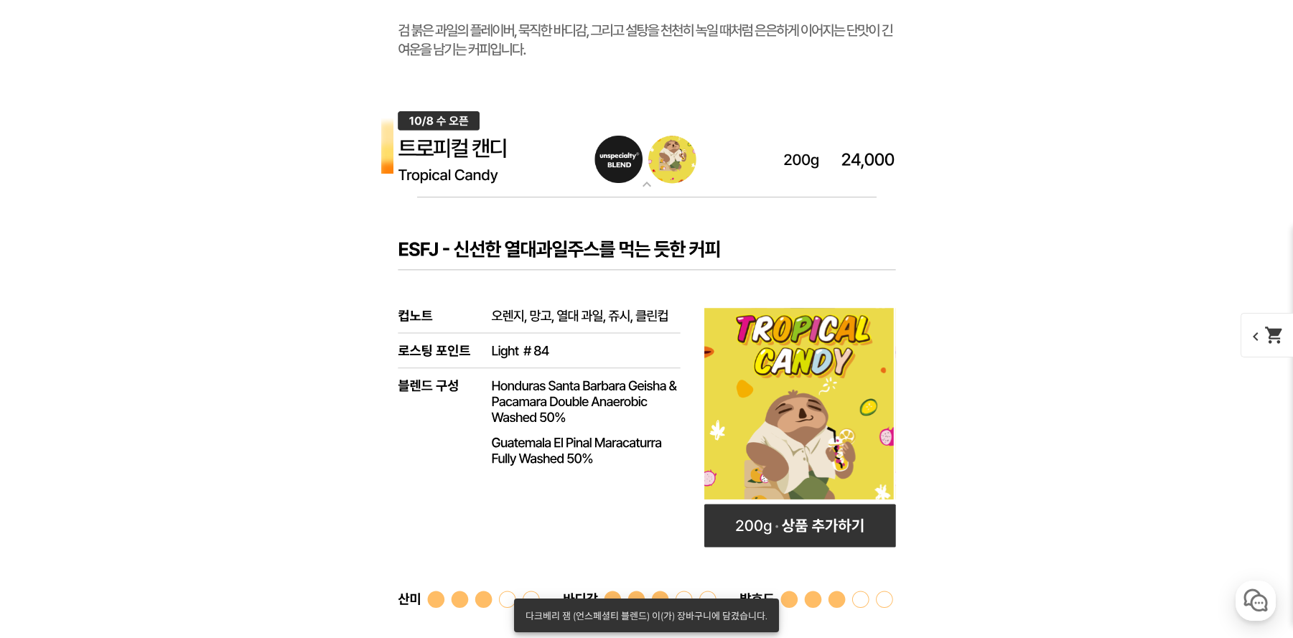
scroll to position [6667, 0]
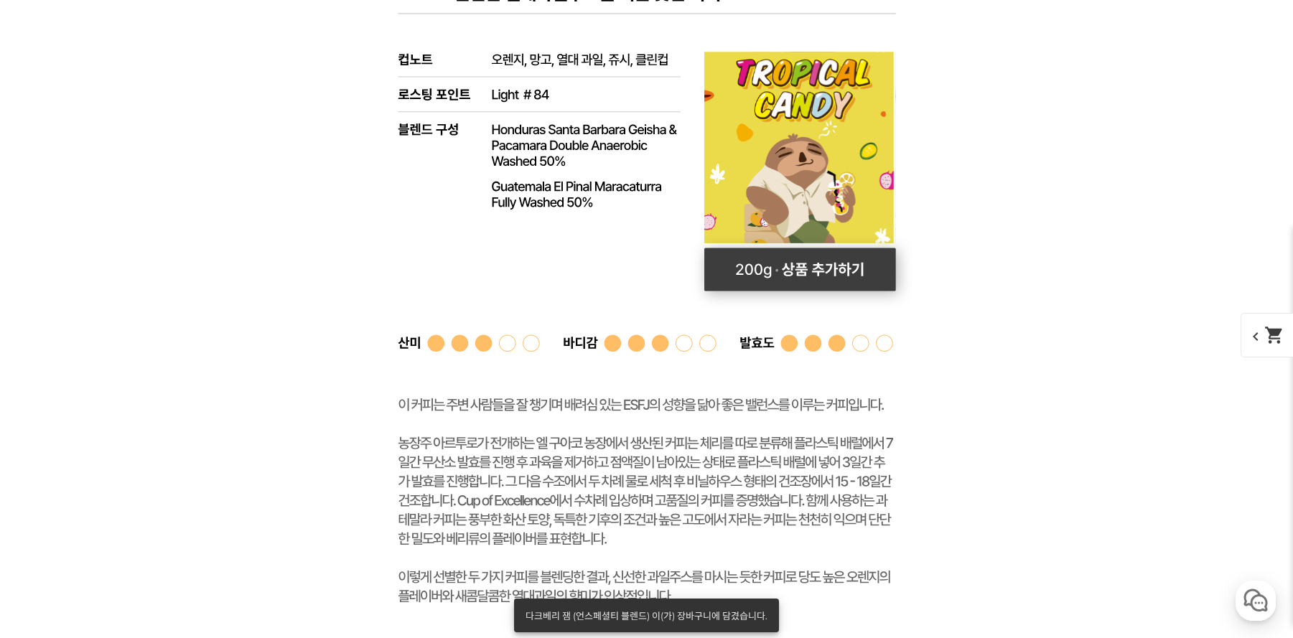
click at [837, 267] on rect at bounding box center [800, 269] width 192 height 43
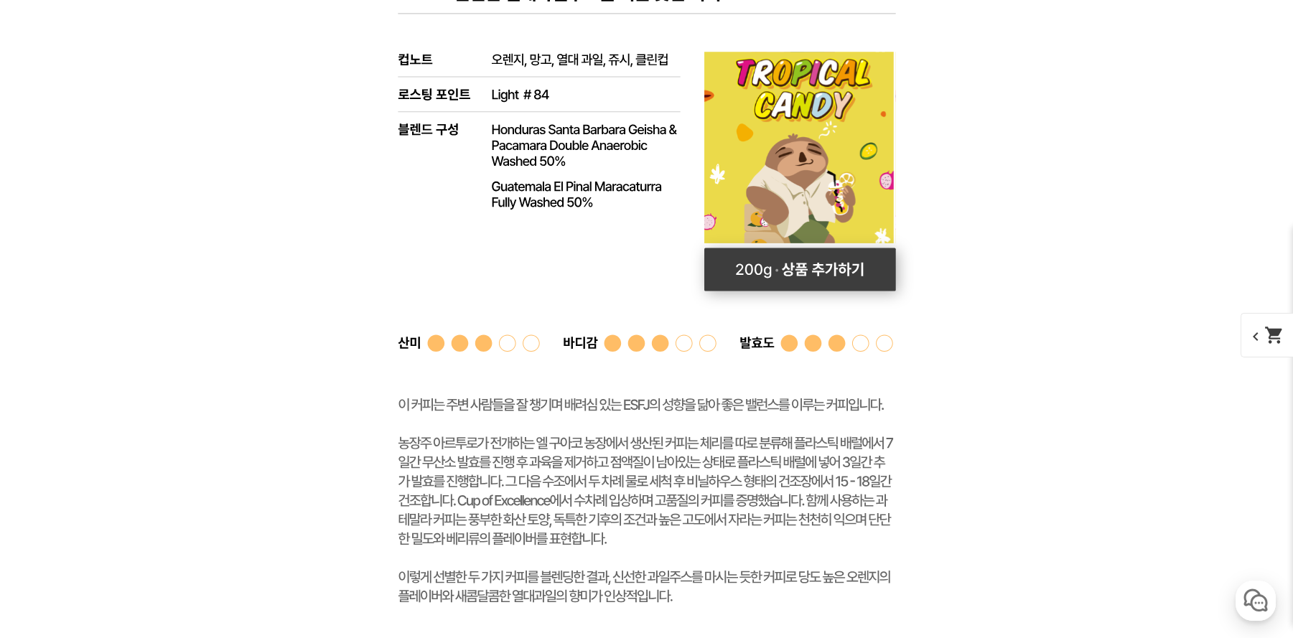
select select "[10.8 오픈] 트로피컬 캔디 (언스페셜티 블렌드)"
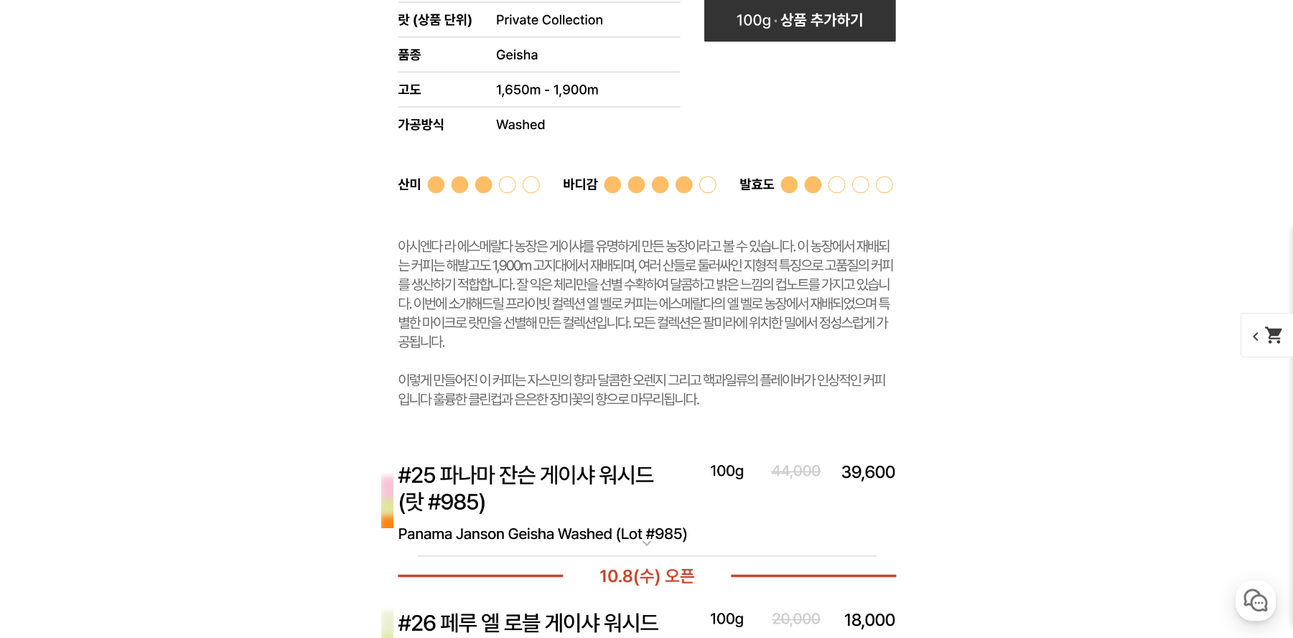
scroll to position [11283, 0]
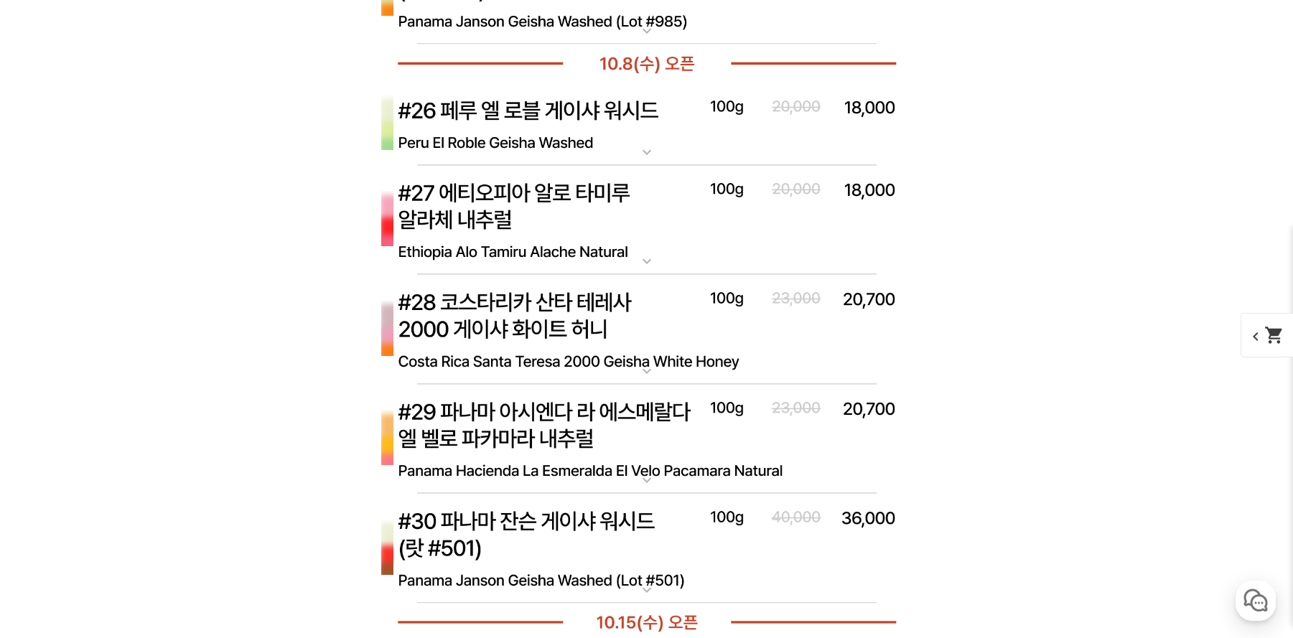
click at [1281, 339] on mat-icon "shopping_cart" at bounding box center [1274, 335] width 20 height 20
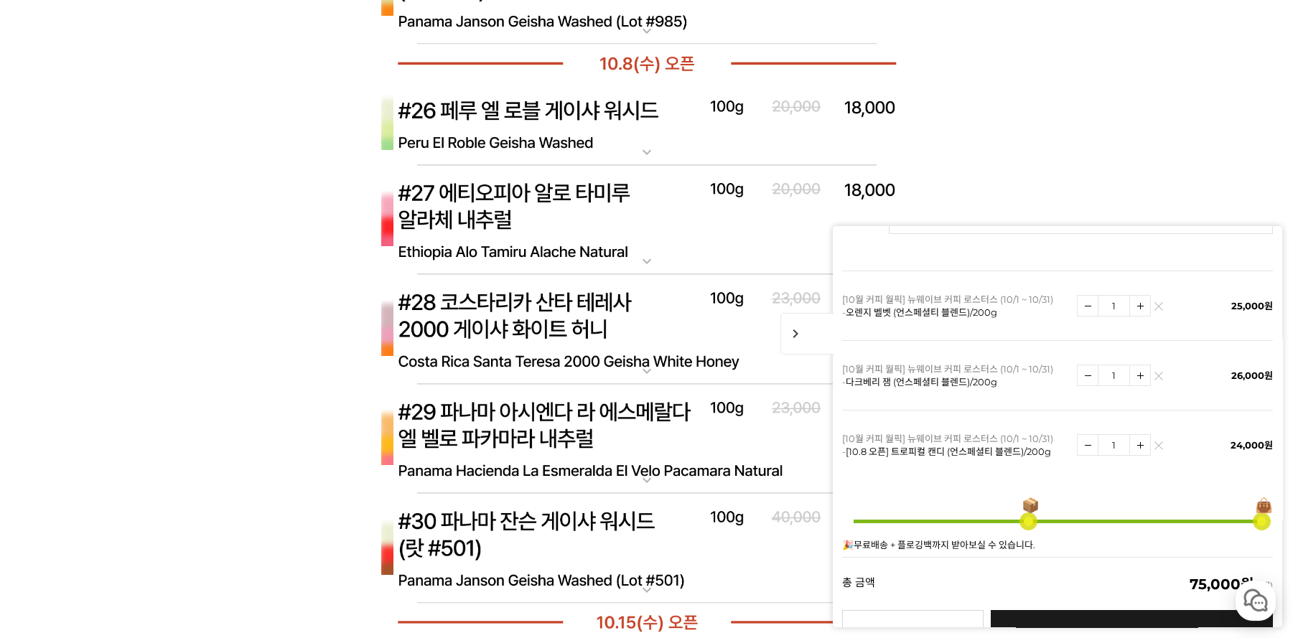
scroll to position [342, 0]
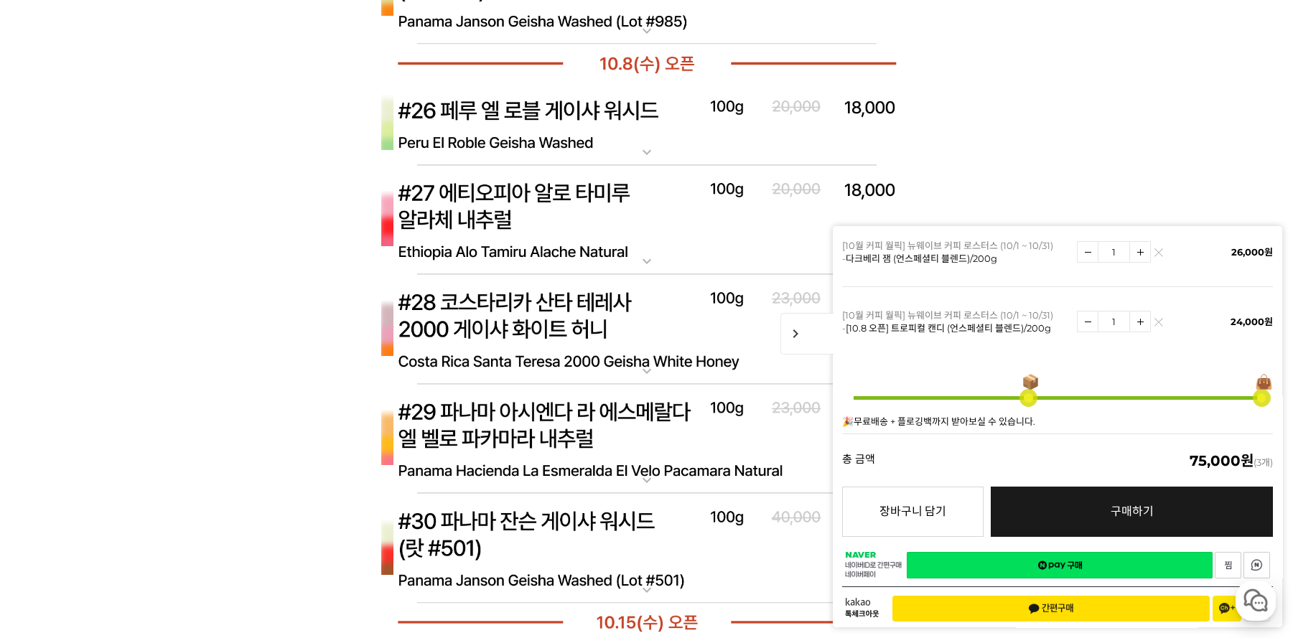
scroll to position [11368, 0]
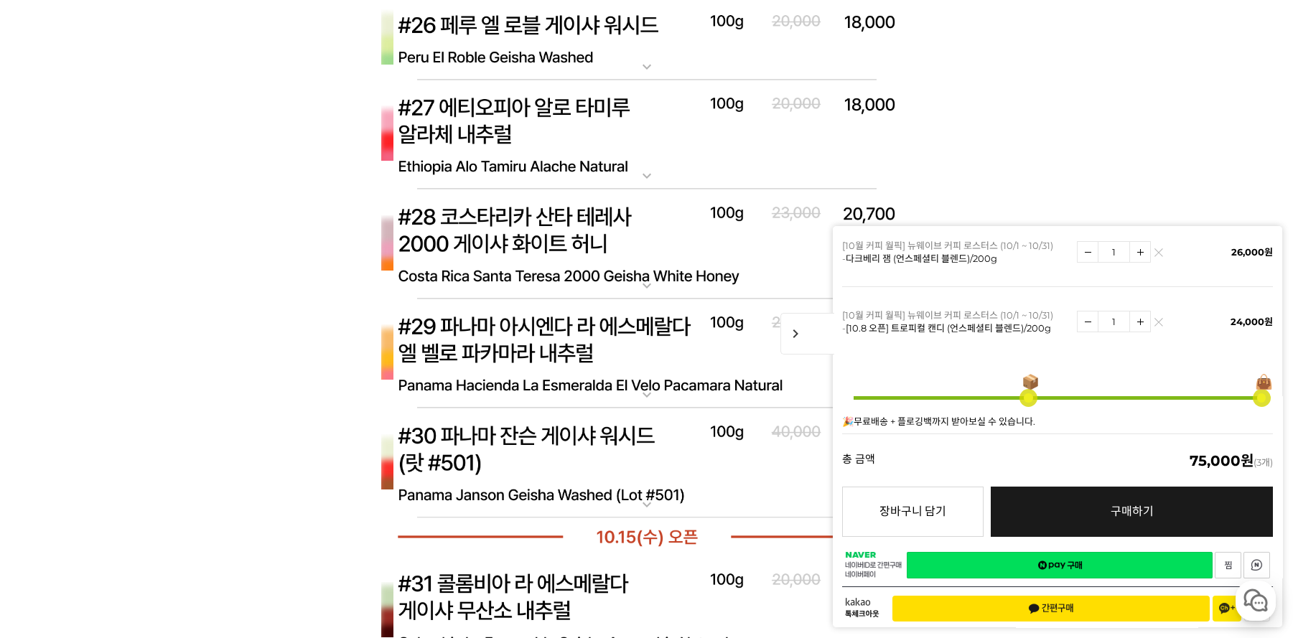
click at [1111, 505] on span "구매하기" at bounding box center [1132, 512] width 43 height 14
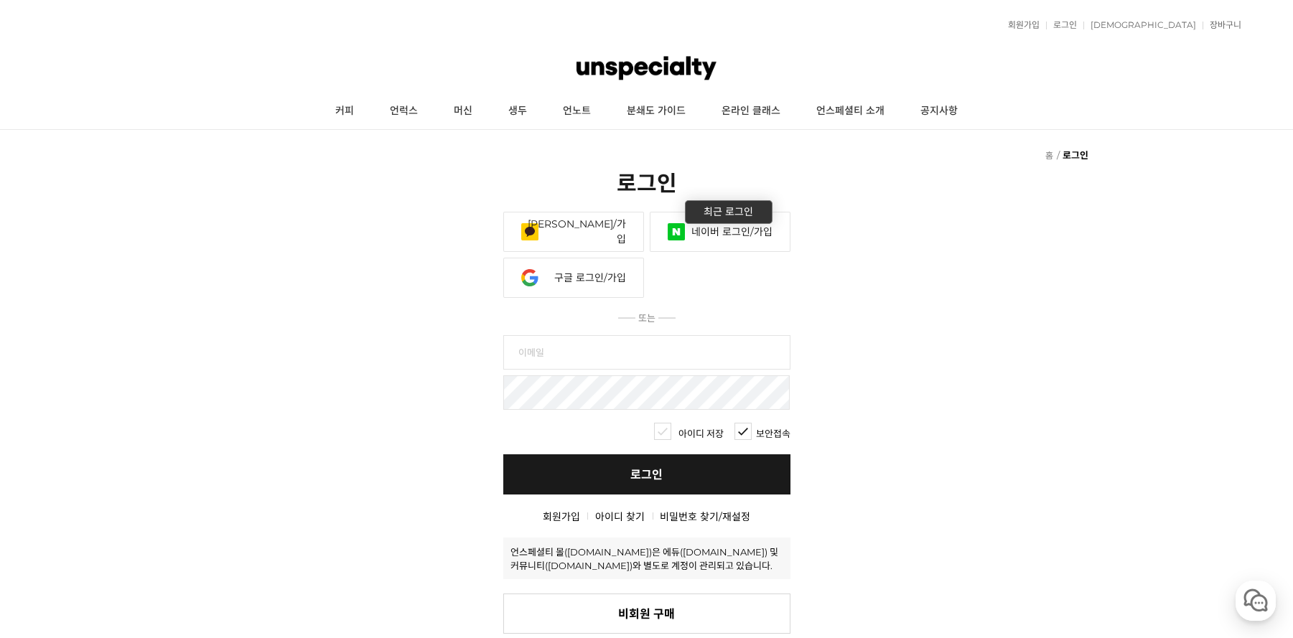
click at [708, 232] on link "네이버 로그인/가입" at bounding box center [720, 232] width 141 height 40
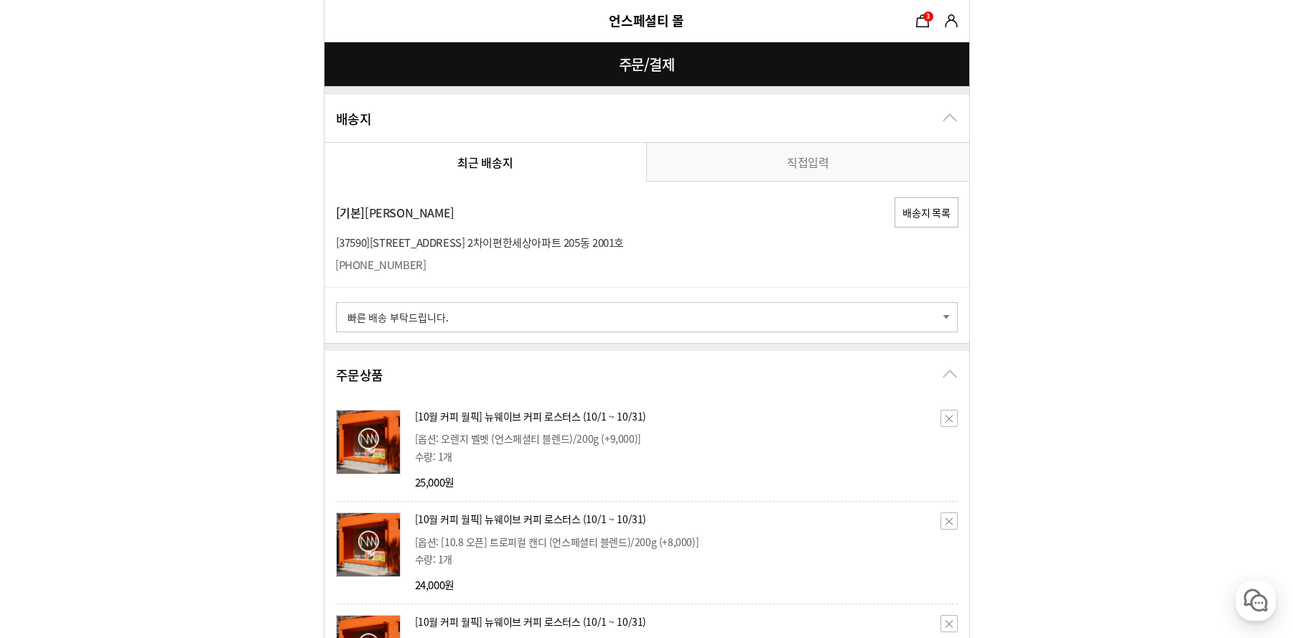
click at [559, 323] on select "-- 메시지 선택 (선택사항) -- 배송 전에 미리 연락바랍니다. 부재 시 경비실에 맡겨주세요. 부재 시 [GEOGRAPHIC_DATA]에 놓…" at bounding box center [647, 317] width 622 height 30
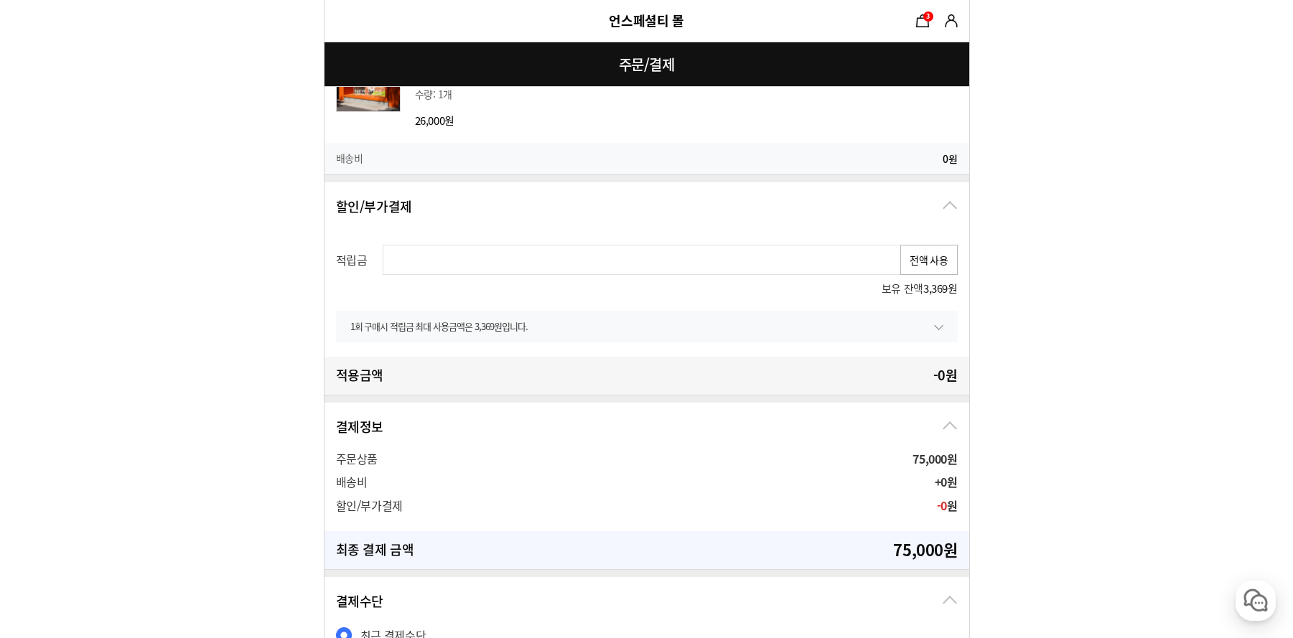
scroll to position [598, 0]
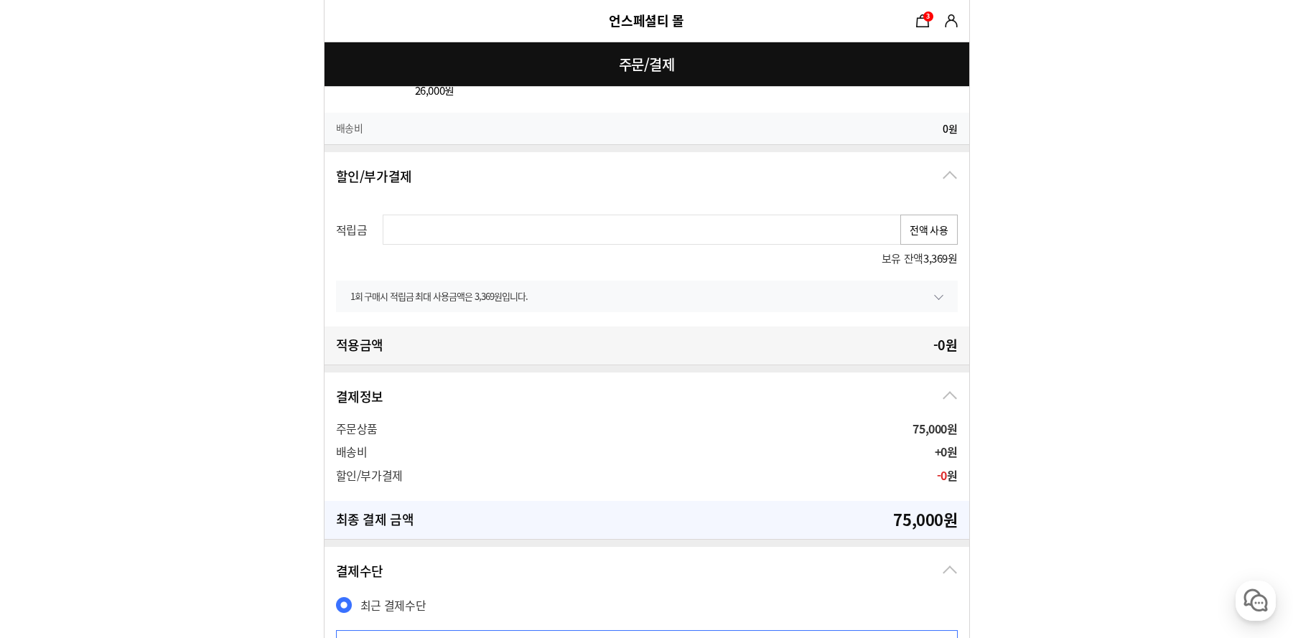
click at [844, 223] on input "text" at bounding box center [642, 230] width 518 height 30
type input "3000"
click at [1017, 245] on form "주문 정보 undefined([EMAIL_ADDRESS][DOMAIN_NAME]) 상품 수령 스토어픽업을 사용할 수 없는 상품이 포함되어 있어…" at bounding box center [646, 239] width 1293 height 1674
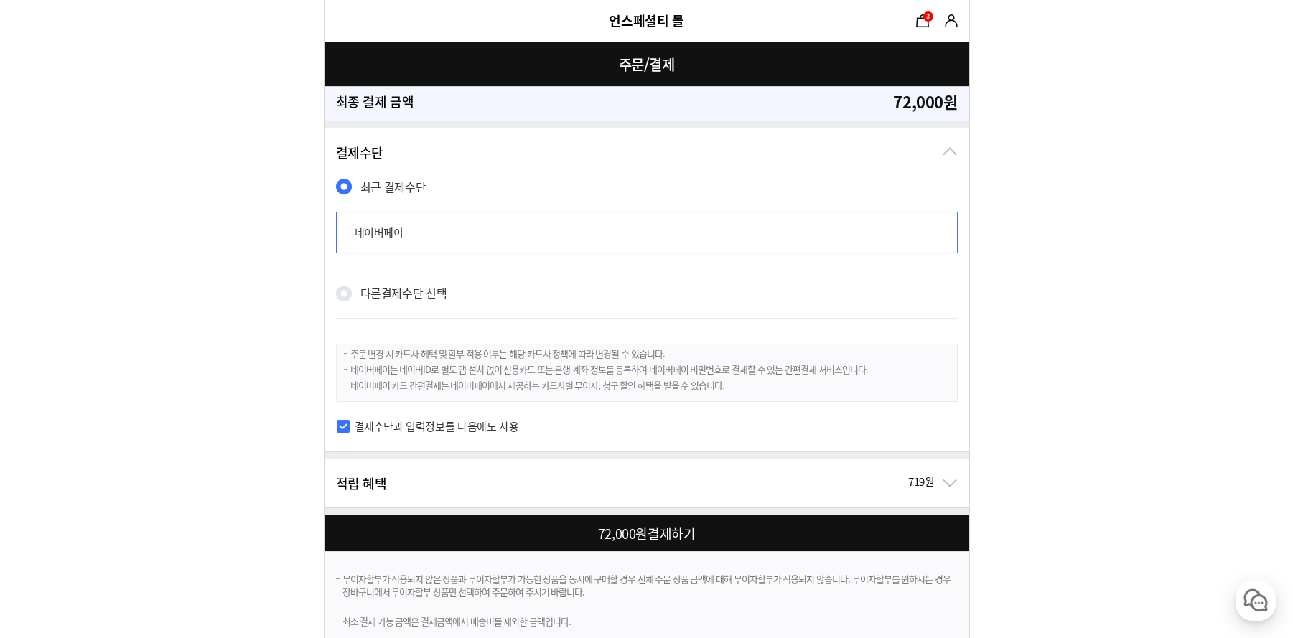
scroll to position [1081, 0]
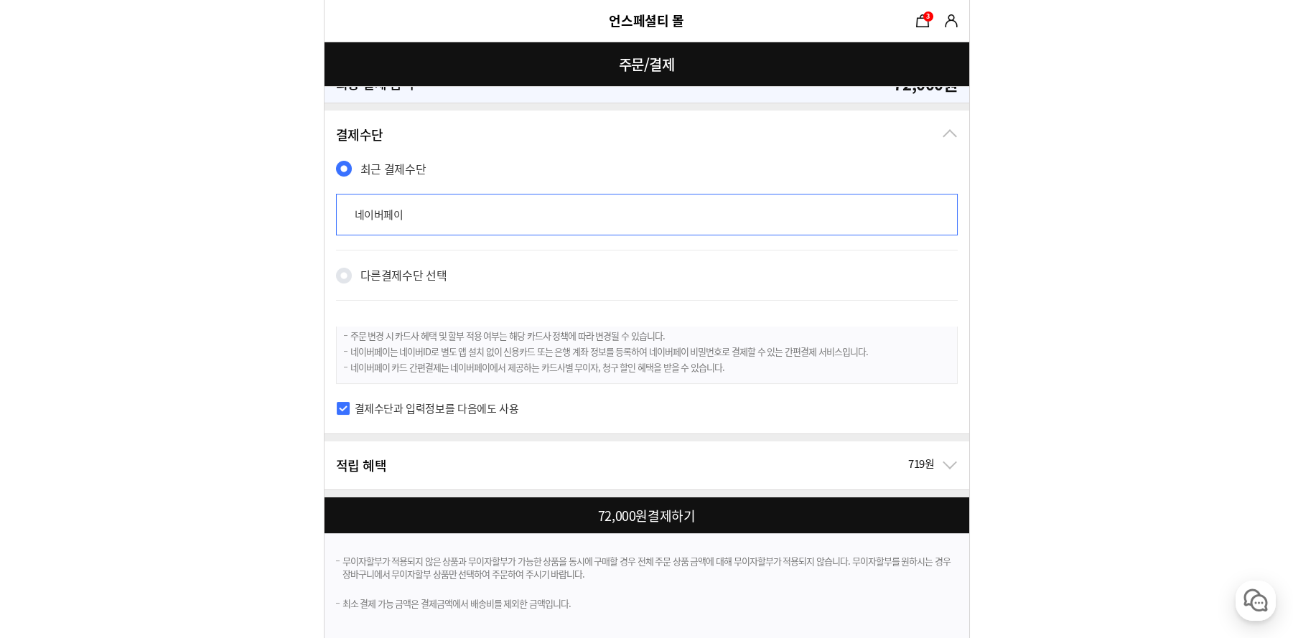
click at [709, 518] on div at bounding box center [650, 516] width 651 height 36
checkbox input "true"
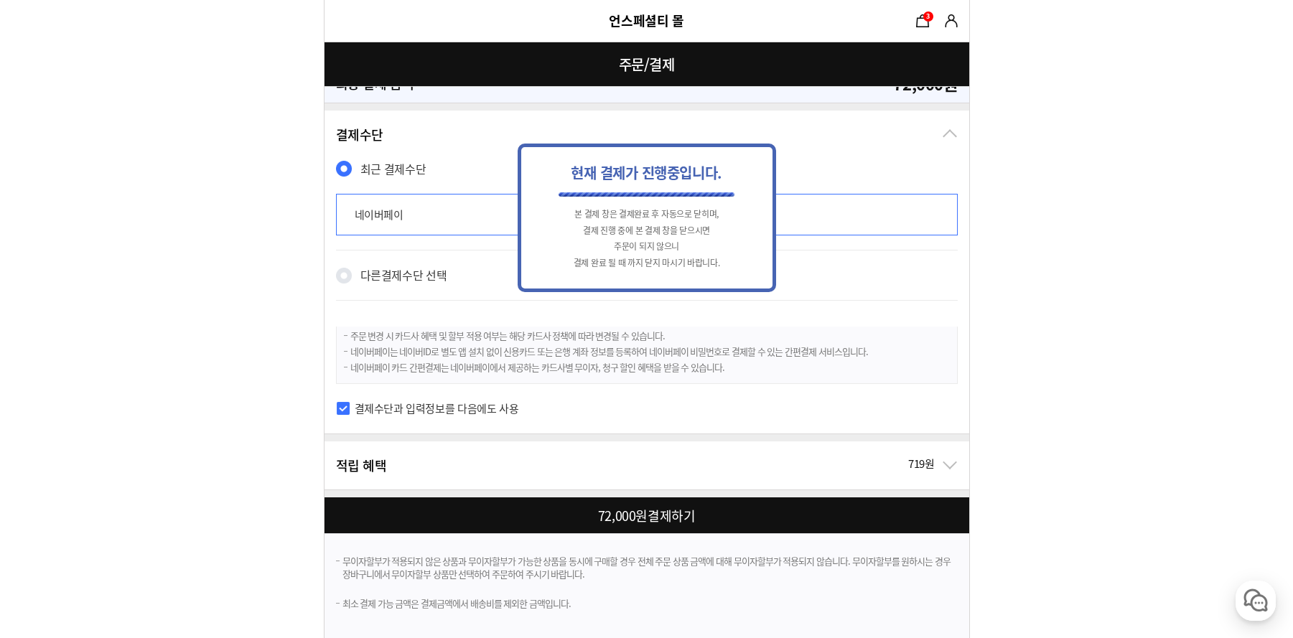
scroll to position [0, 0]
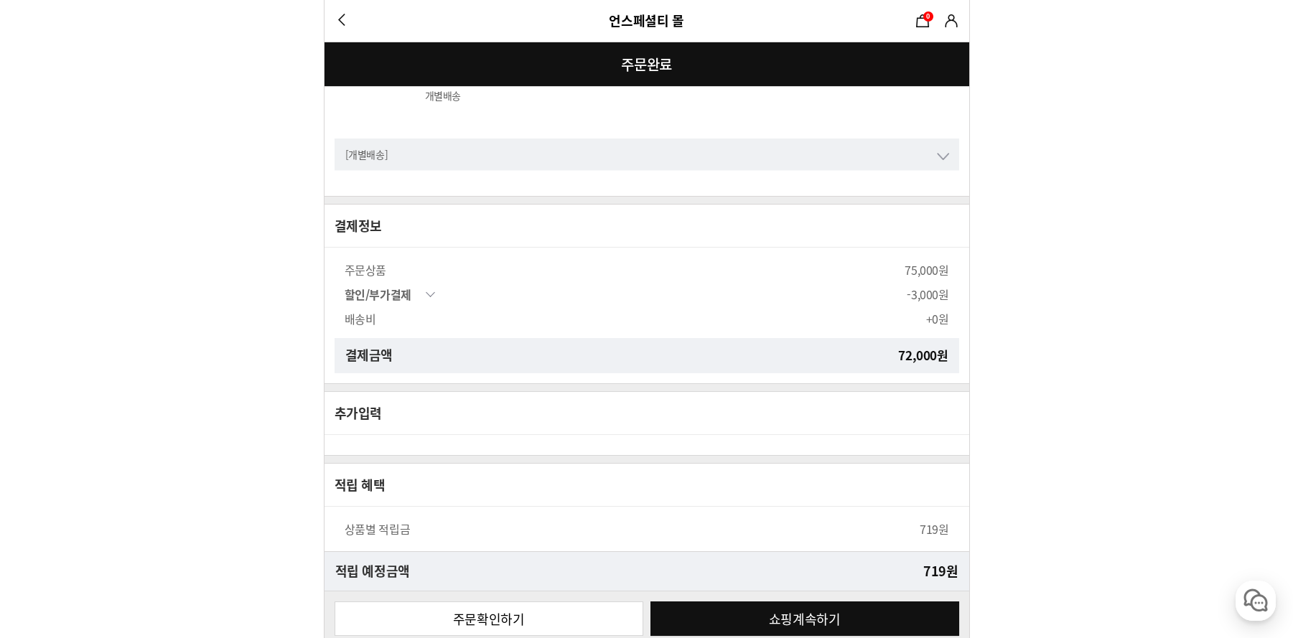
scroll to position [965, 0]
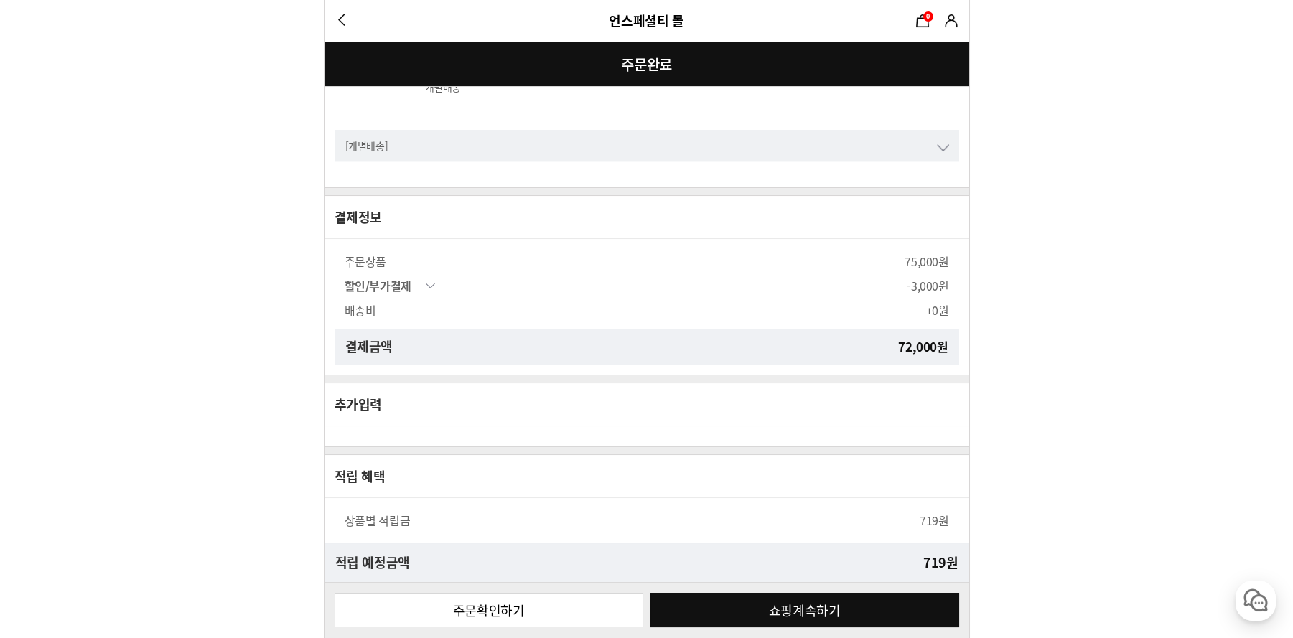
click at [578, 607] on link "주문확인하기" at bounding box center [489, 610] width 309 height 34
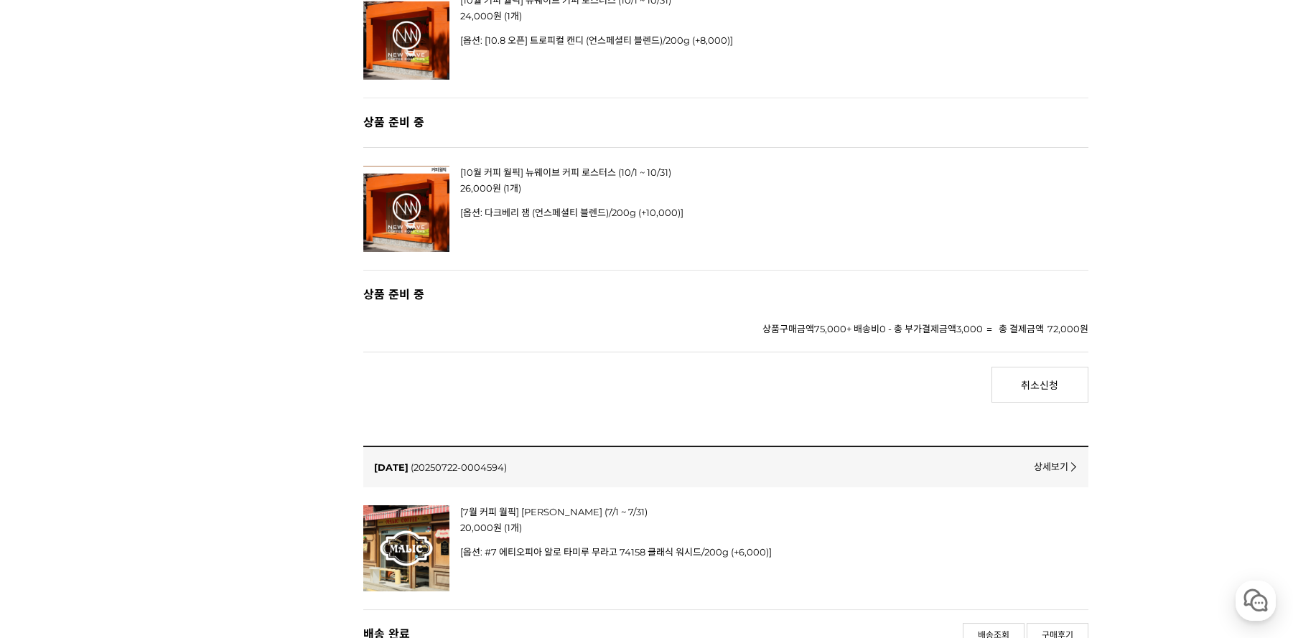
scroll to position [171, 0]
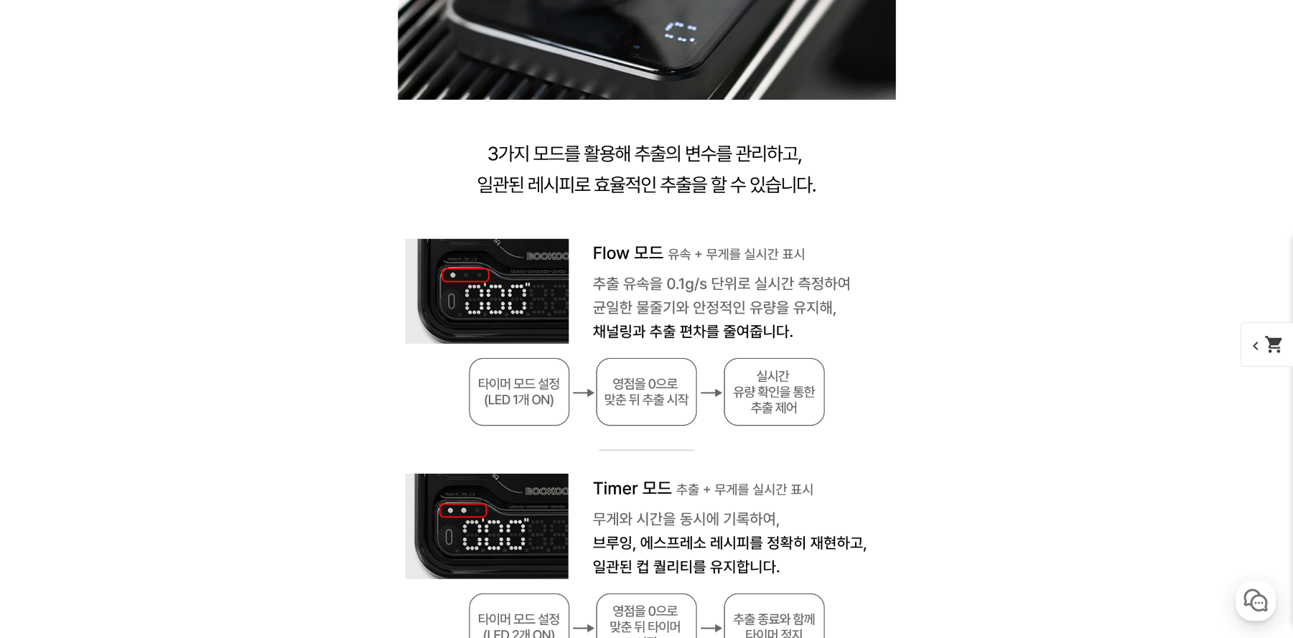
scroll to position [6923, 0]
